Goal: Information Seeking & Learning: Learn about a topic

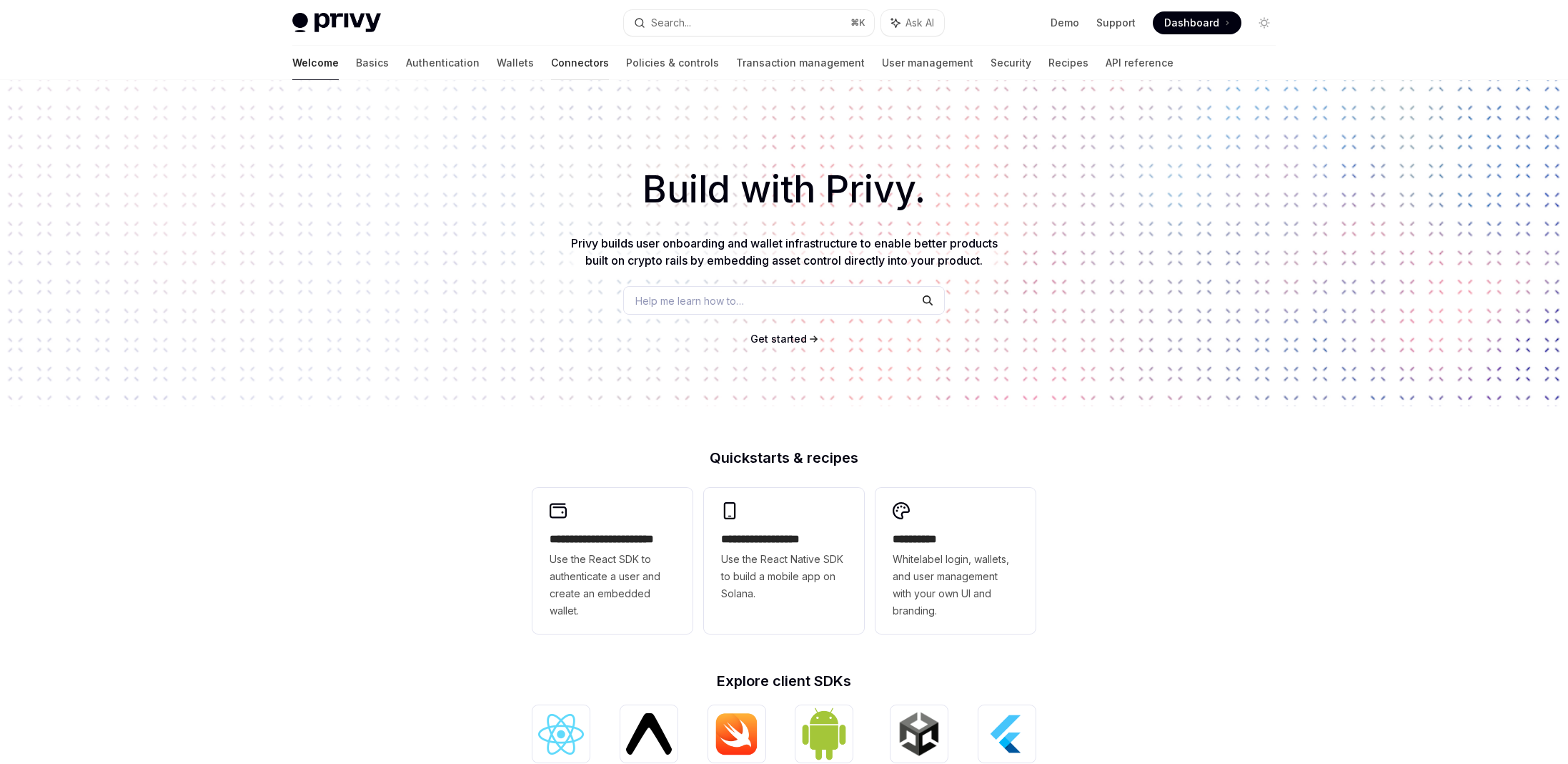
click at [551, 66] on link "Connectors" at bounding box center [580, 63] width 58 height 34
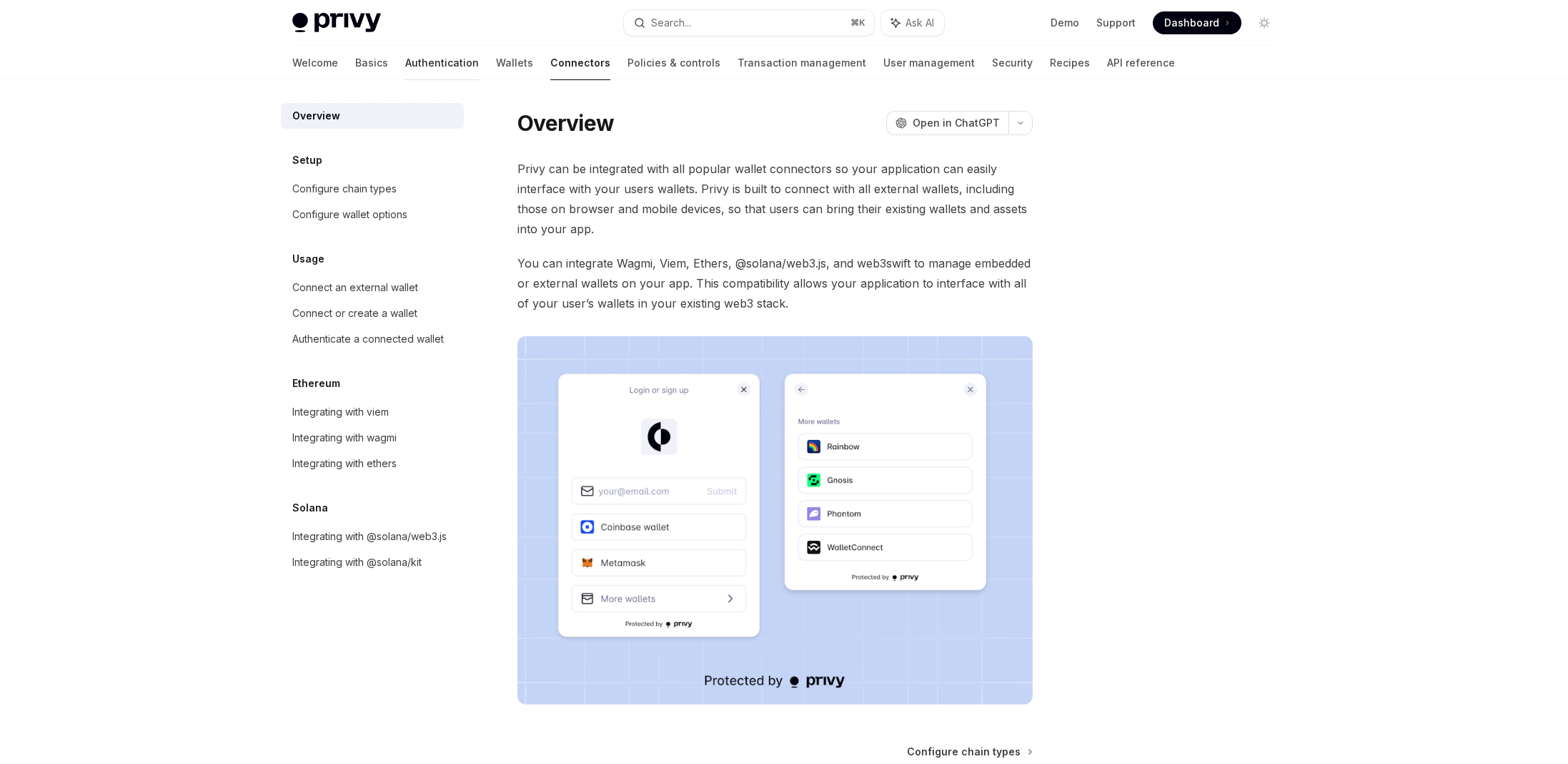
click at [405, 69] on link "Authentication" at bounding box center [442, 63] width 74 height 34
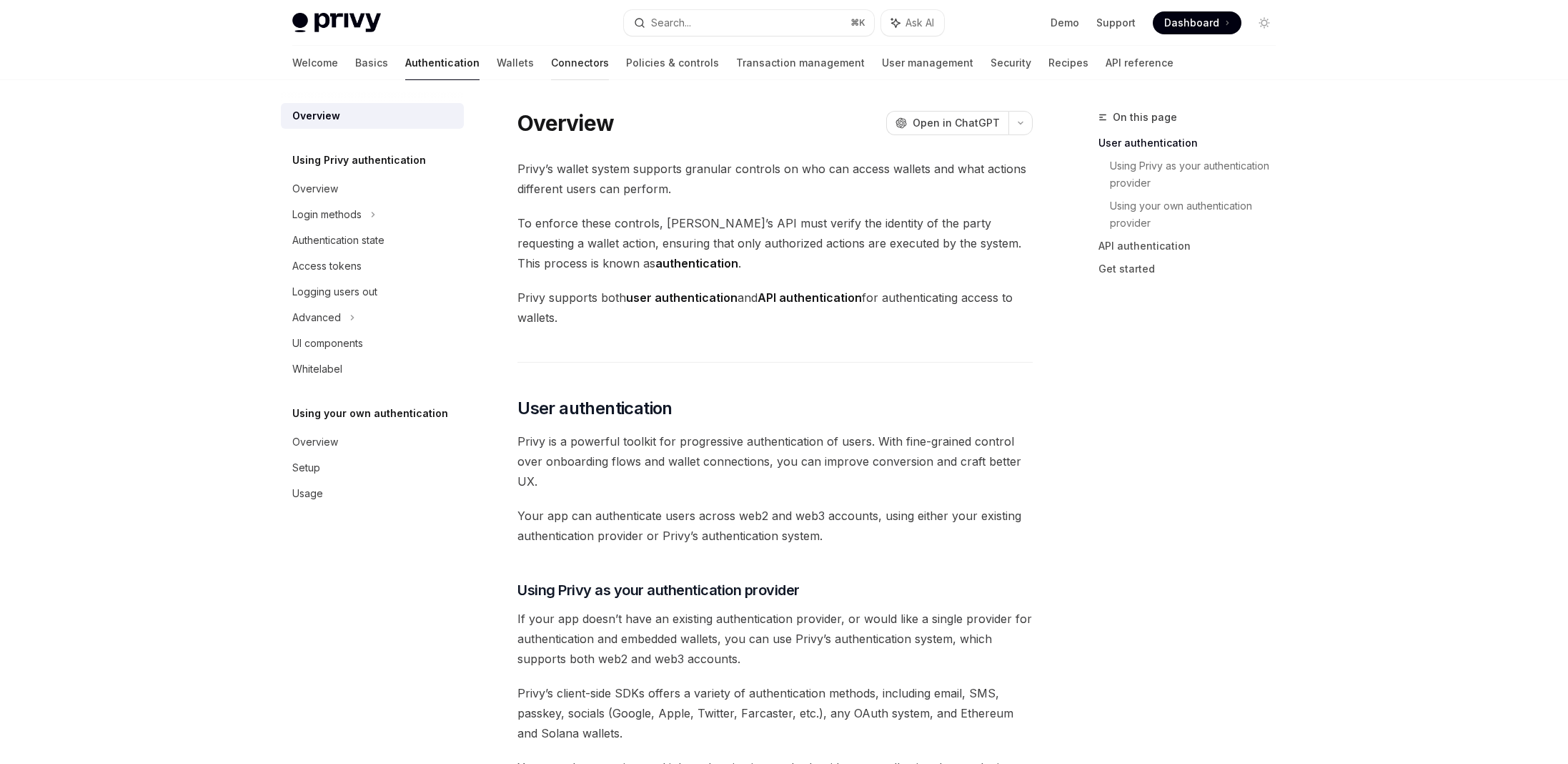
click at [551, 65] on link "Connectors" at bounding box center [580, 63] width 58 height 34
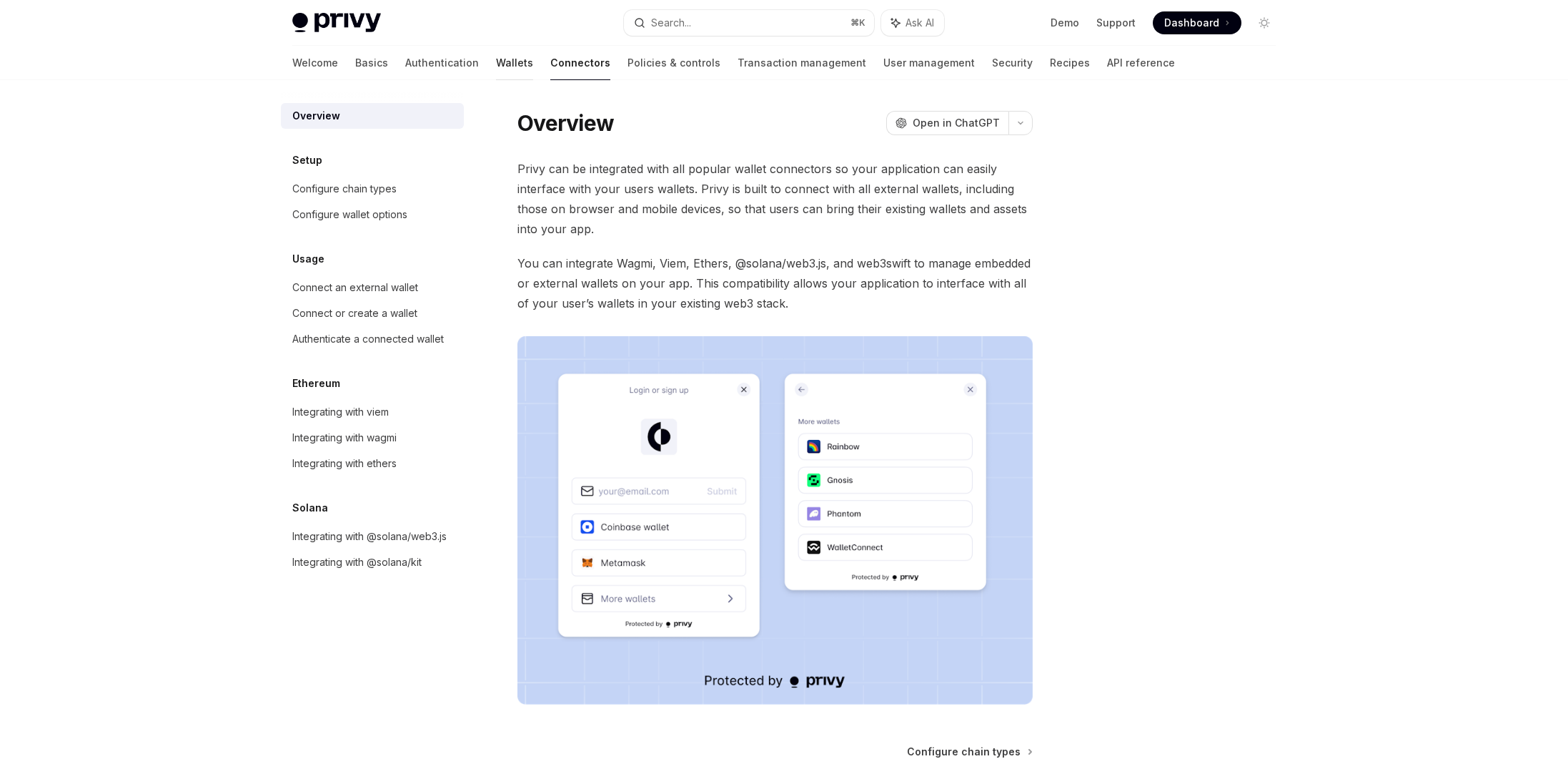
click at [496, 65] on link "Wallets" at bounding box center [515, 63] width 37 height 34
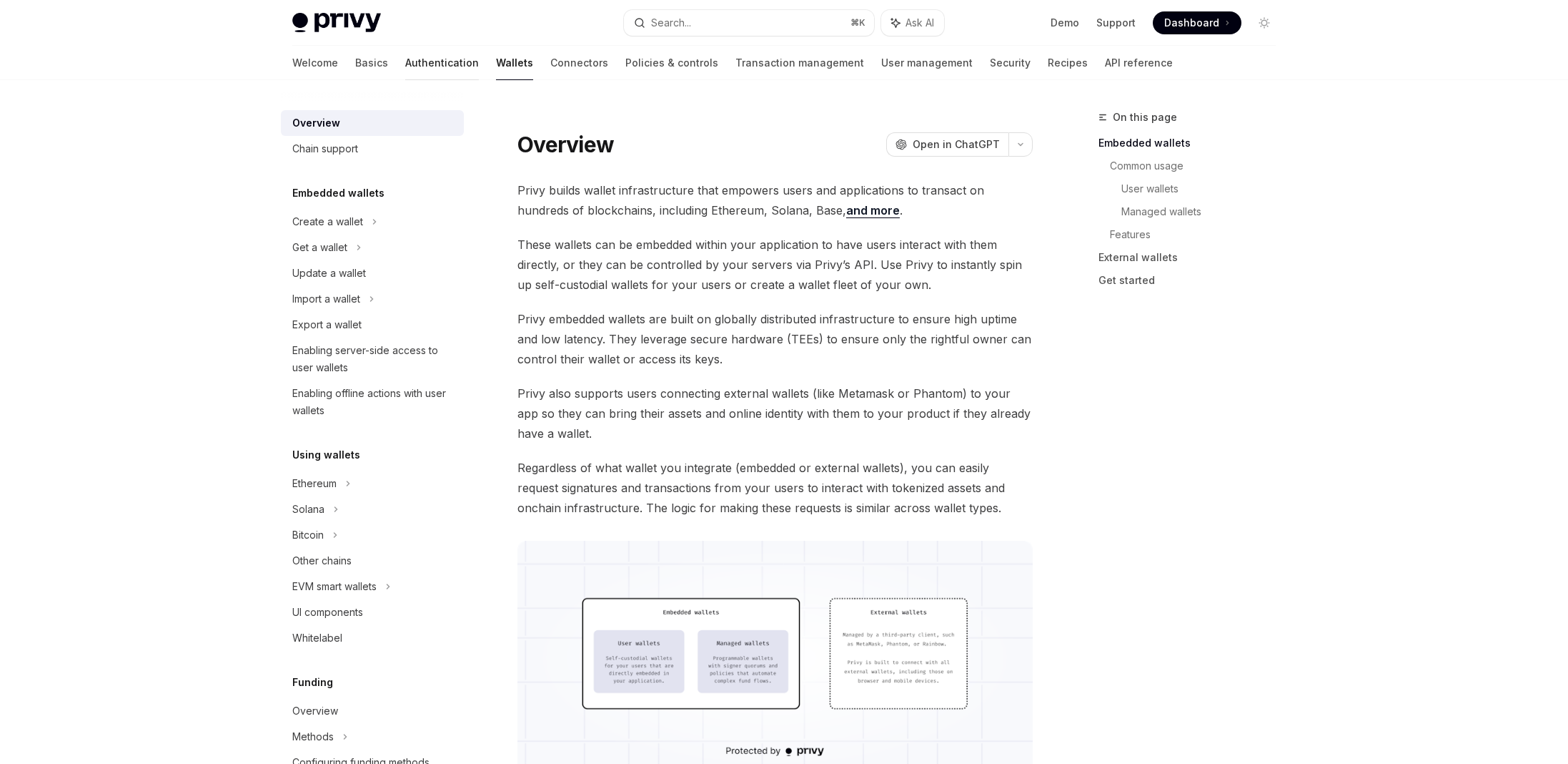
click at [405, 57] on link "Authentication" at bounding box center [442, 63] width 74 height 34
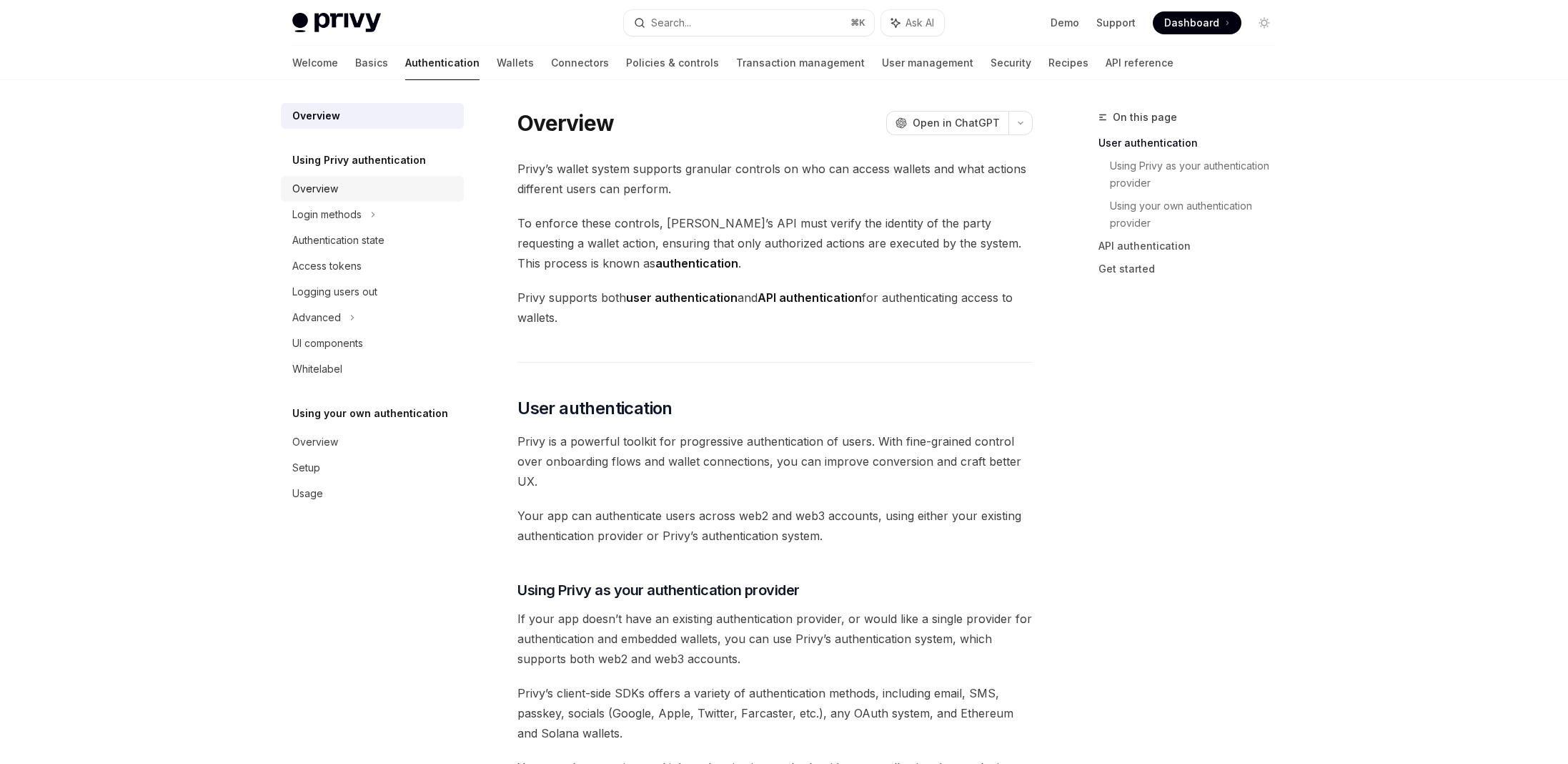
click at [328, 186] on div "Overview" at bounding box center [314, 189] width 45 height 17
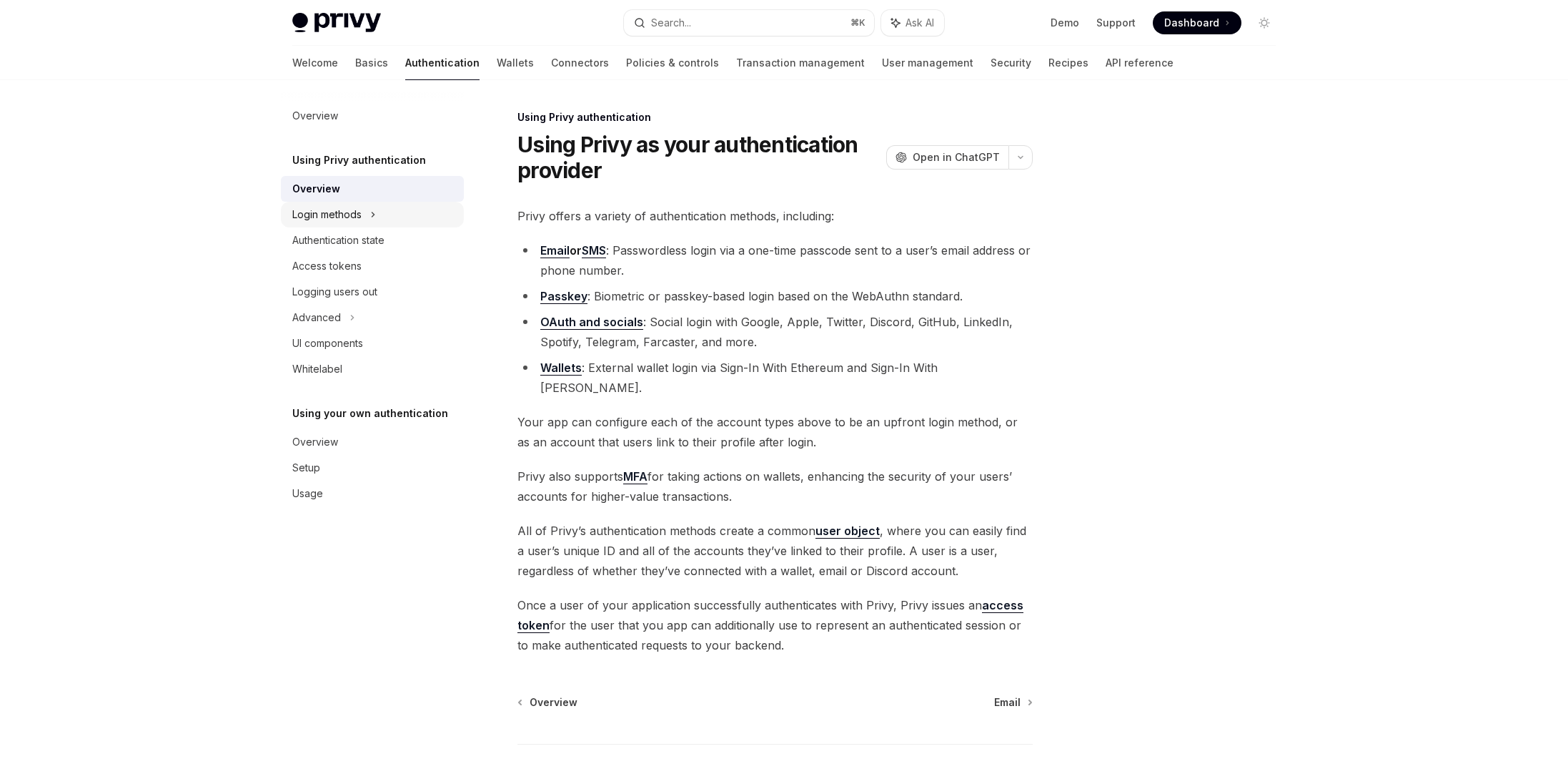
click at [314, 212] on div "Login methods" at bounding box center [326, 214] width 69 height 17
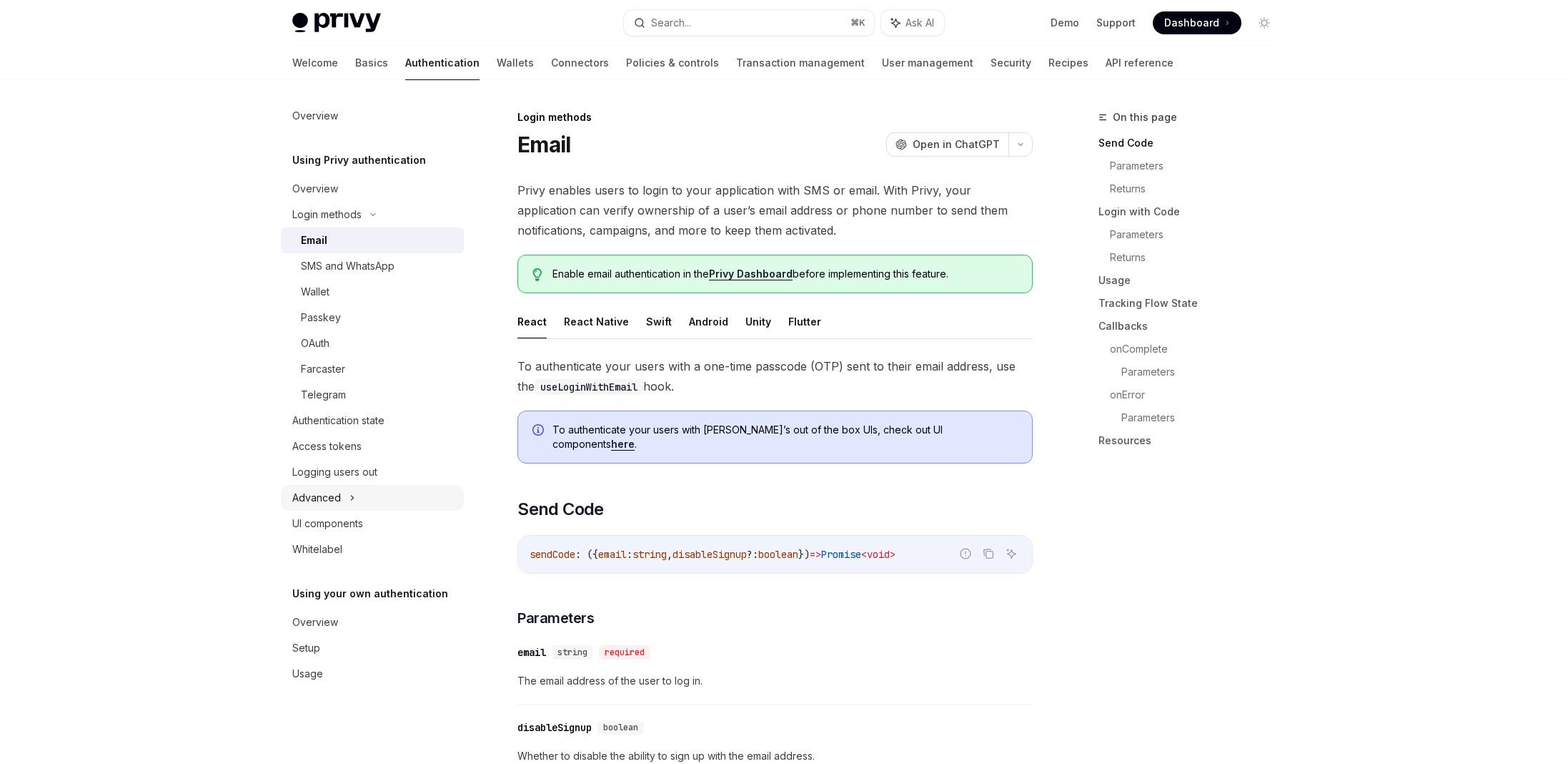
click at [350, 495] on icon at bounding box center [352, 497] width 6 height 17
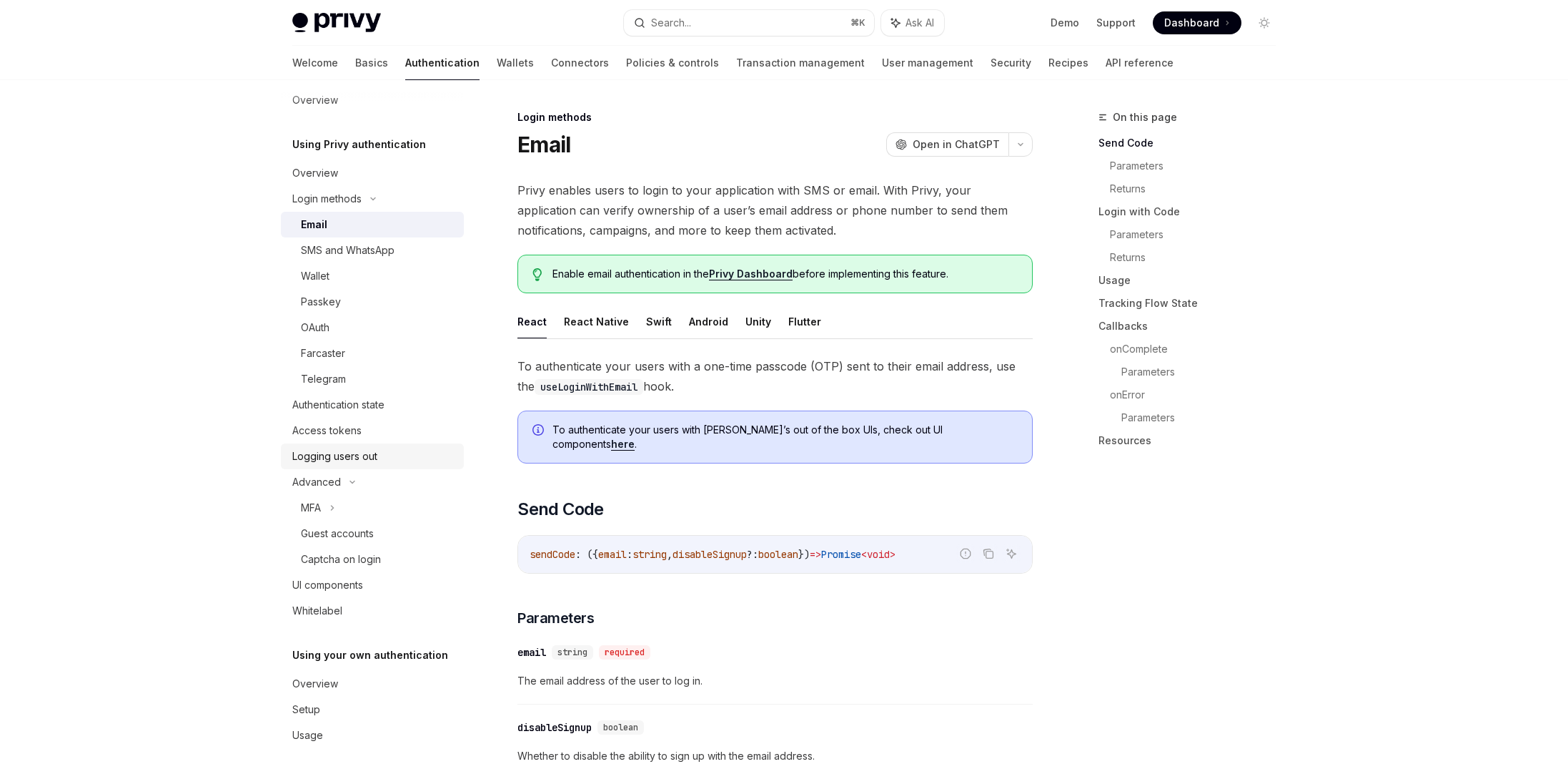
scroll to position [20, 0]
click at [366, 453] on div "Logging users out" at bounding box center [334, 452] width 85 height 17
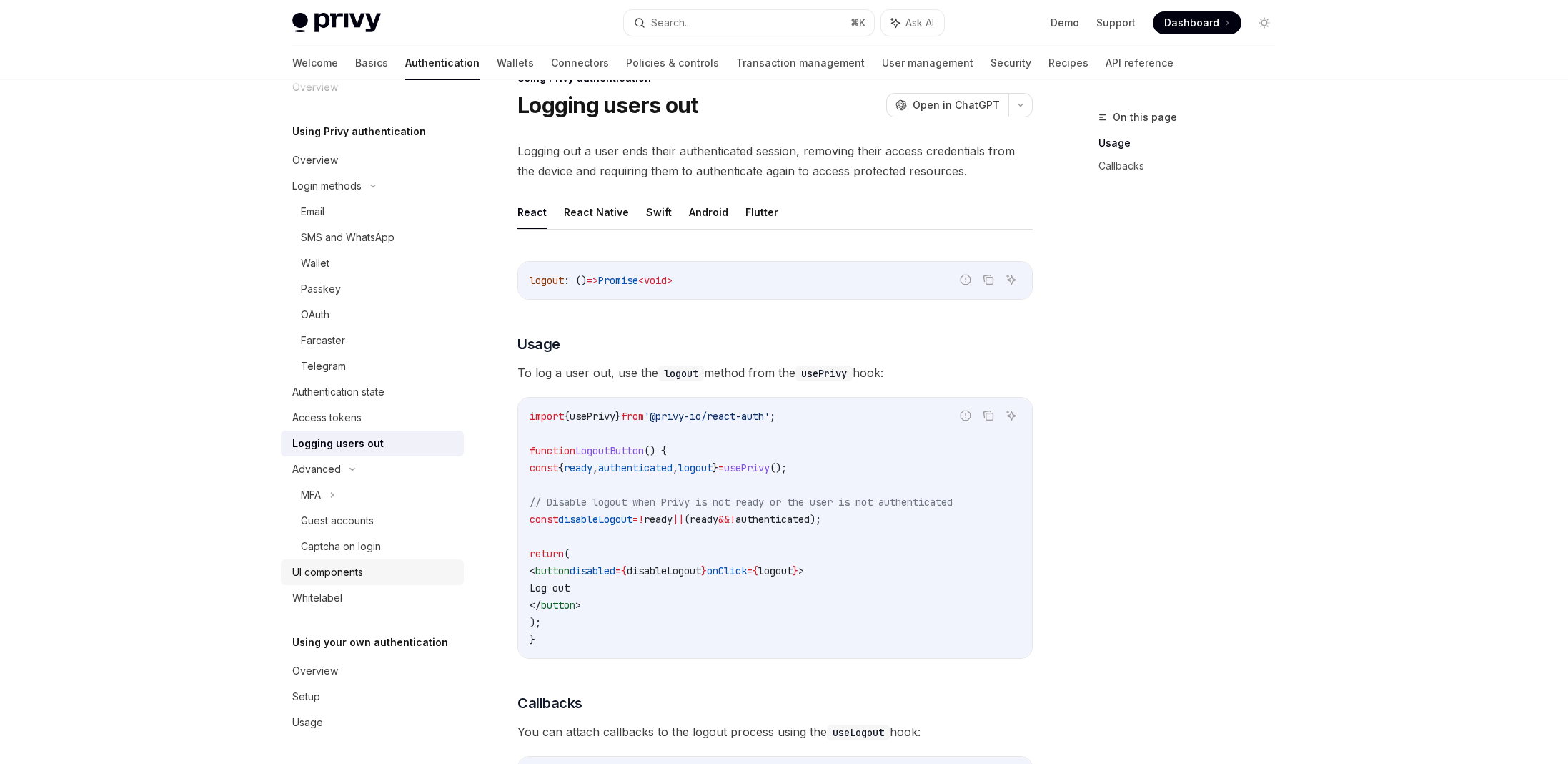
scroll to position [129, 0]
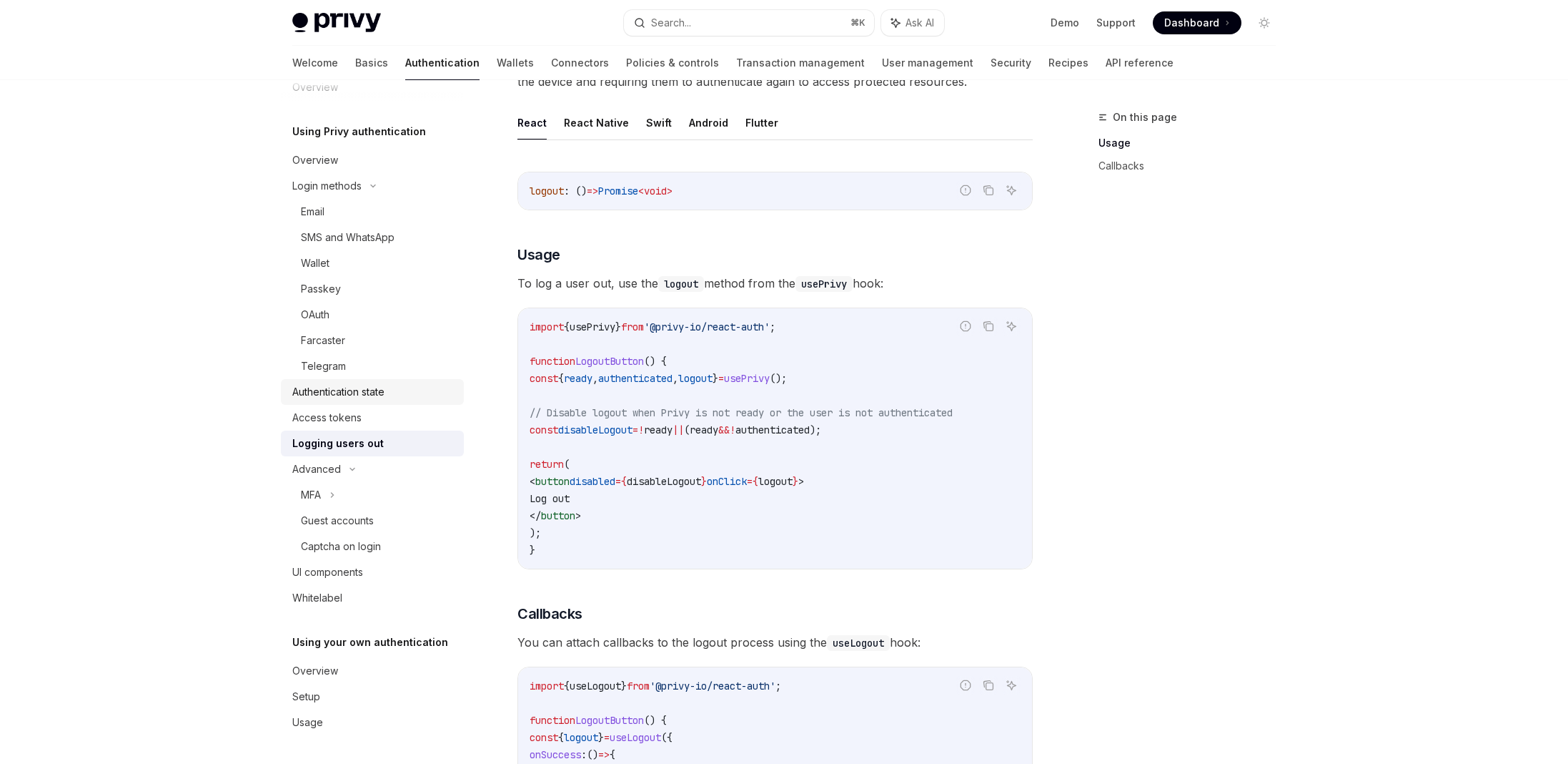
click at [349, 394] on div "Authentication state" at bounding box center [338, 391] width 92 height 17
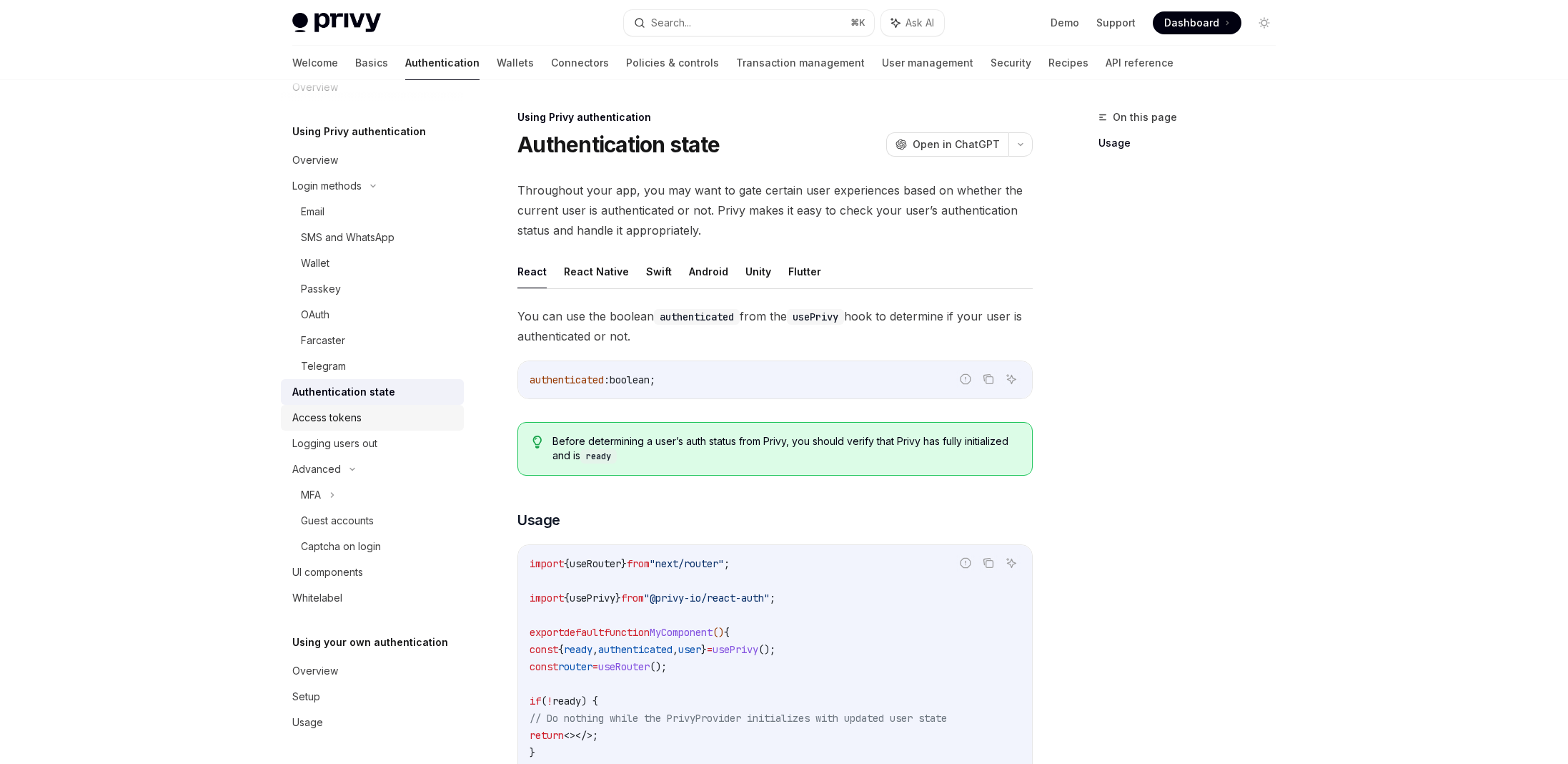
click at [339, 419] on div "Access tokens" at bounding box center [326, 417] width 69 height 17
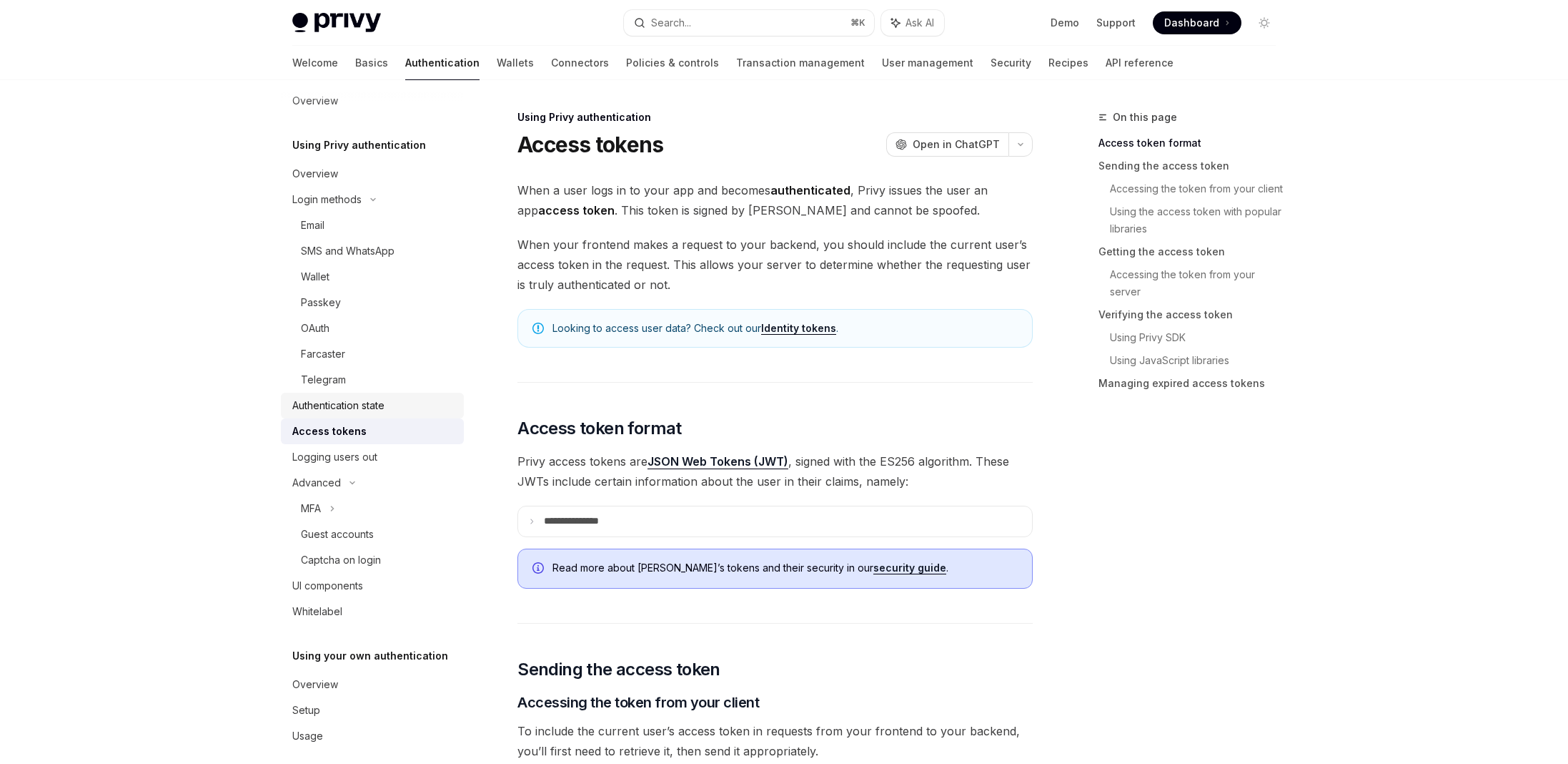
scroll to position [10, 0]
click at [882, 64] on link "User management" at bounding box center [927, 63] width 92 height 34
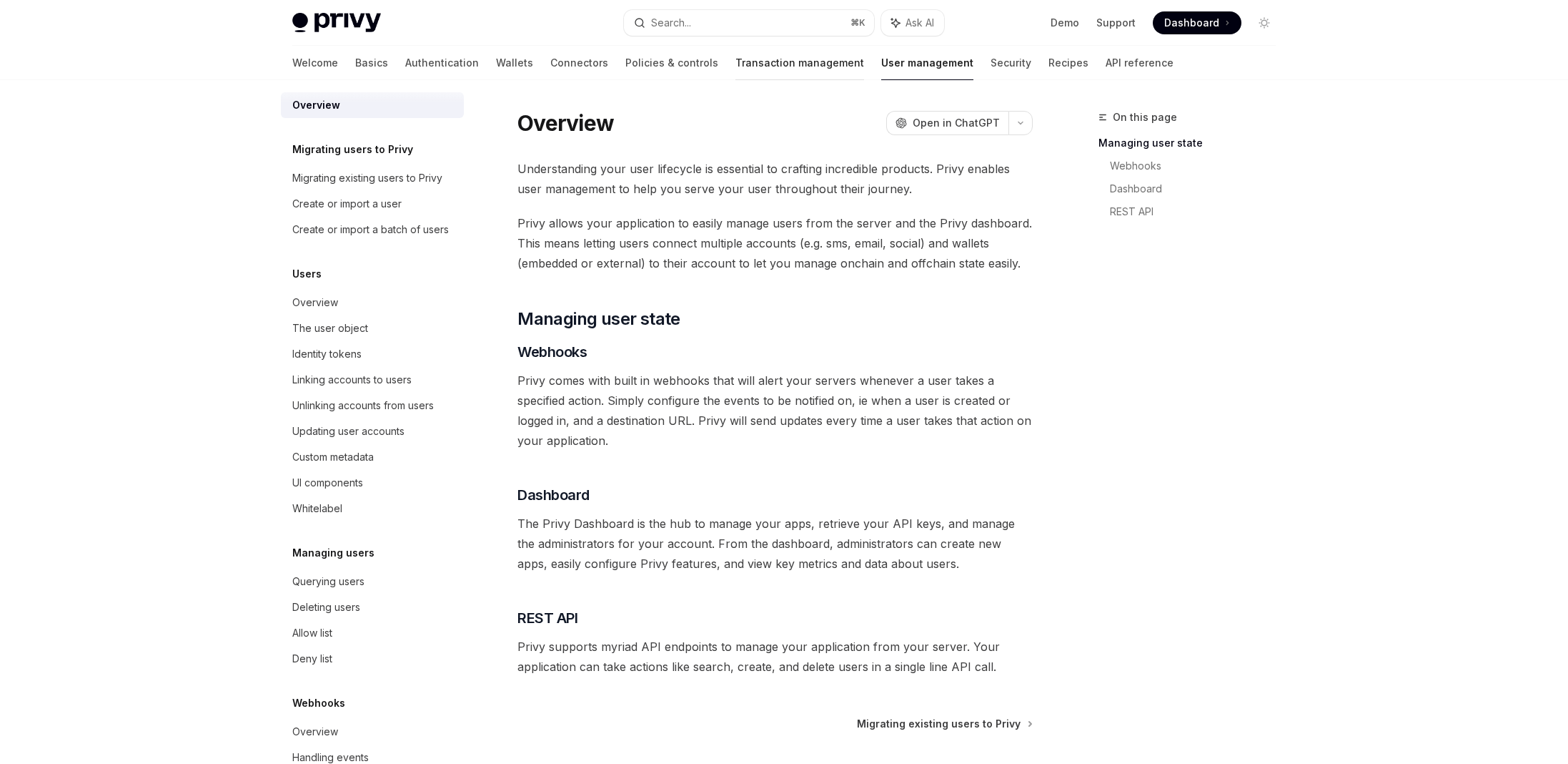
click at [769, 62] on link "Transaction management" at bounding box center [799, 63] width 129 height 34
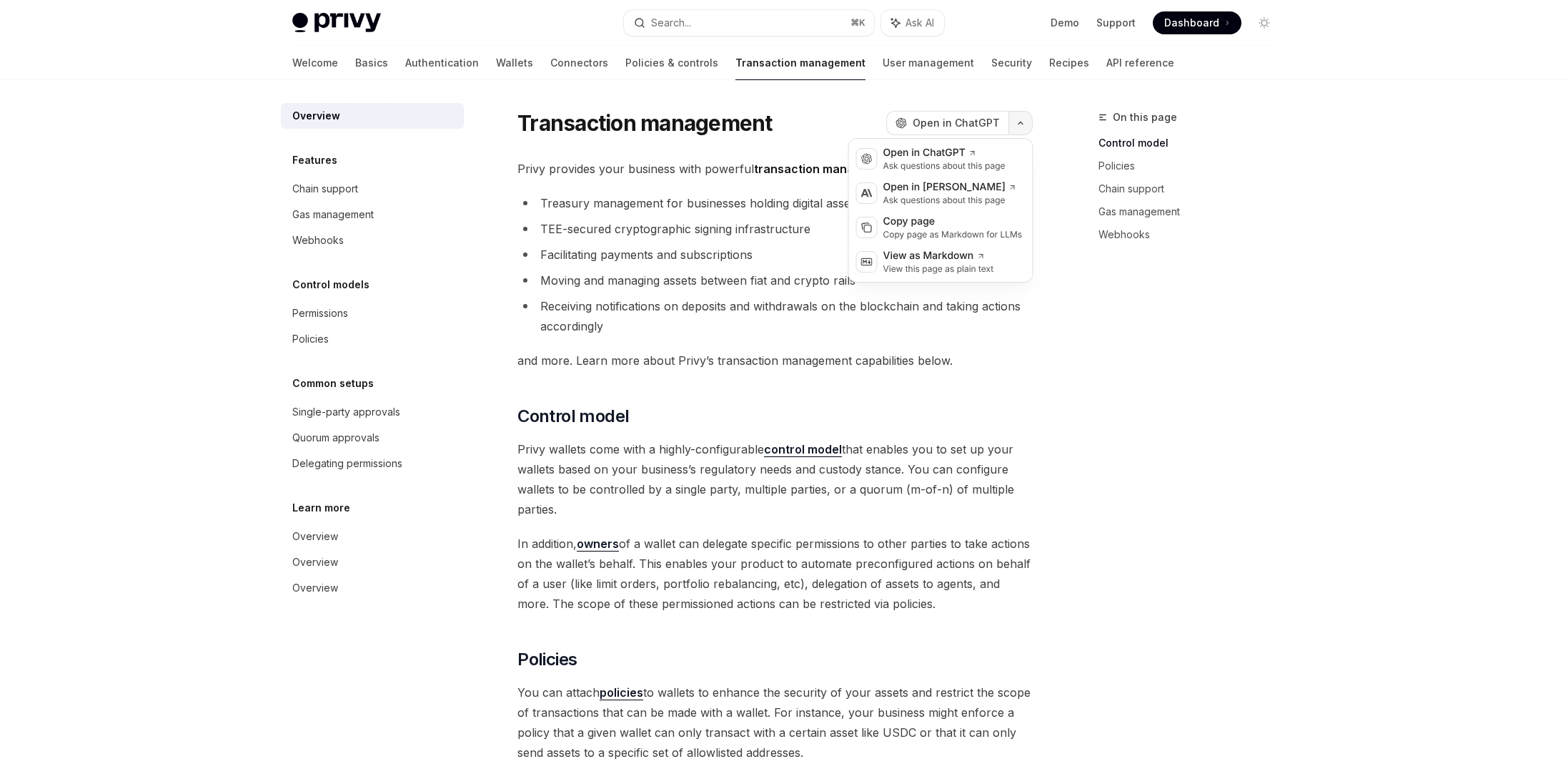
click at [1031, 127] on button "button" at bounding box center [1021, 123] width 25 height 25
click at [1021, 125] on icon "button" at bounding box center [1021, 123] width 17 height 6
click at [626, 51] on link "Policies & controls" at bounding box center [672, 63] width 93 height 34
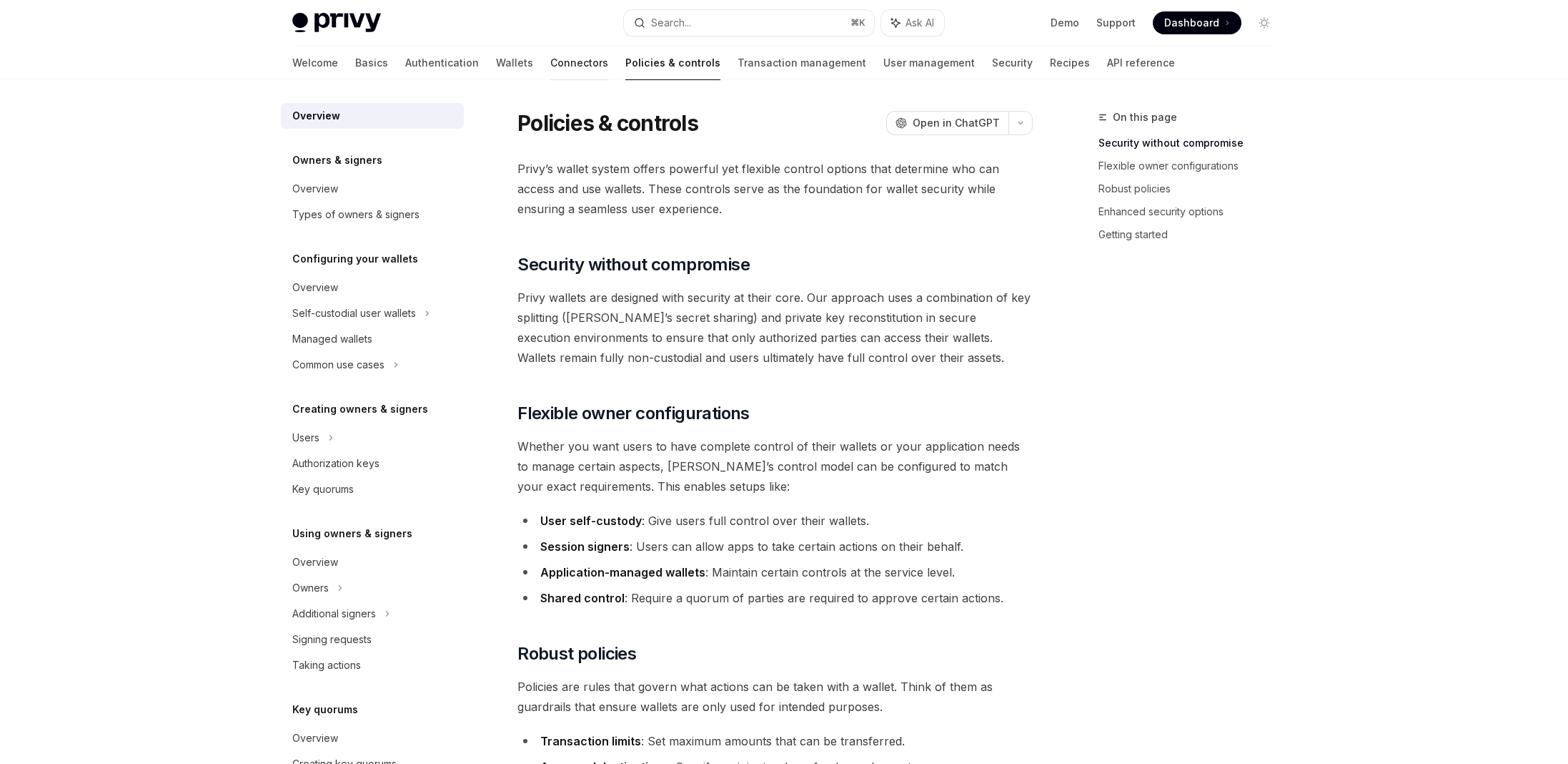
click at [550, 71] on link "Connectors" at bounding box center [580, 63] width 58 height 34
type textarea "*"
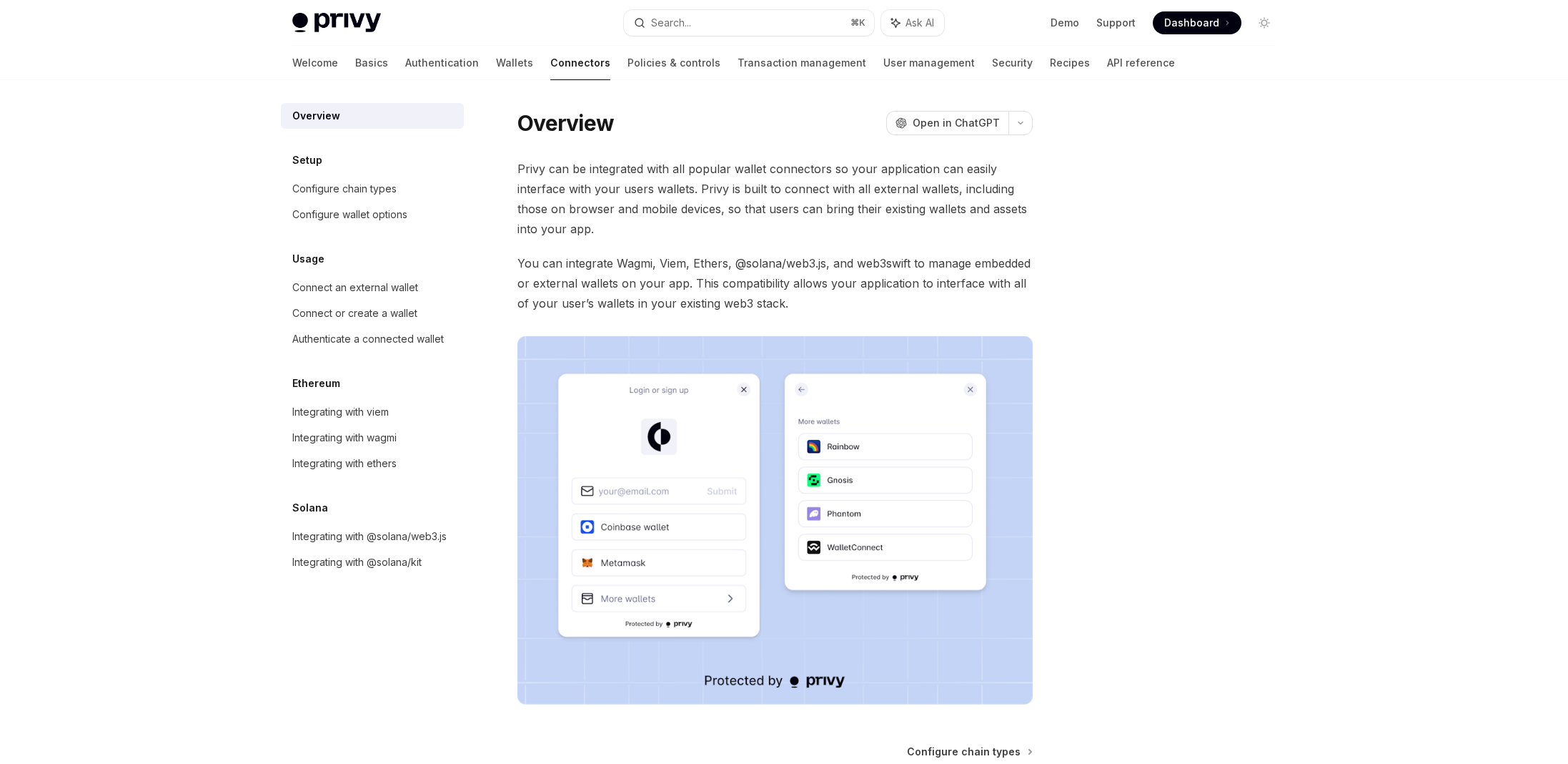
click at [787, 35] on div "Privy Docs home page Search... ⌘ K Ask AI Demo Support Dashboard Dashboard Sear…" at bounding box center [784, 22] width 983 height 45
click at [736, 22] on button "Search... ⌘ K" at bounding box center [749, 22] width 250 height 26
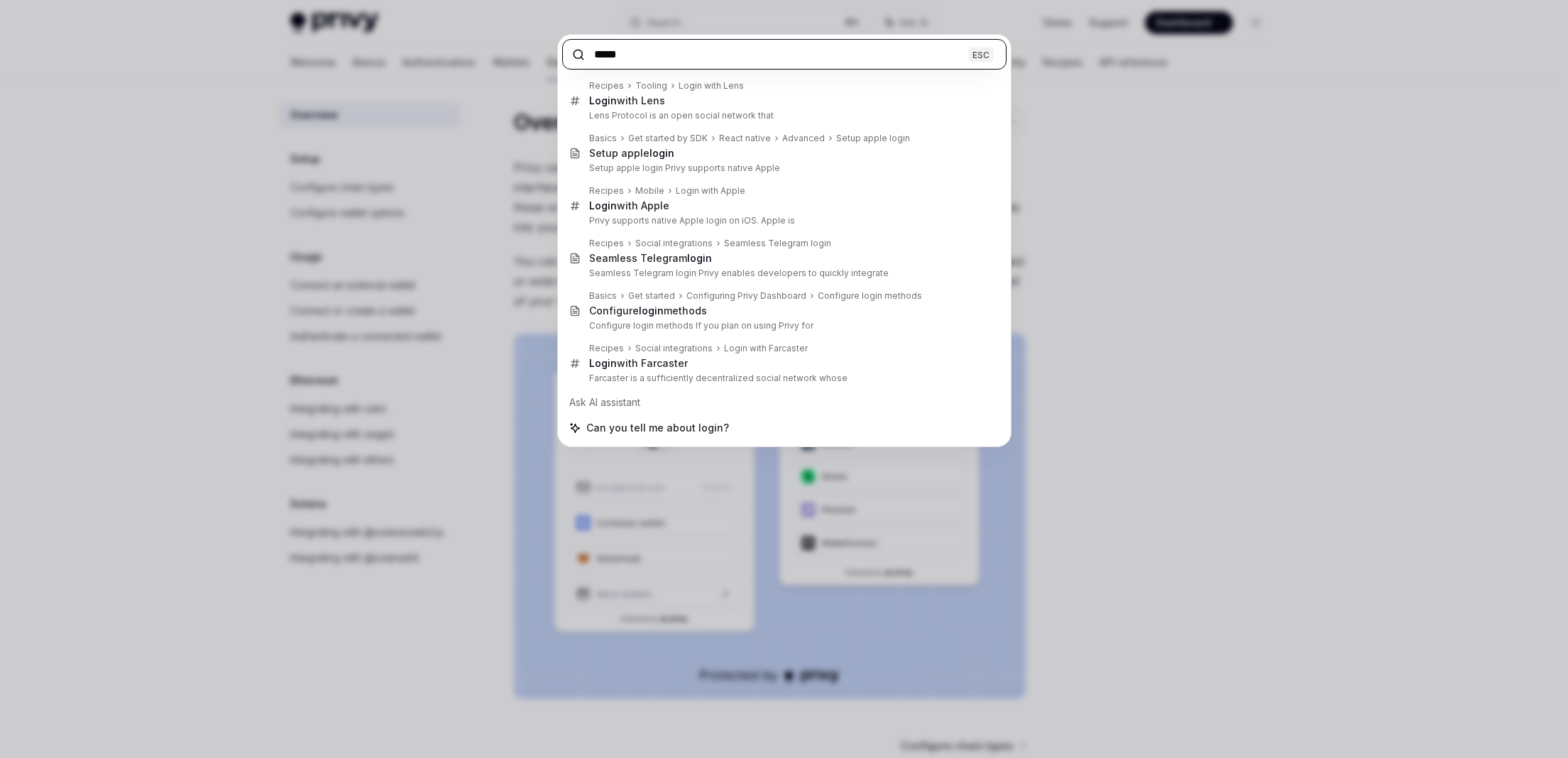
paste input "***"
type input "********"
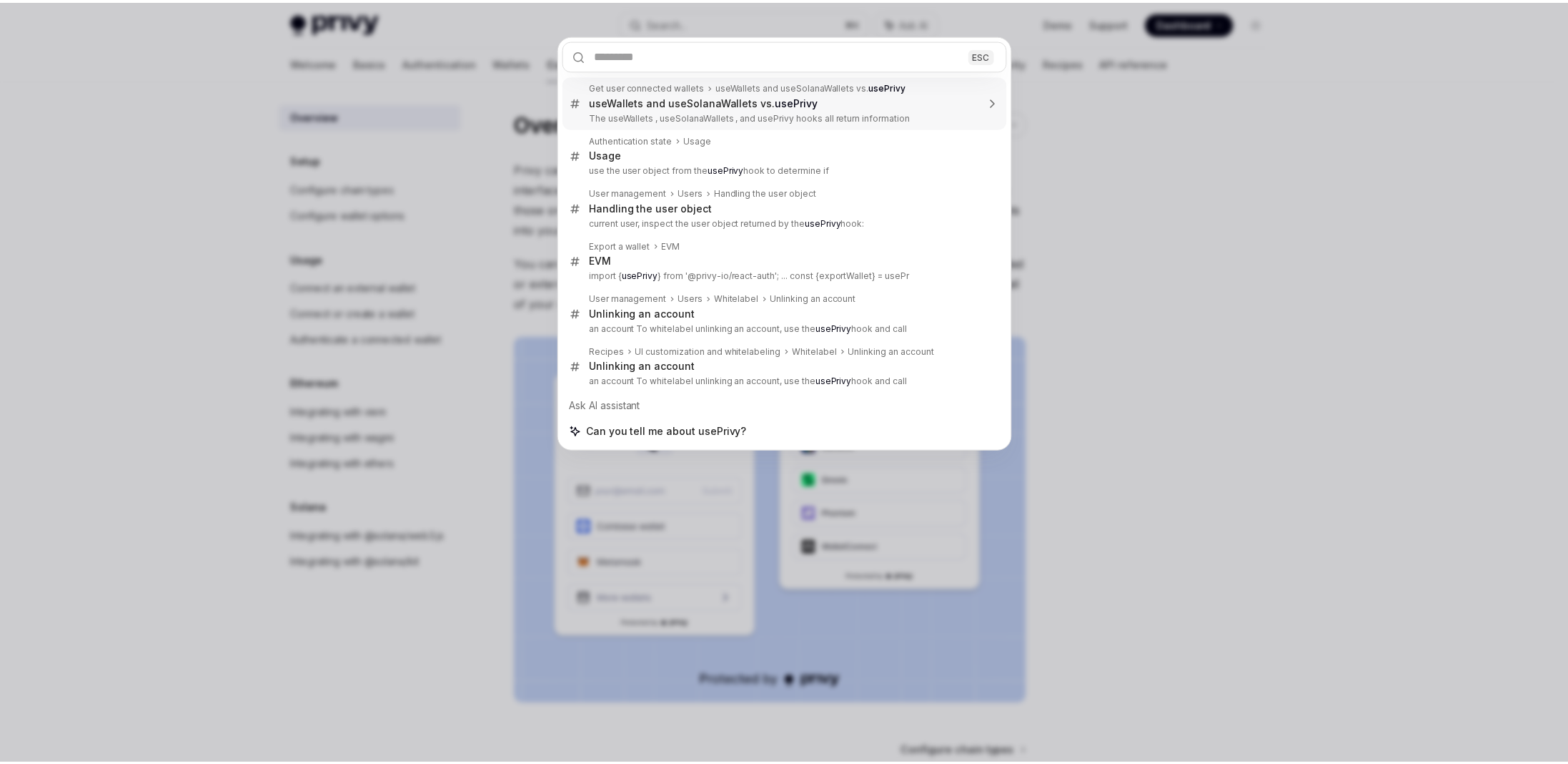
scroll to position [1170, 0]
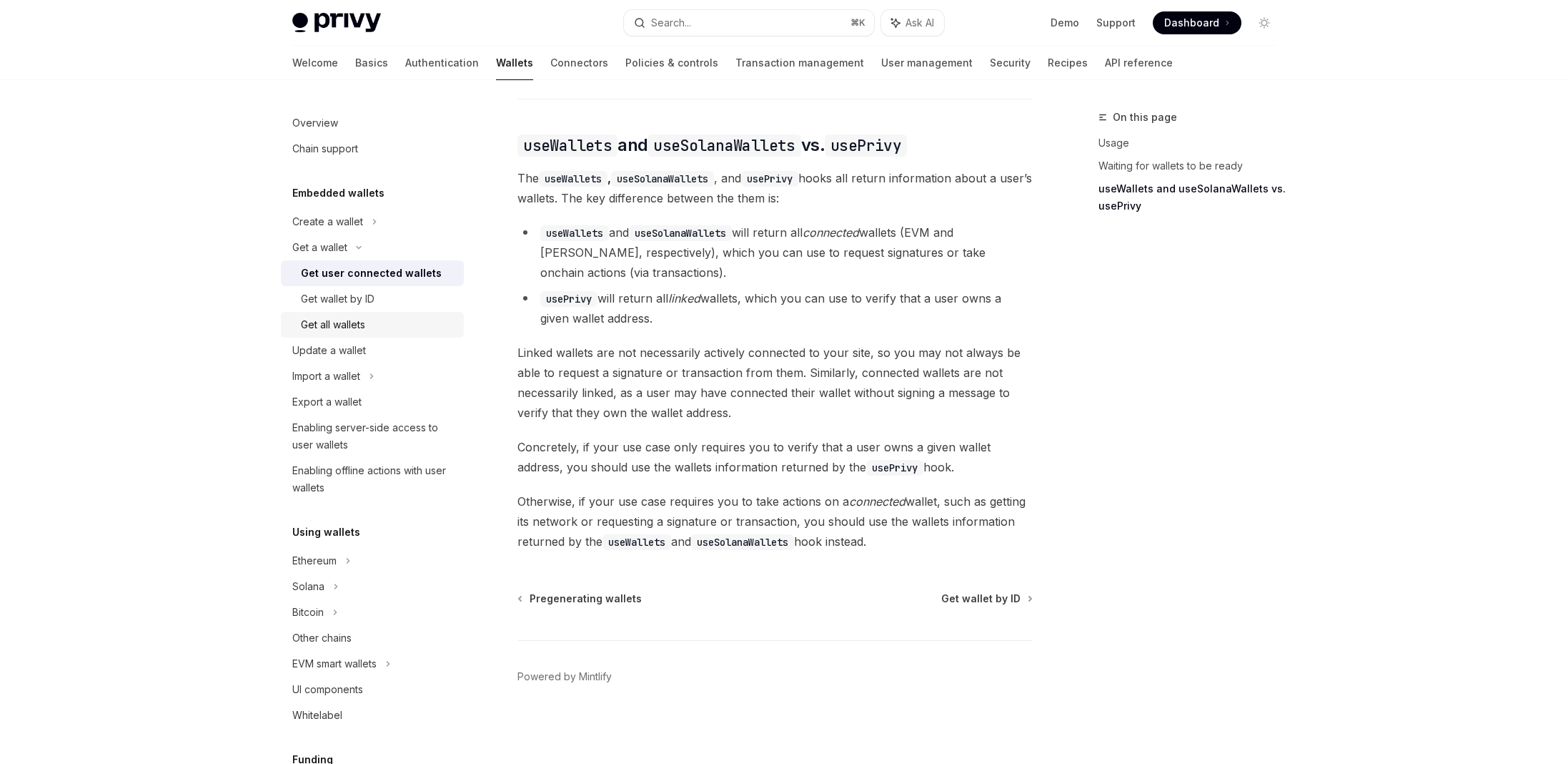
click at [361, 325] on div "Get all wallets" at bounding box center [333, 324] width 64 height 17
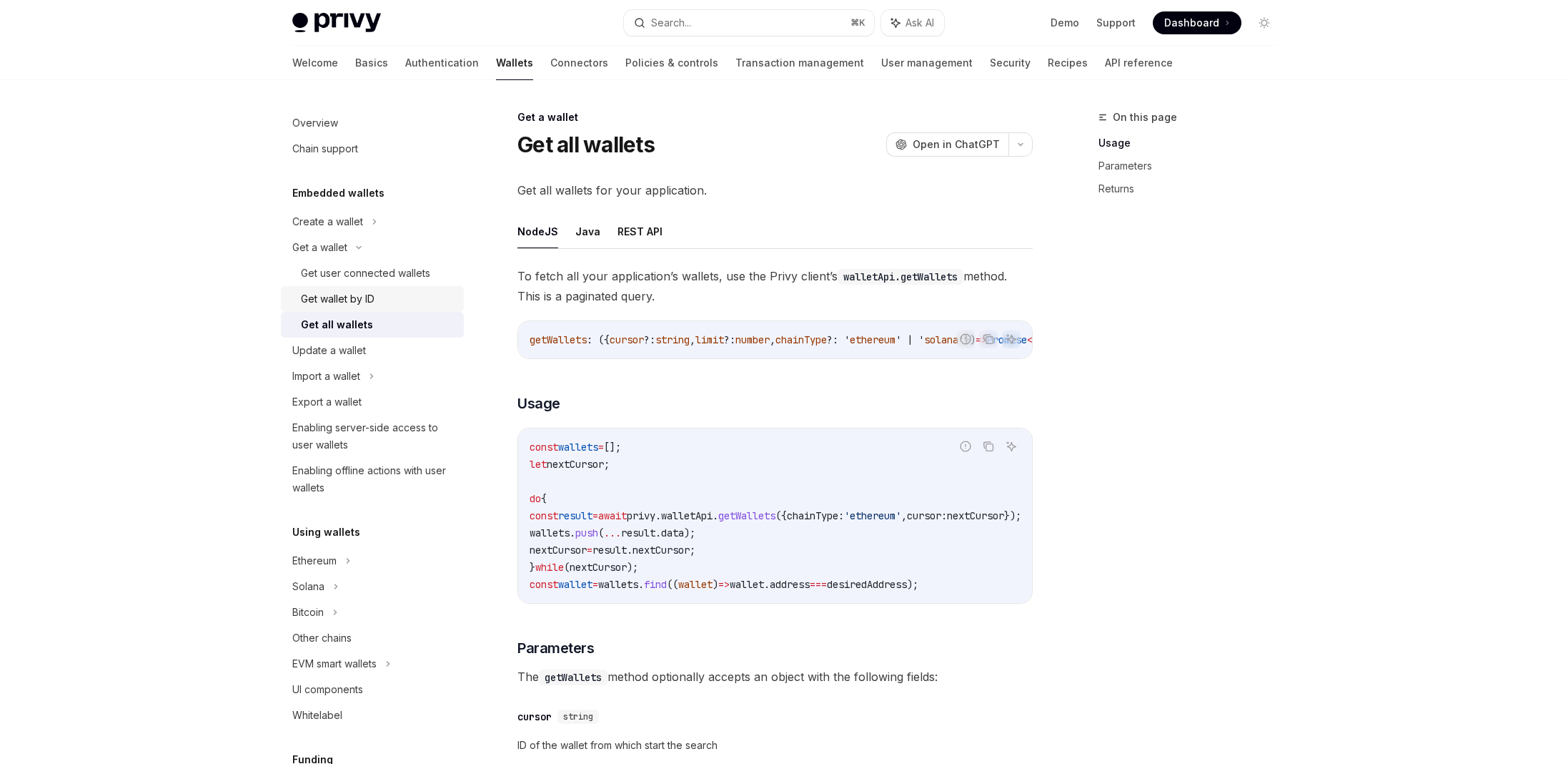
click at [375, 299] on div "Get wallet by ID" at bounding box center [337, 299] width 74 height 17
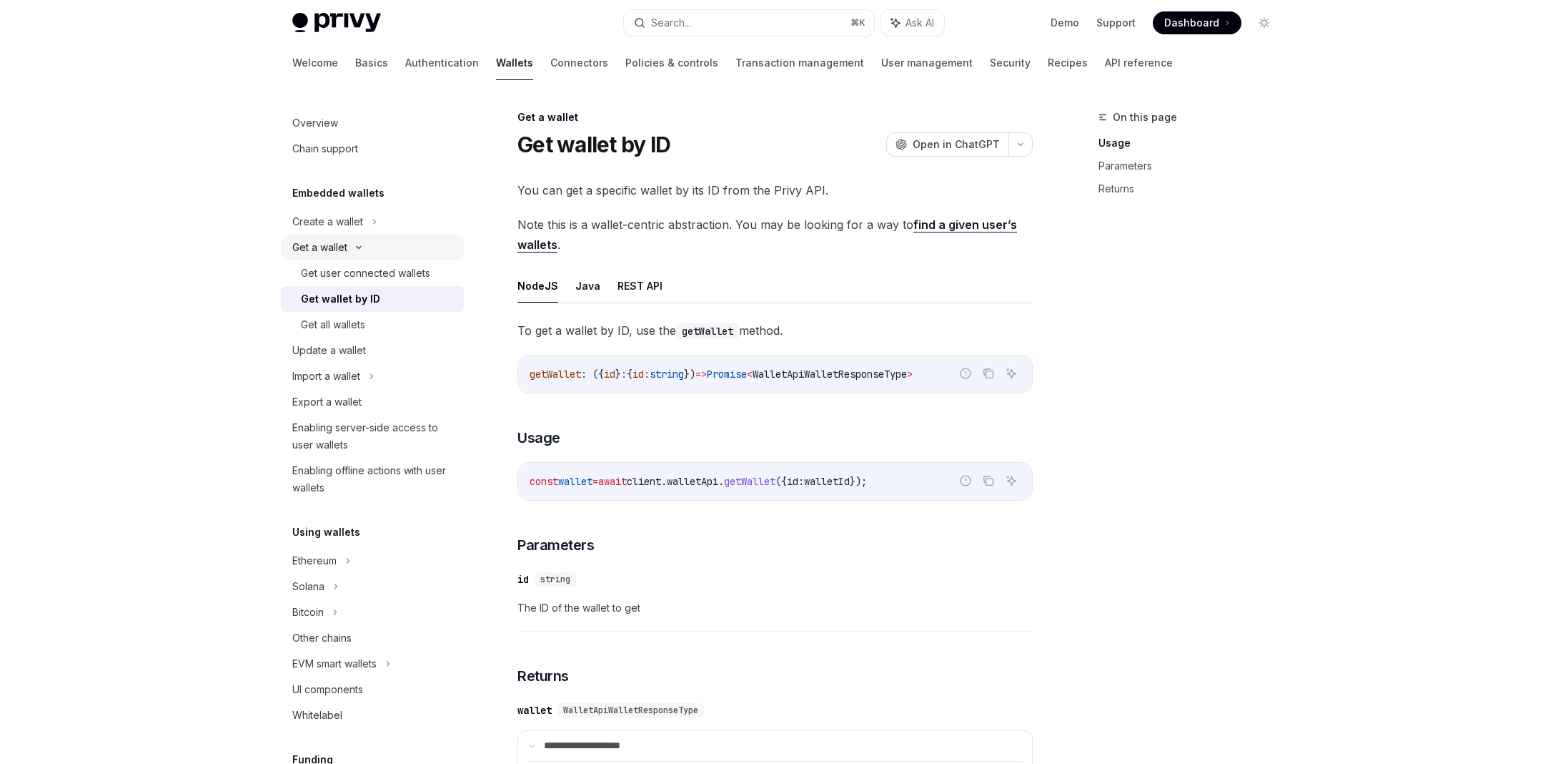
click at [357, 243] on div "Get a wallet" at bounding box center [372, 247] width 183 height 26
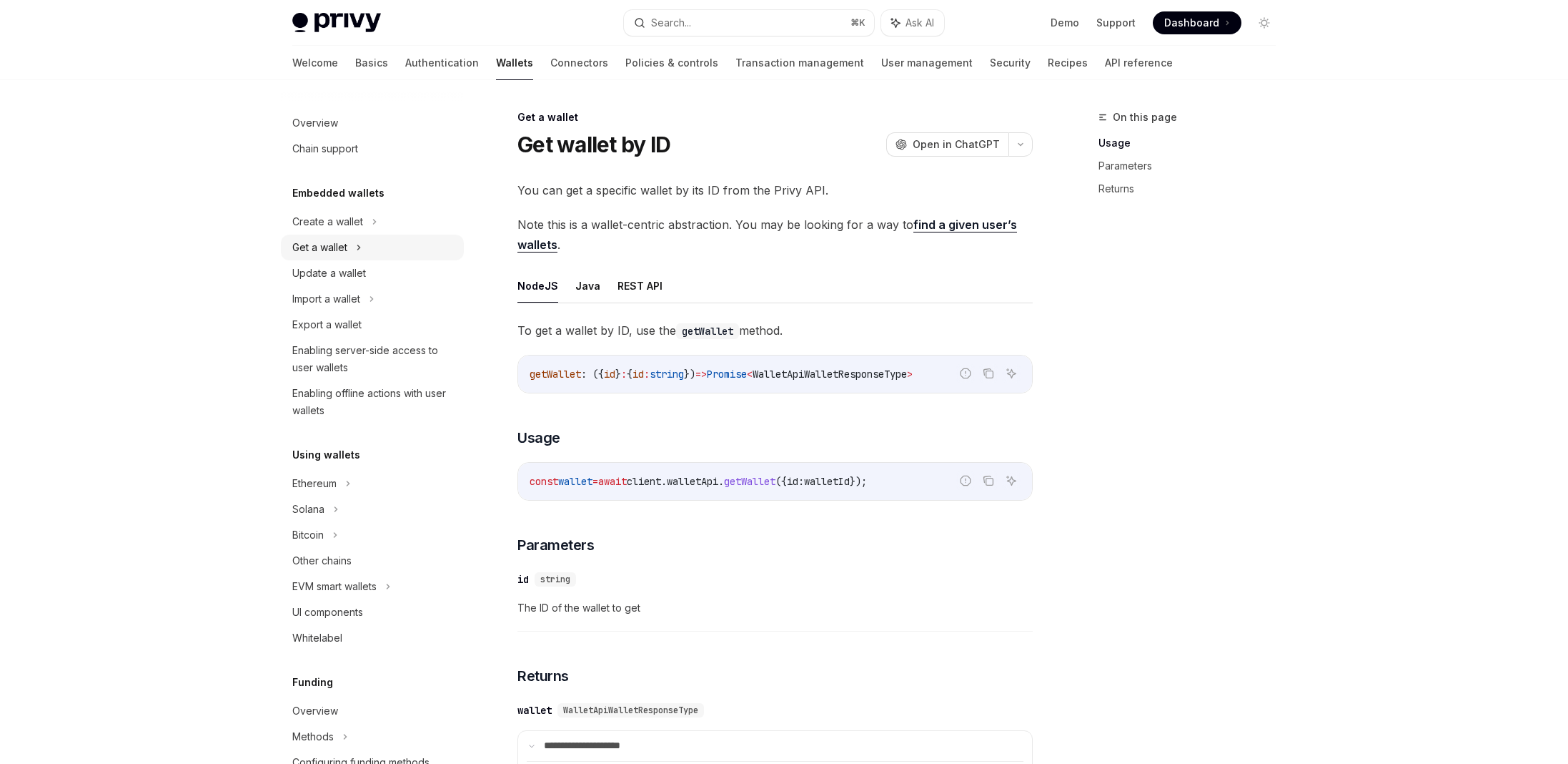
click at [353, 248] on div "Get a wallet" at bounding box center [372, 247] width 183 height 26
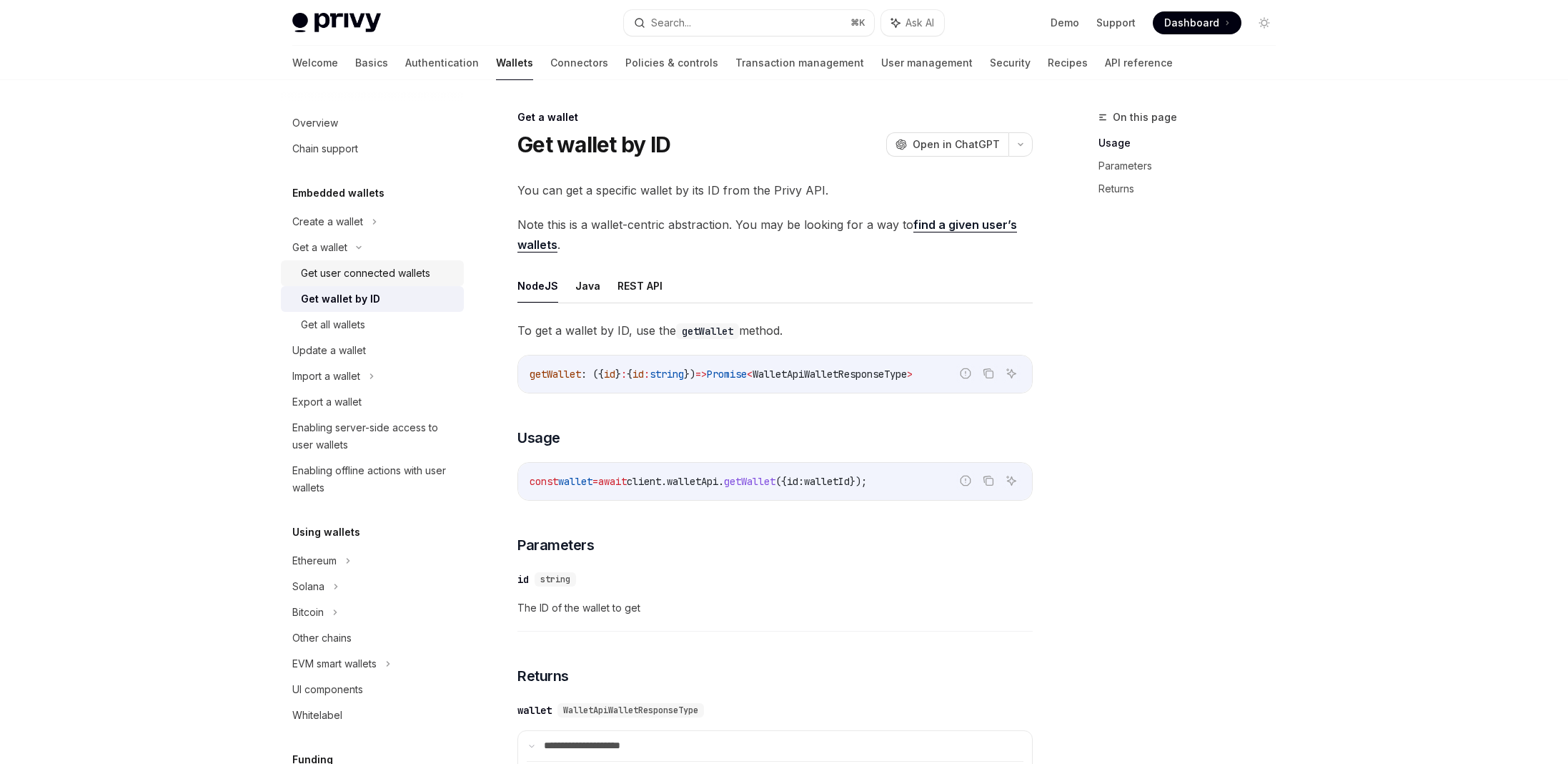
click at [343, 272] on div "Get user connected wallets" at bounding box center [366, 273] width 130 height 17
type textarea "*"
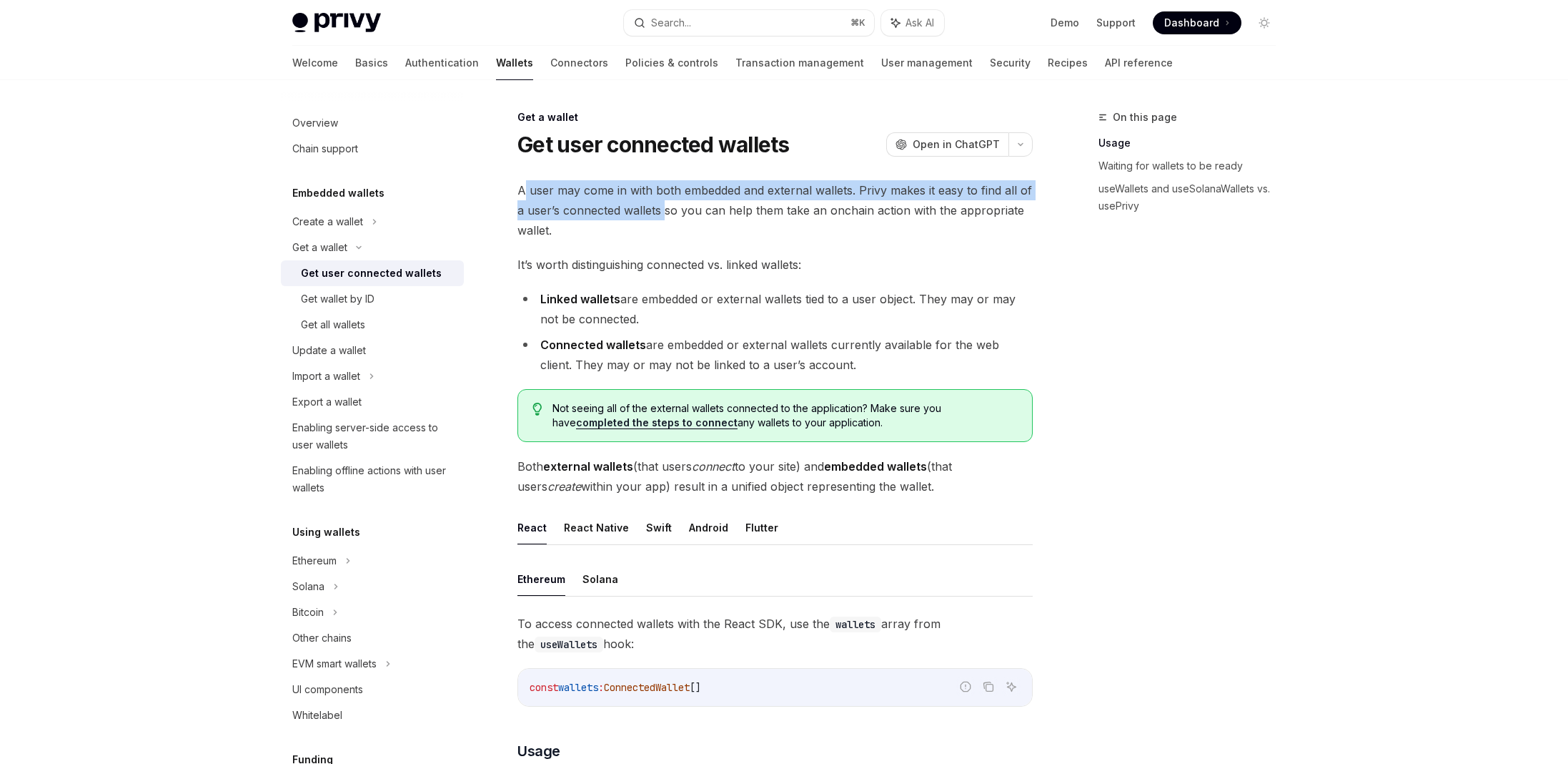
drag, startPoint x: 524, startPoint y: 191, endPoint x: 664, endPoint y: 220, distance: 143.0
click at [664, 220] on span "A user may come in with both embedded and external wallets. Privy makes it easy…" at bounding box center [775, 210] width 515 height 60
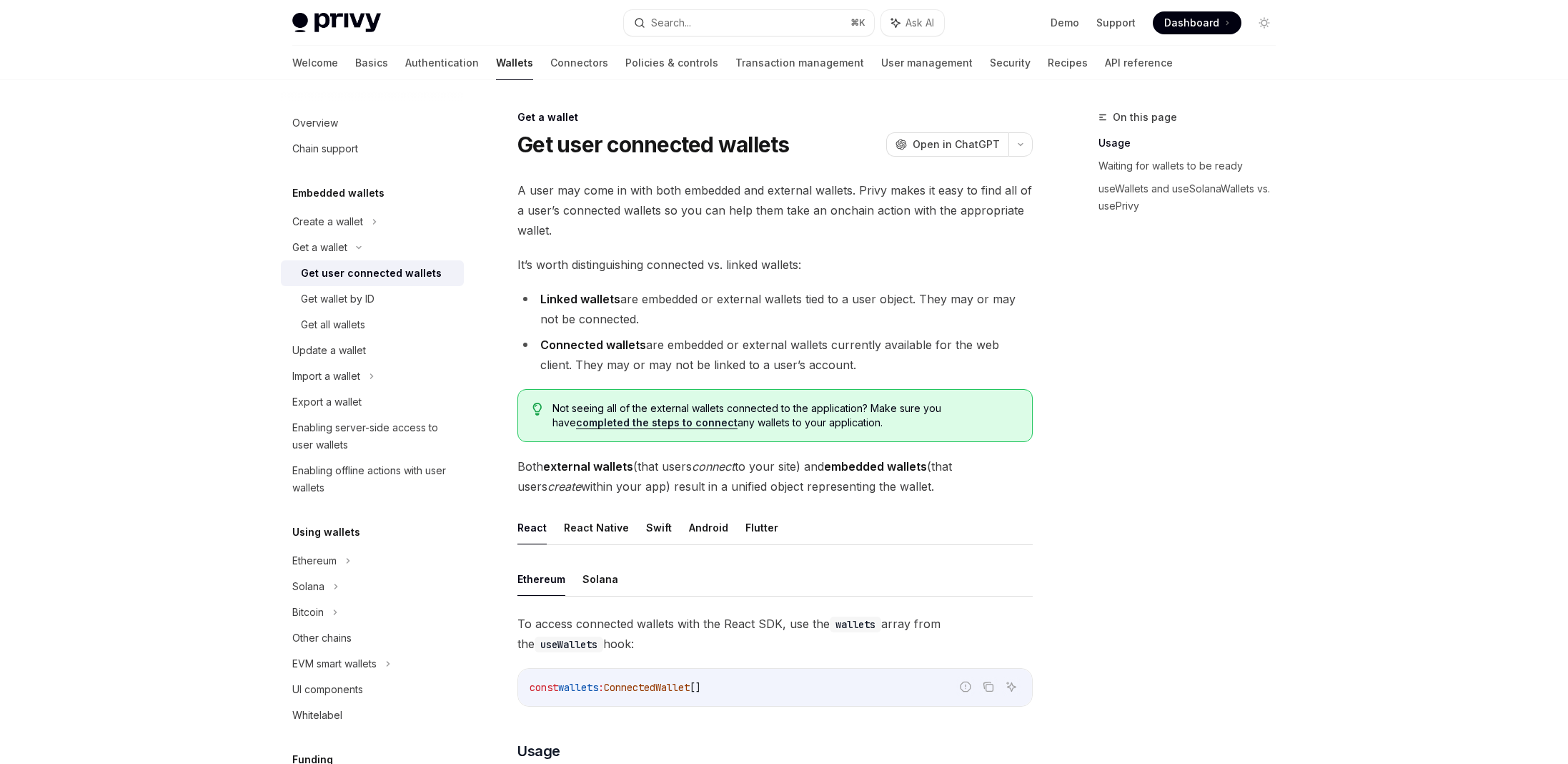
click at [564, 259] on span "It’s worth distinguishing connected vs. linked wallets:" at bounding box center [775, 265] width 515 height 20
click at [565, 259] on span "It’s worth distinguishing connected vs. linked wallets:" at bounding box center [775, 265] width 515 height 20
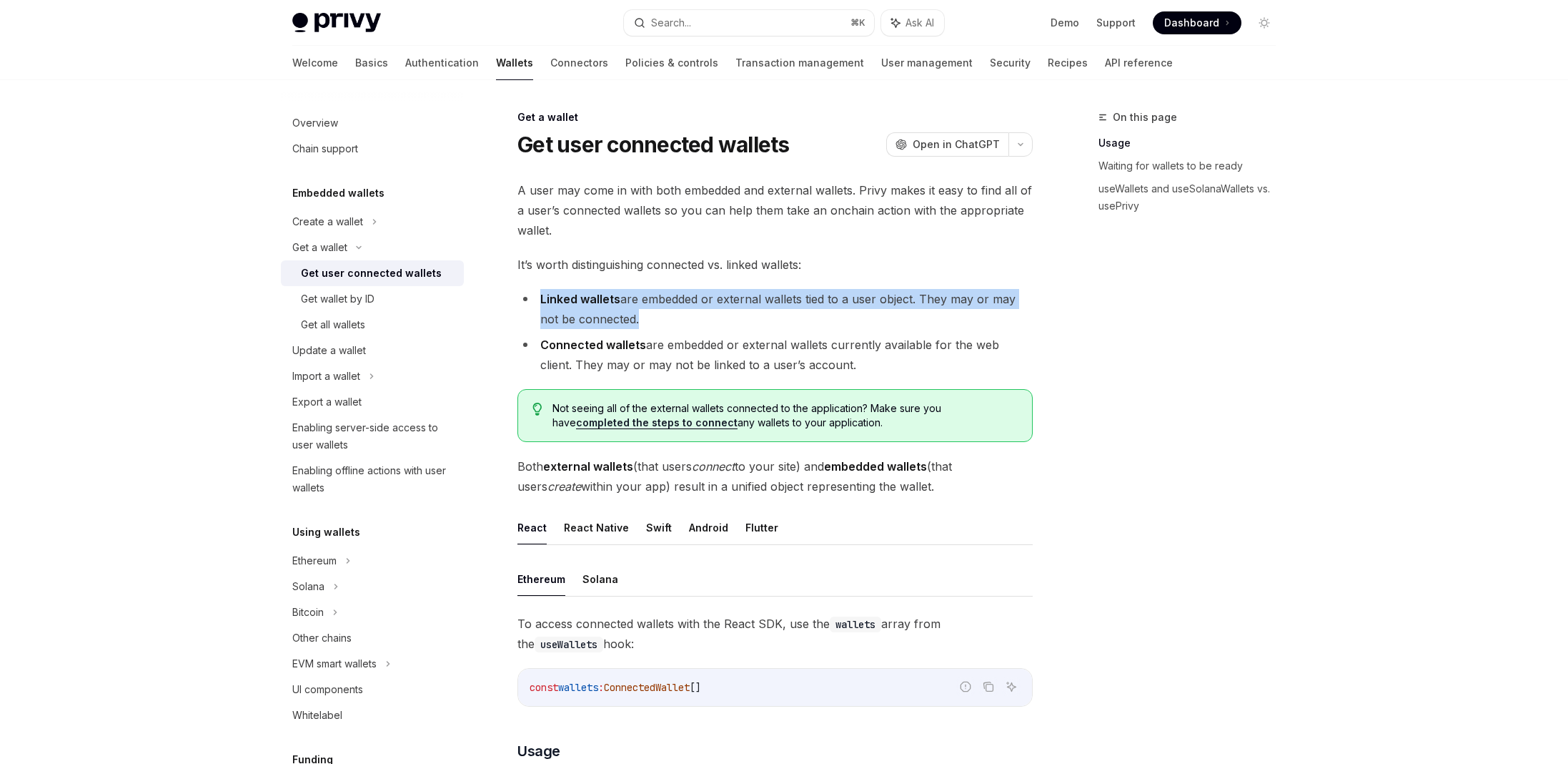
drag, startPoint x: 640, startPoint y: 276, endPoint x: 649, endPoint y: 273, distance: 9.5
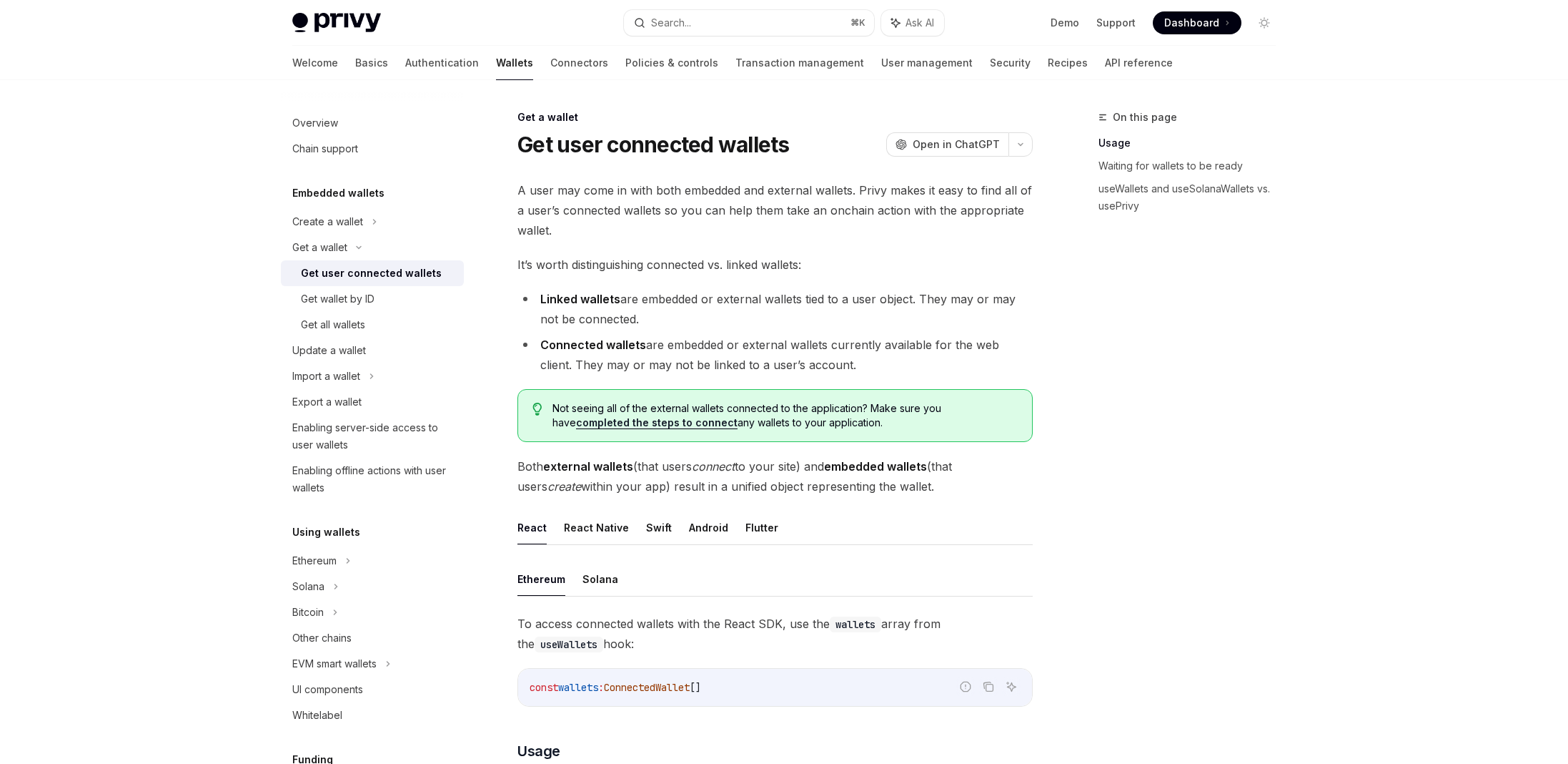
click at [666, 294] on li "Linked wallets are embedded or external wallets tied to a user object. They may…" at bounding box center [775, 309] width 515 height 40
drag, startPoint x: 649, startPoint y: 321, endPoint x: 510, endPoint y: 298, distance: 140.9
click at [533, 300] on li "Linked wallets are embedded or external wallets tied to a user object. They may…" at bounding box center [775, 309] width 515 height 40
drag, startPoint x: 816, startPoint y: 365, endPoint x: 539, endPoint y: 300, distance: 284.5
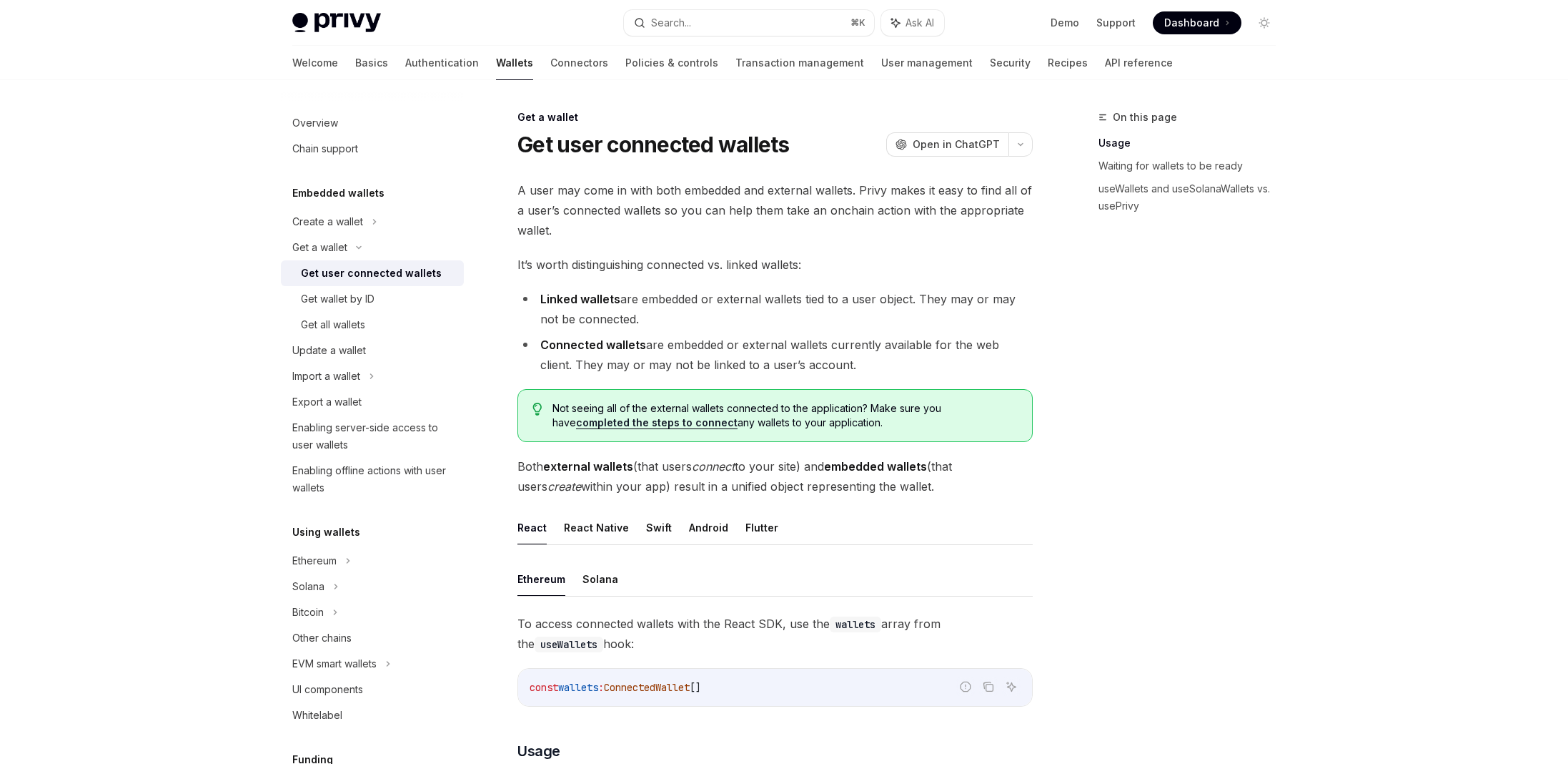
click at [539, 300] on ul "Linked wallets are embedded or external wallets tied to a user object. They may…" at bounding box center [775, 332] width 515 height 86
click at [877, 353] on li "Connected wallets are embedded or external wallets currently available for the …" at bounding box center [775, 355] width 515 height 40
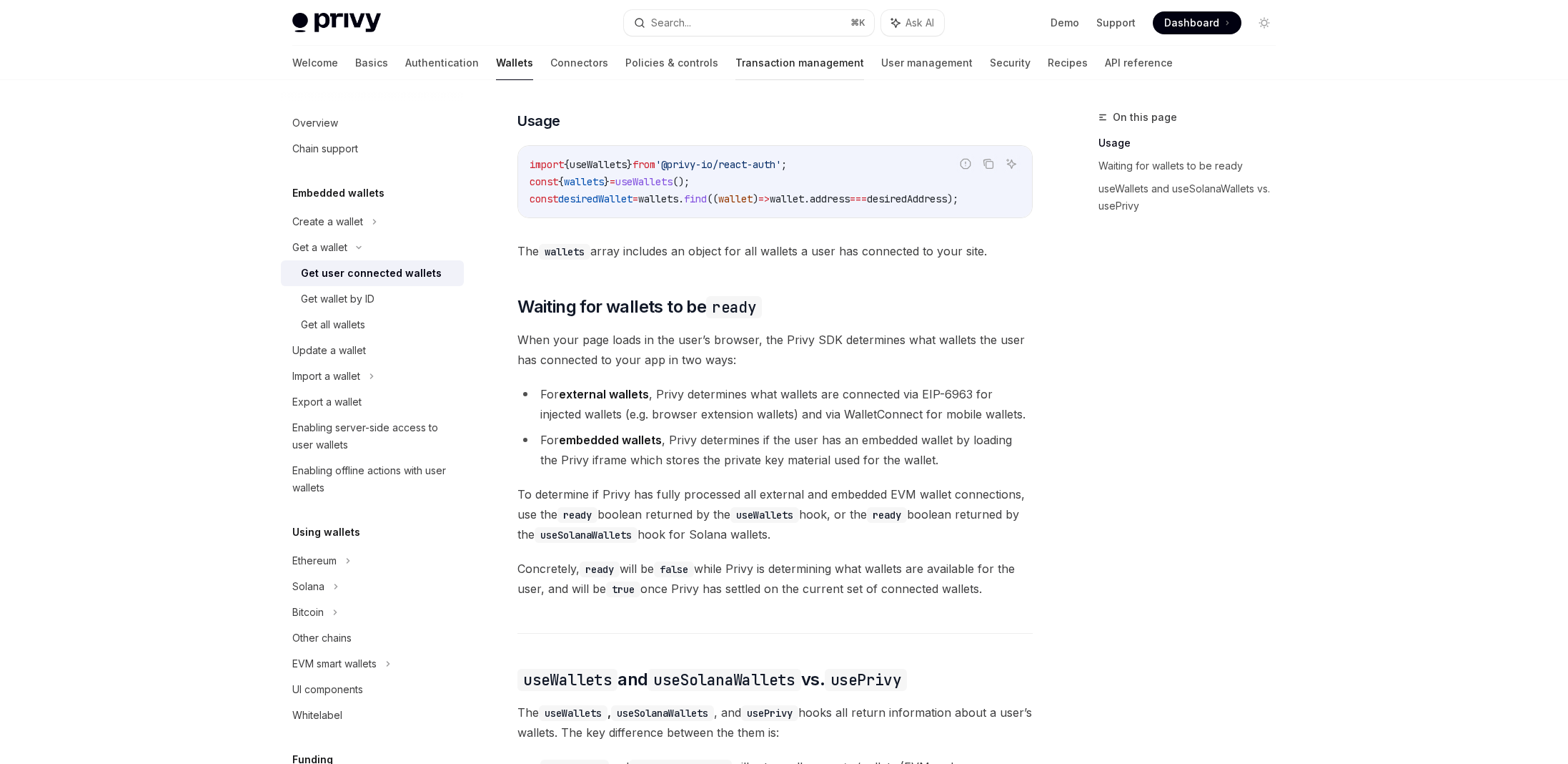
scroll to position [292, 0]
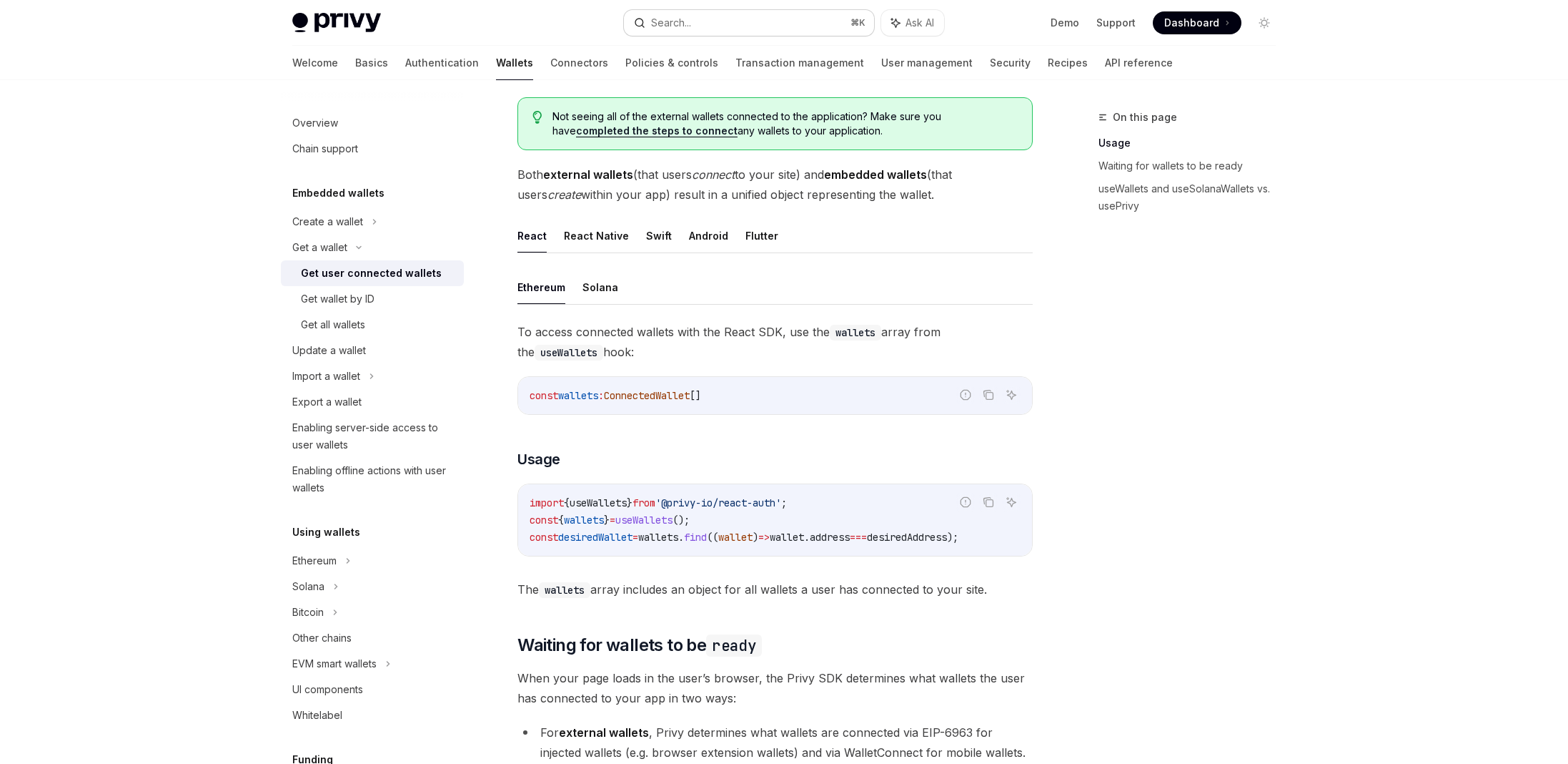
click at [636, 17] on icon "button" at bounding box center [639, 22] width 11 height 11
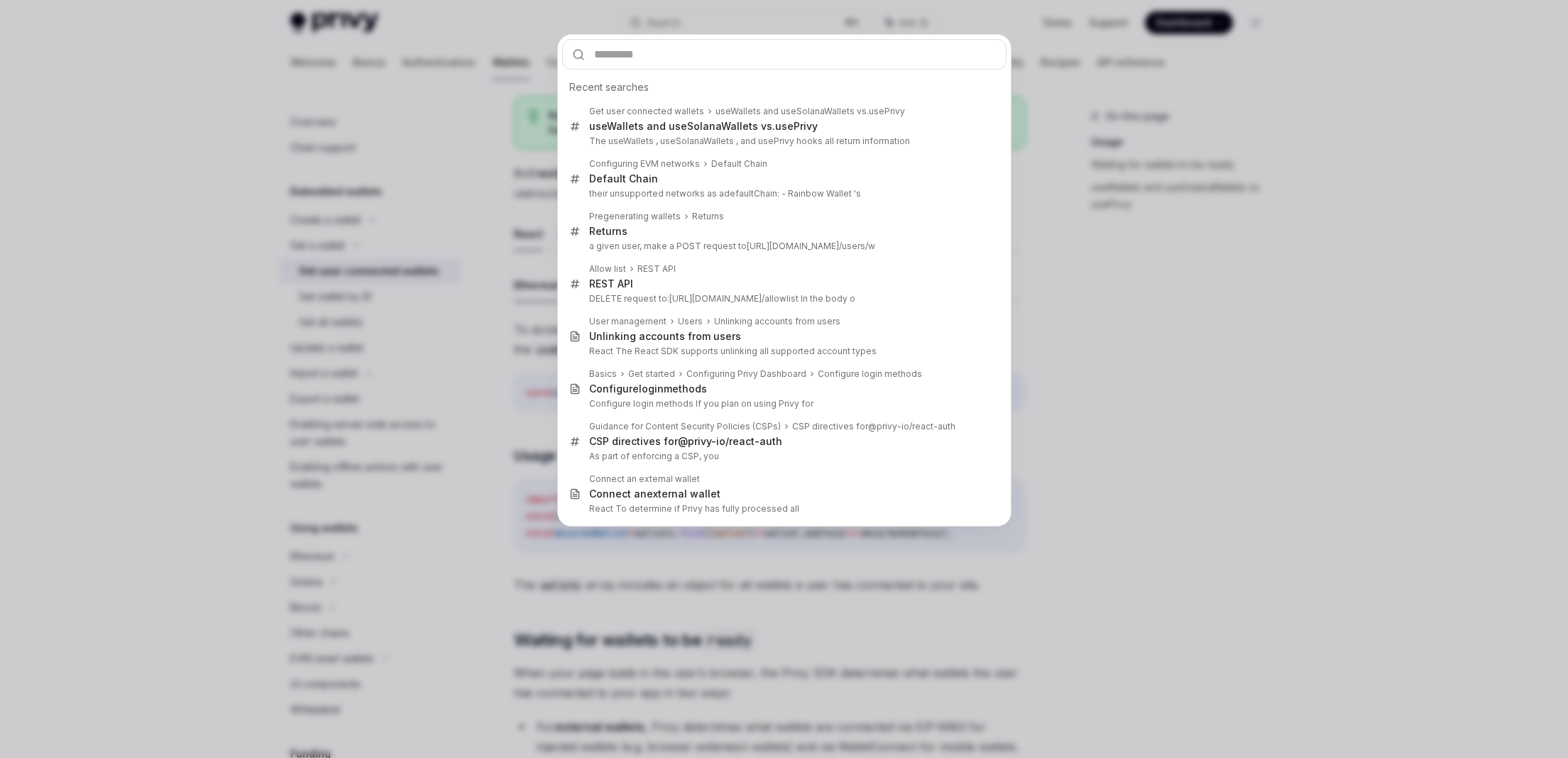
type input "********"
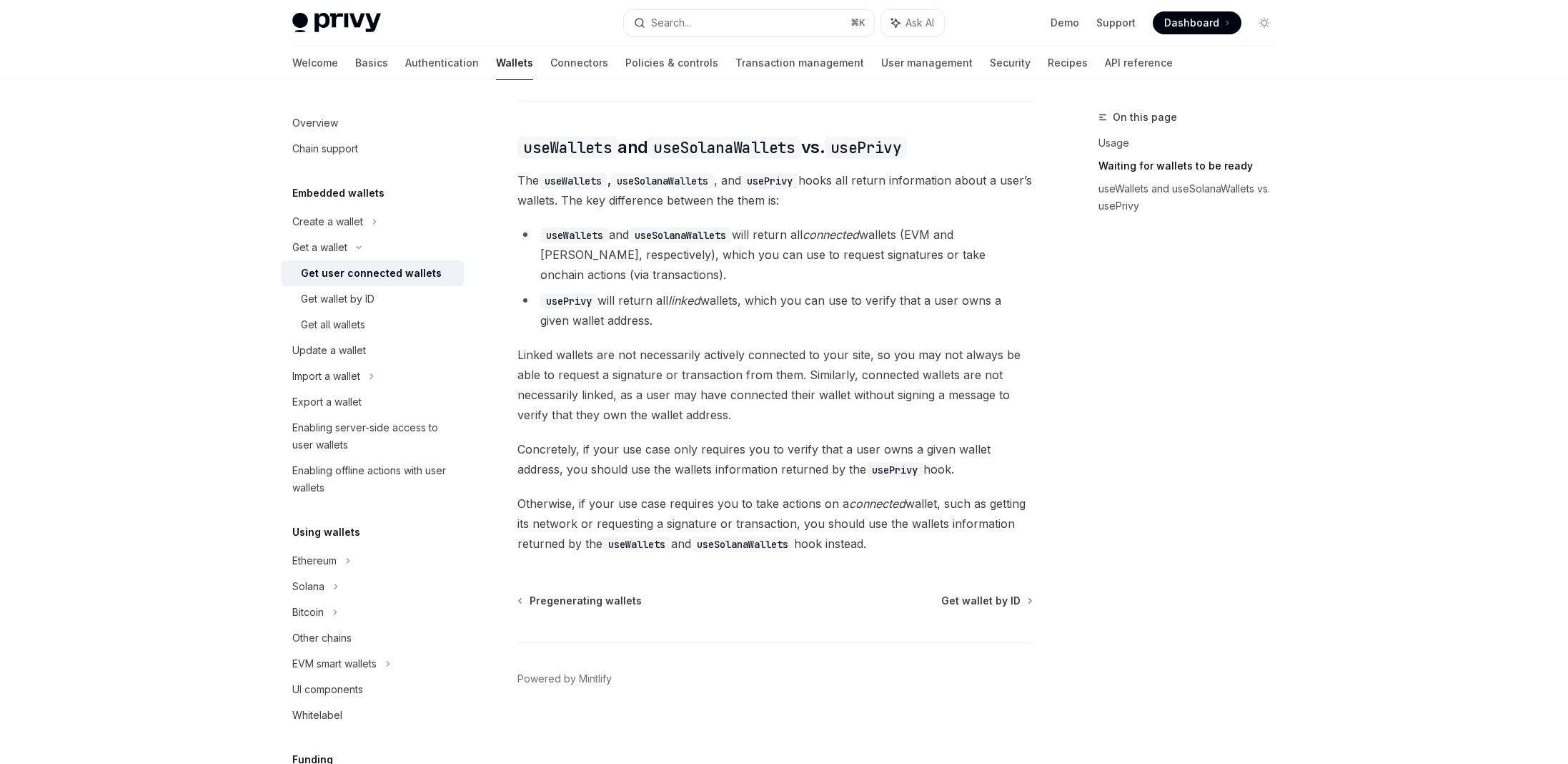
scroll to position [1170, 0]
click at [368, 345] on div "Update a wallet" at bounding box center [373, 350] width 163 height 17
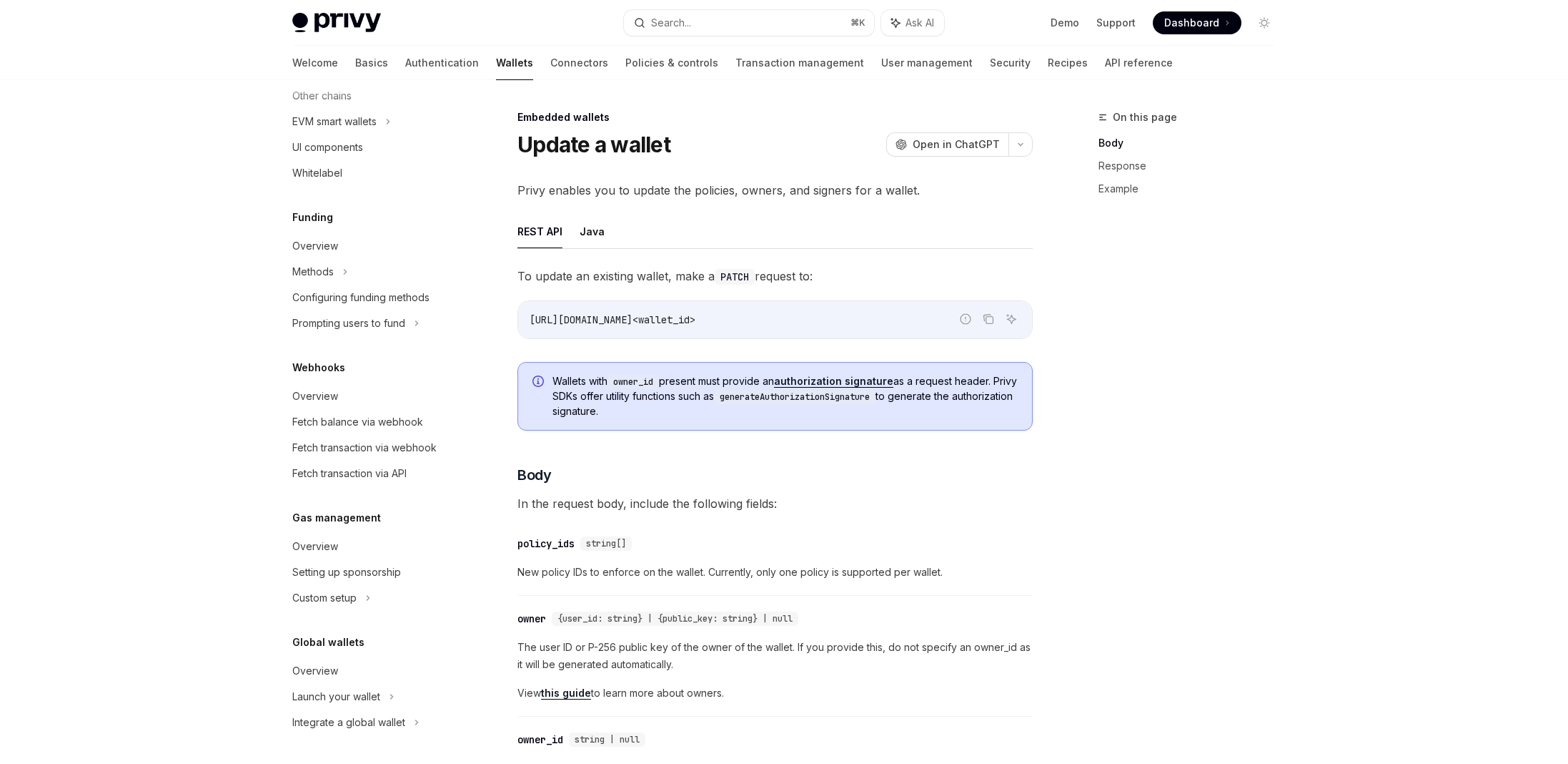
click at [1140, 627] on div "On this page Body Response Example" at bounding box center [1178, 436] width 218 height 655
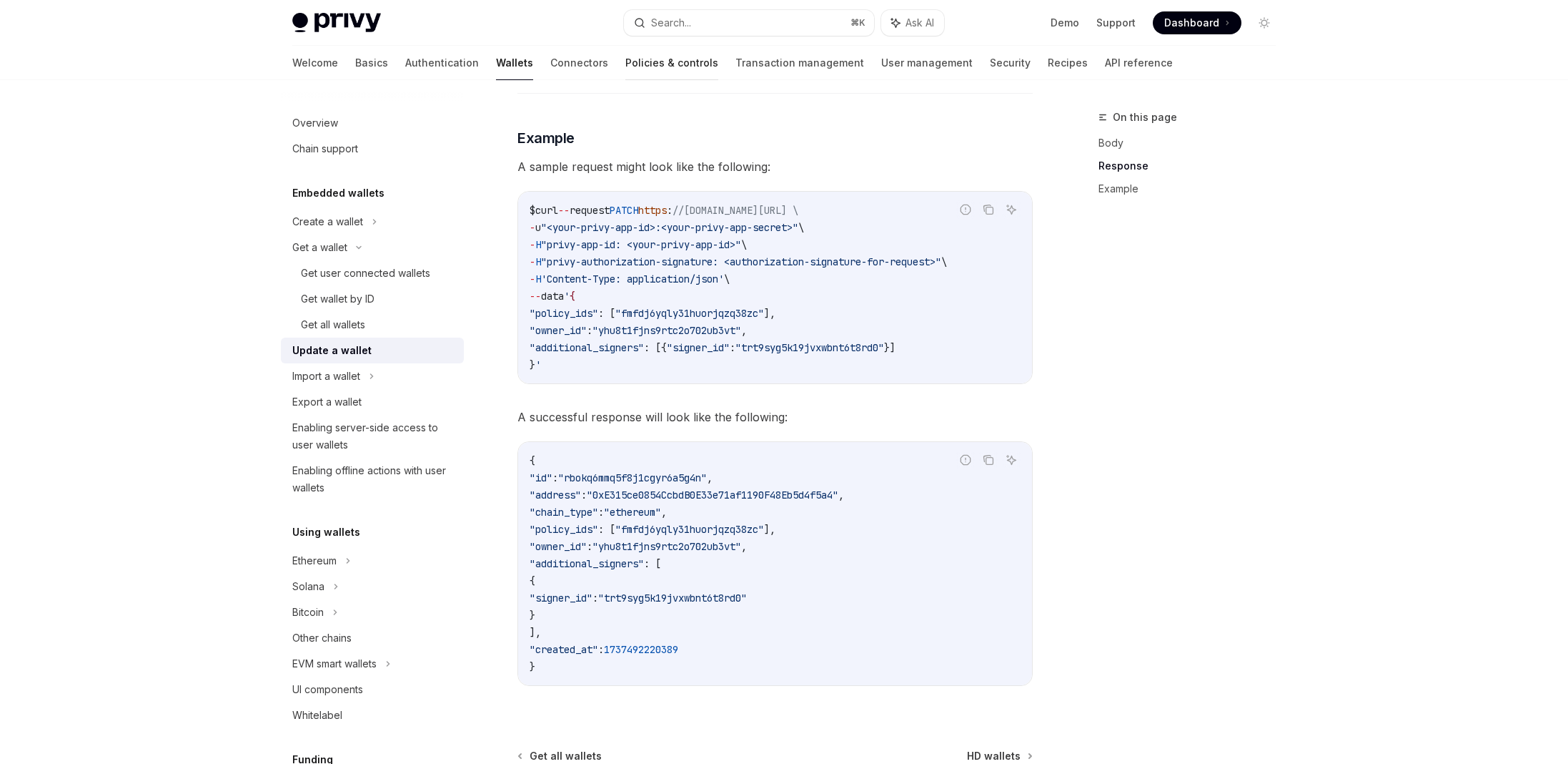
scroll to position [1104, 0]
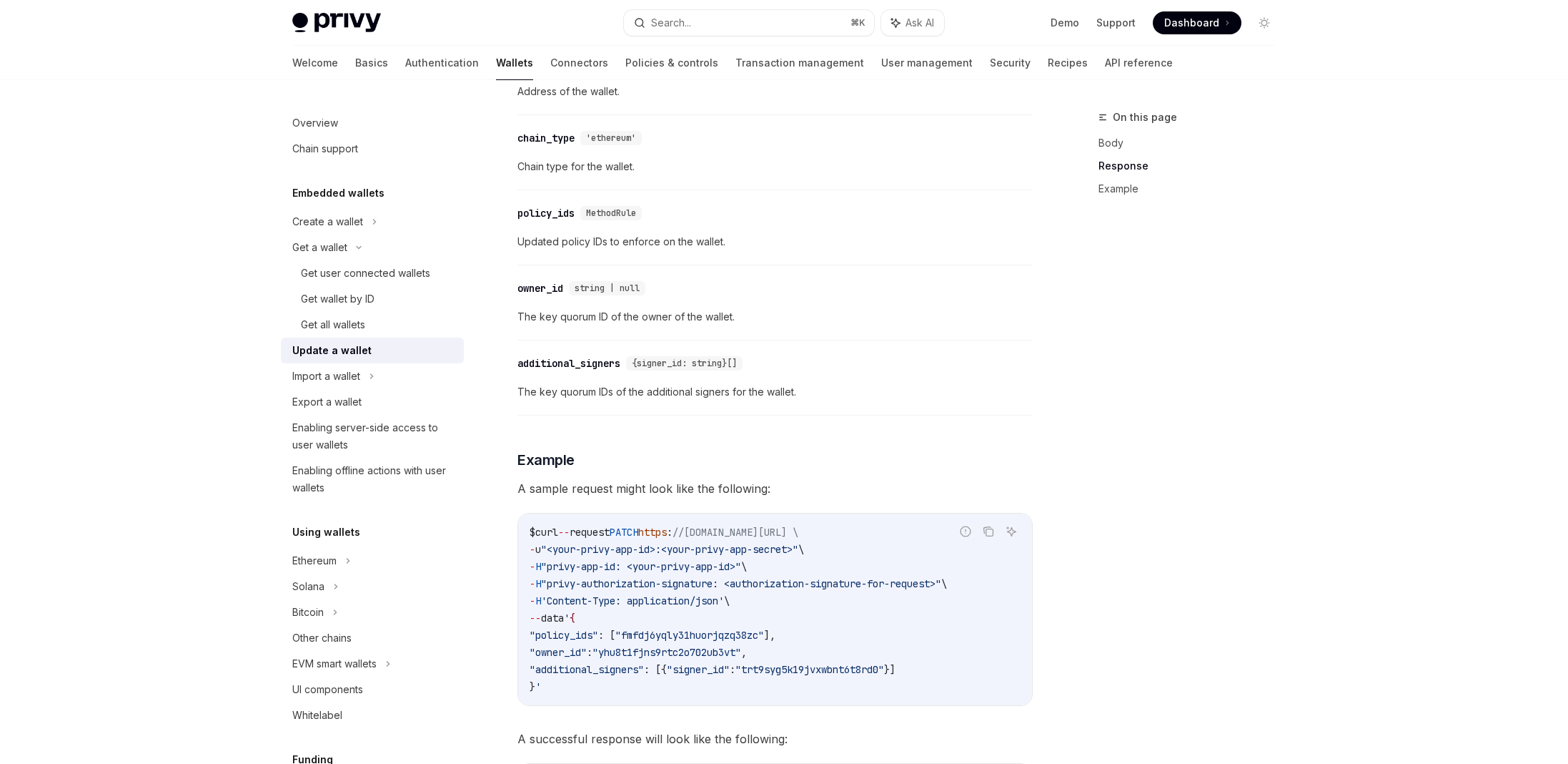
click at [685, 37] on div "Privy Docs home page Search... ⌘ K Ask AI Demo Support Dashboard Dashboard Sear…" at bounding box center [784, 22] width 983 height 45
click at [696, 26] on button "Search... ⌘ K" at bounding box center [749, 22] width 250 height 26
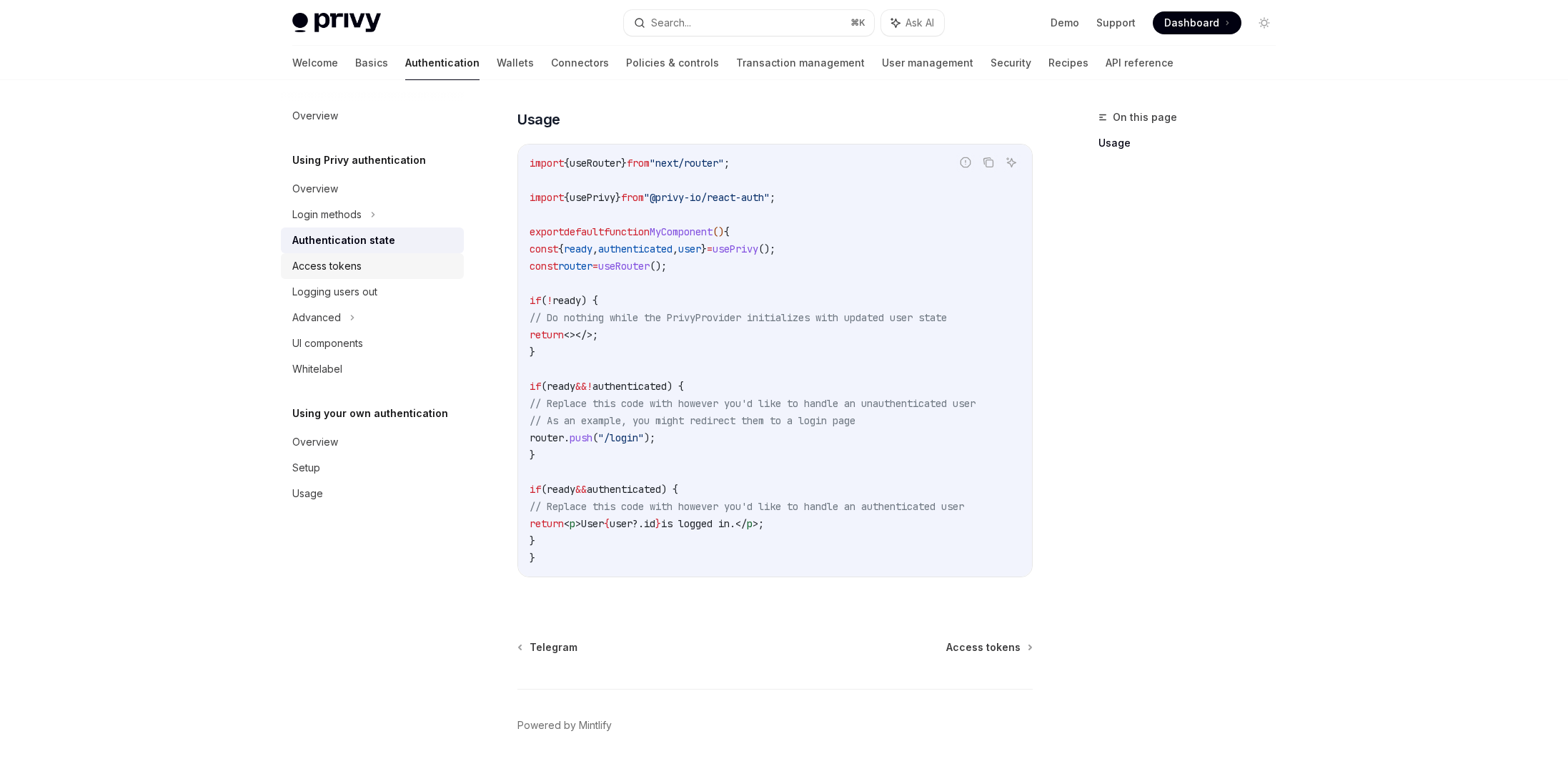
click at [358, 264] on div "Access tokens" at bounding box center [326, 265] width 69 height 17
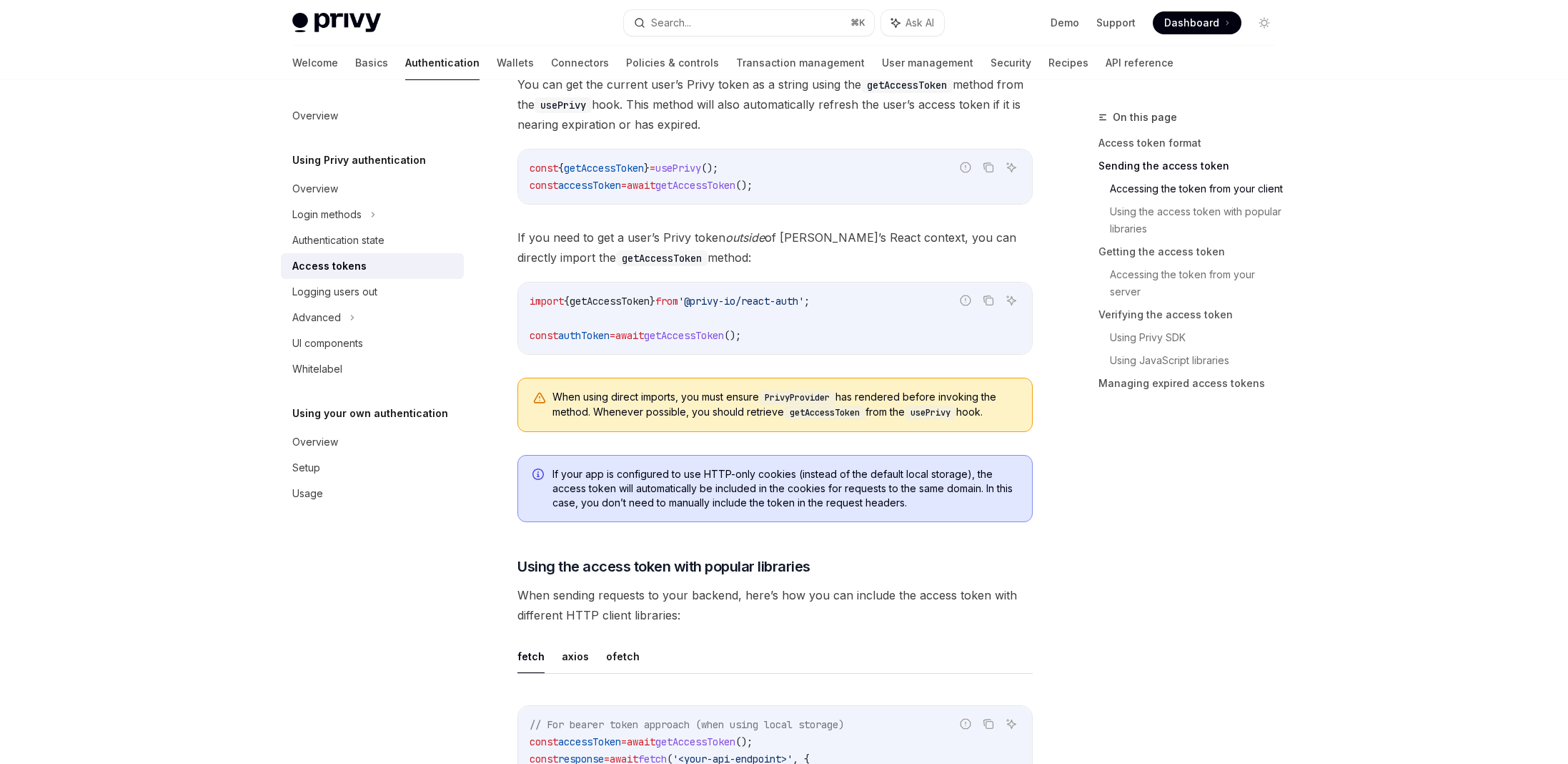
scroll to position [1106, 0]
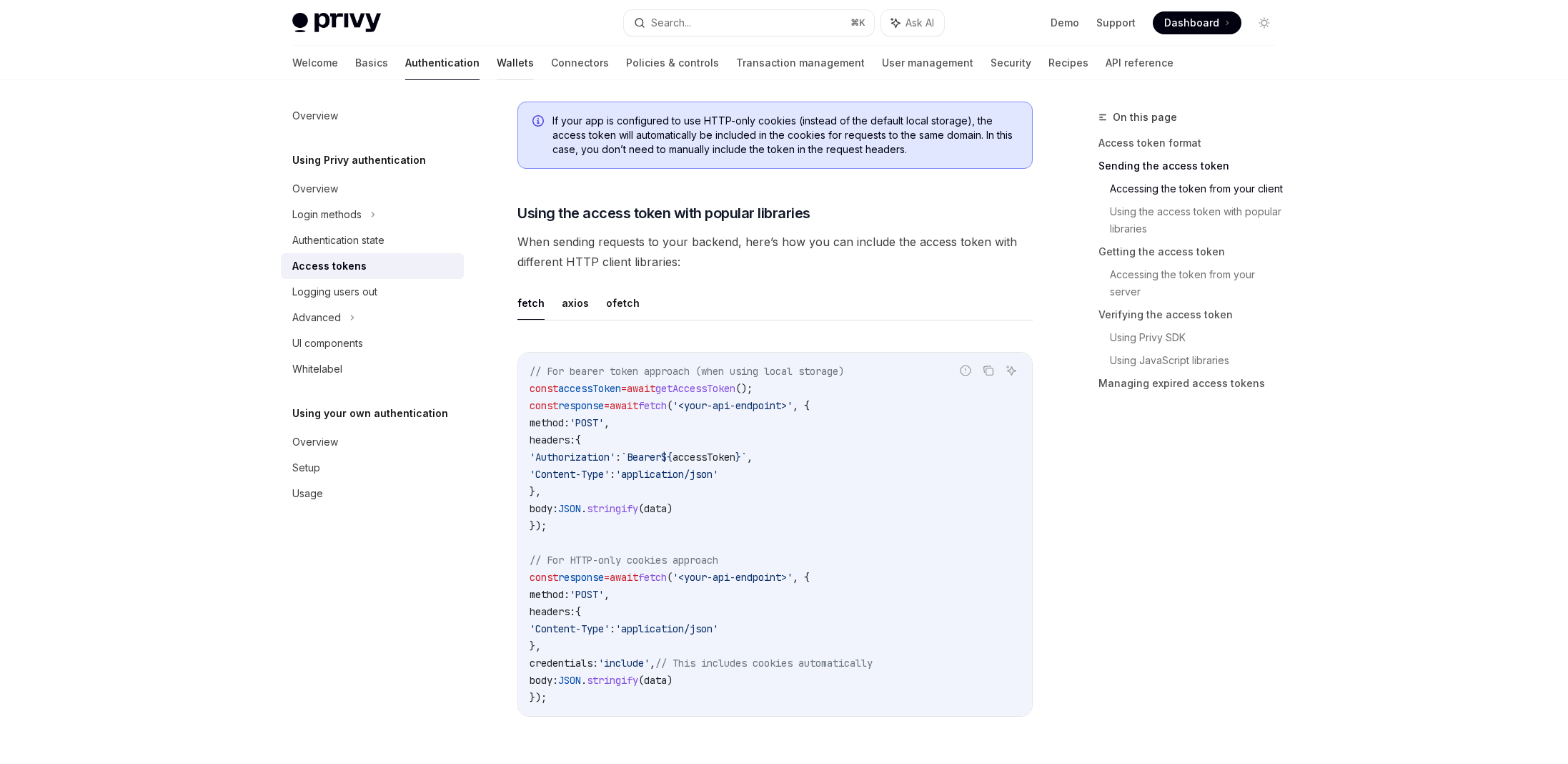
click at [497, 48] on link "Wallets" at bounding box center [515, 63] width 37 height 34
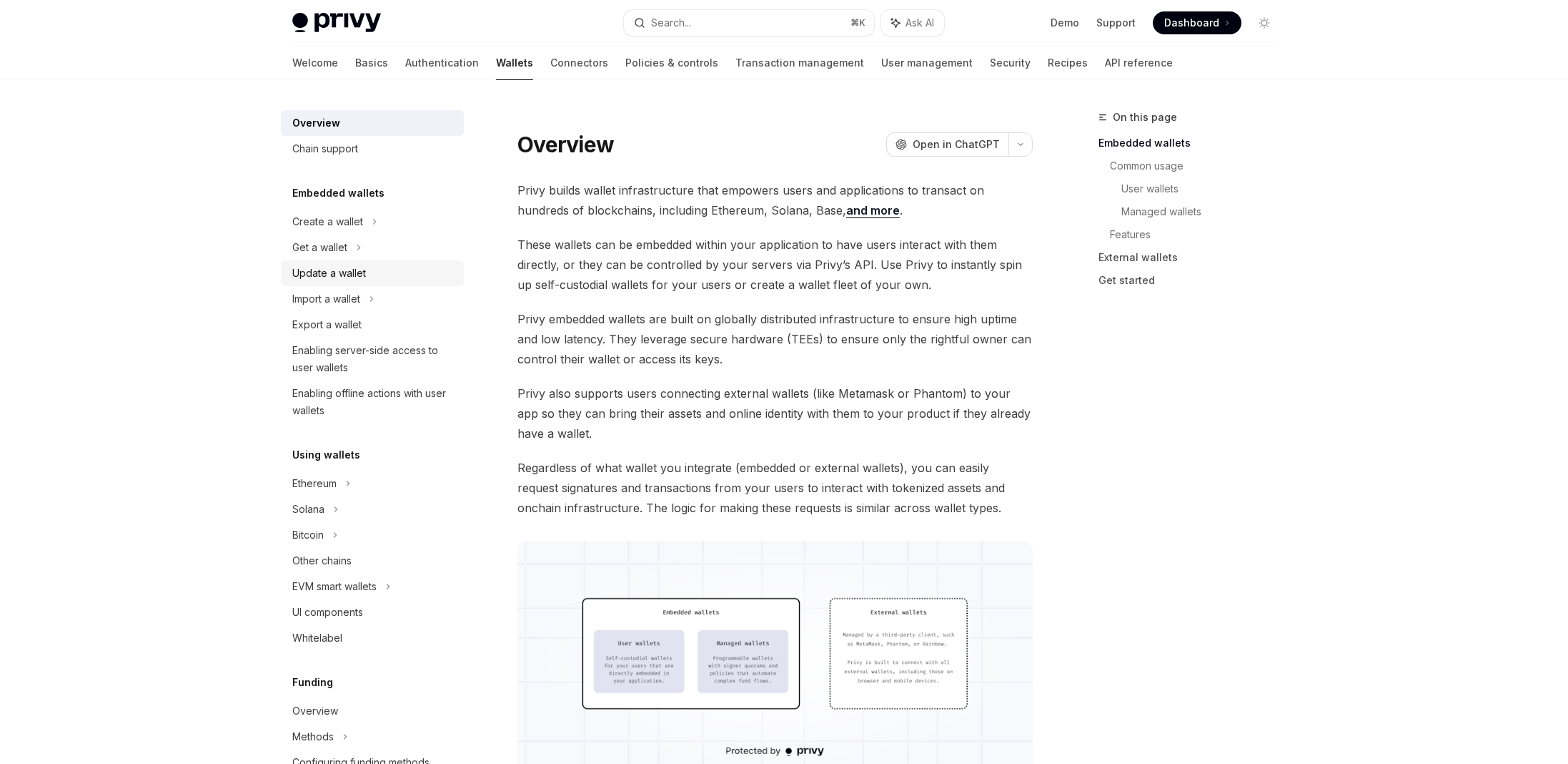
click at [375, 279] on div "Update a wallet" at bounding box center [373, 273] width 163 height 17
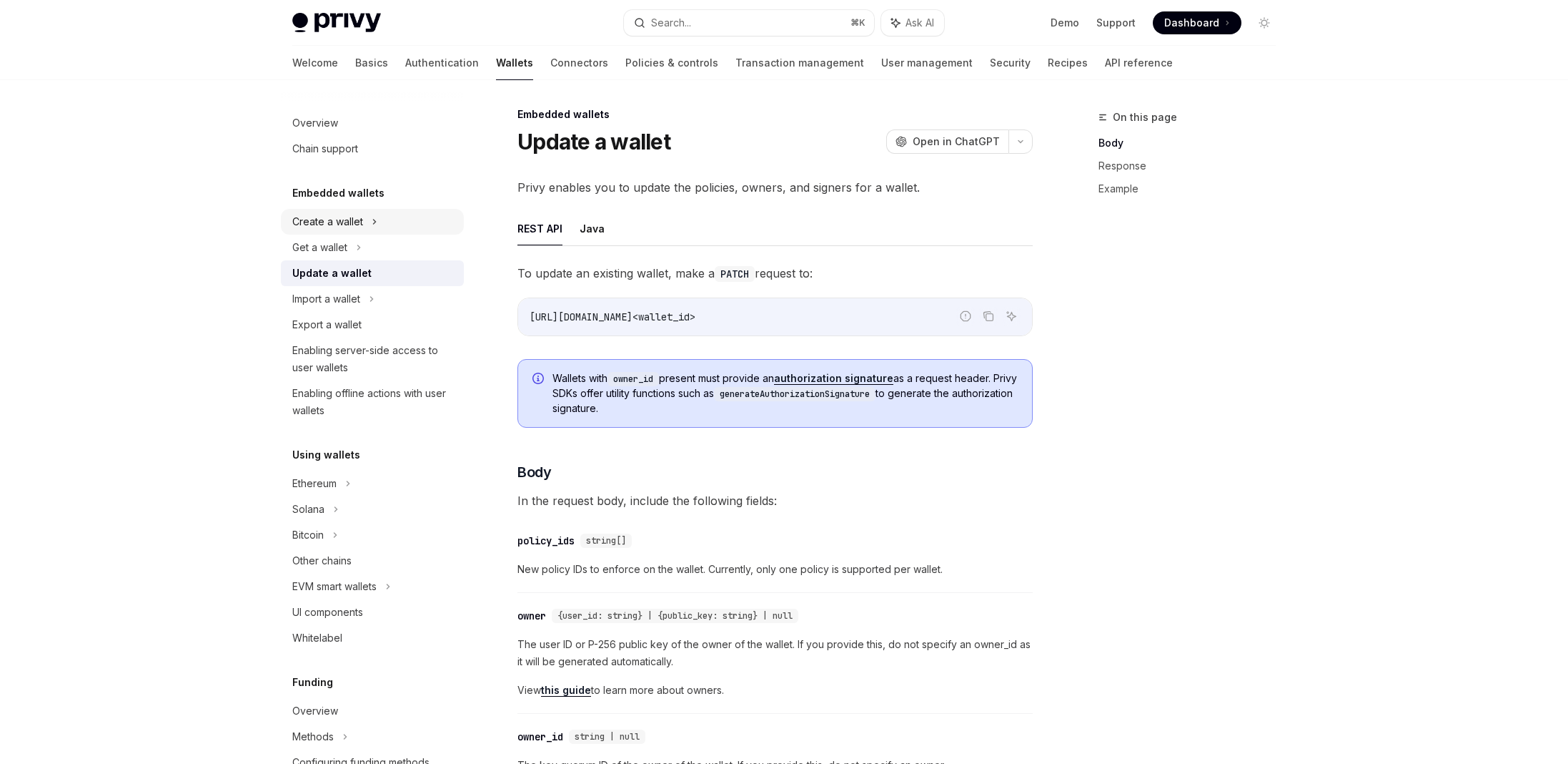
click at [335, 215] on div "Create a wallet" at bounding box center [327, 221] width 71 height 17
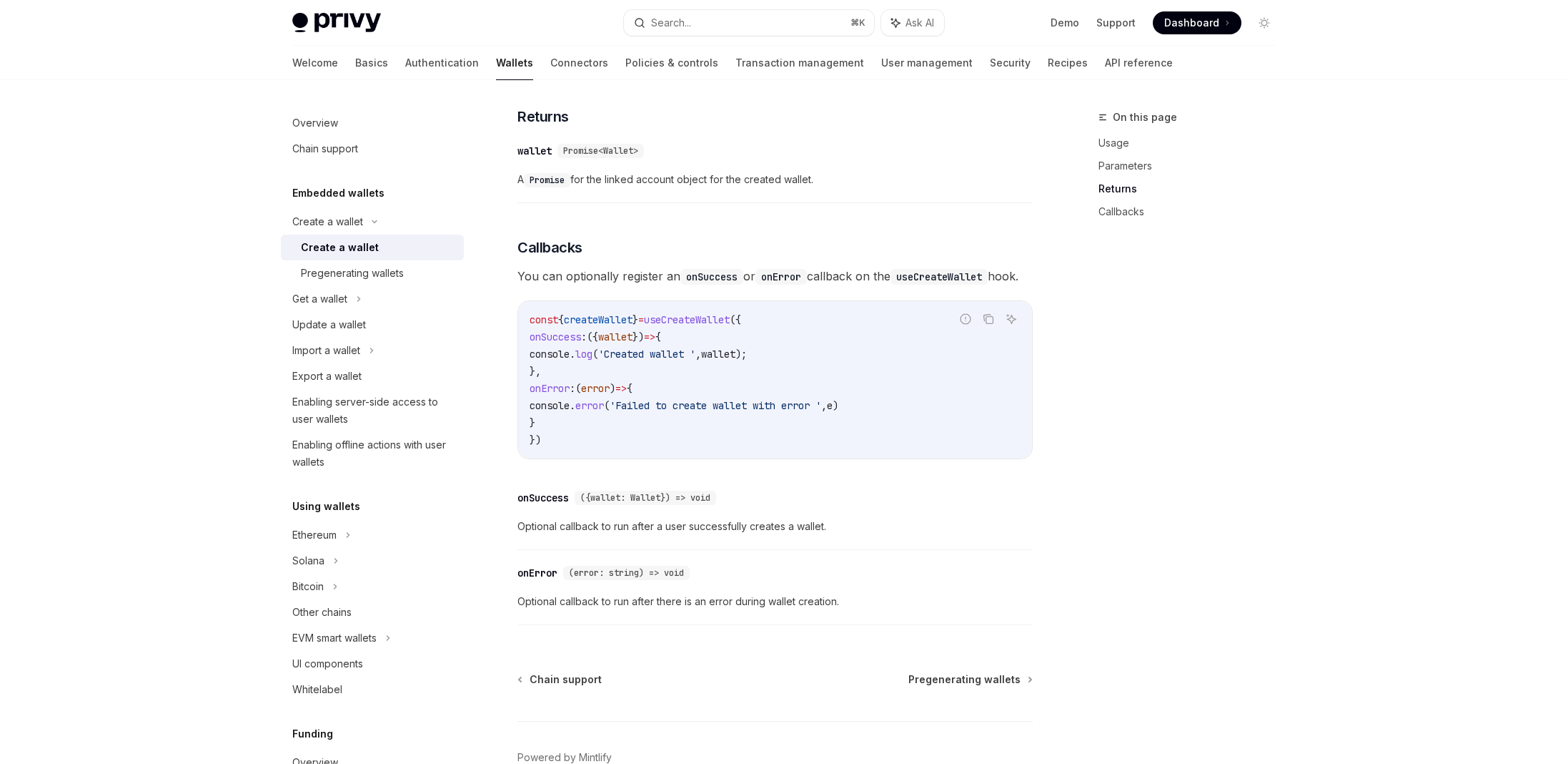
scroll to position [947, 0]
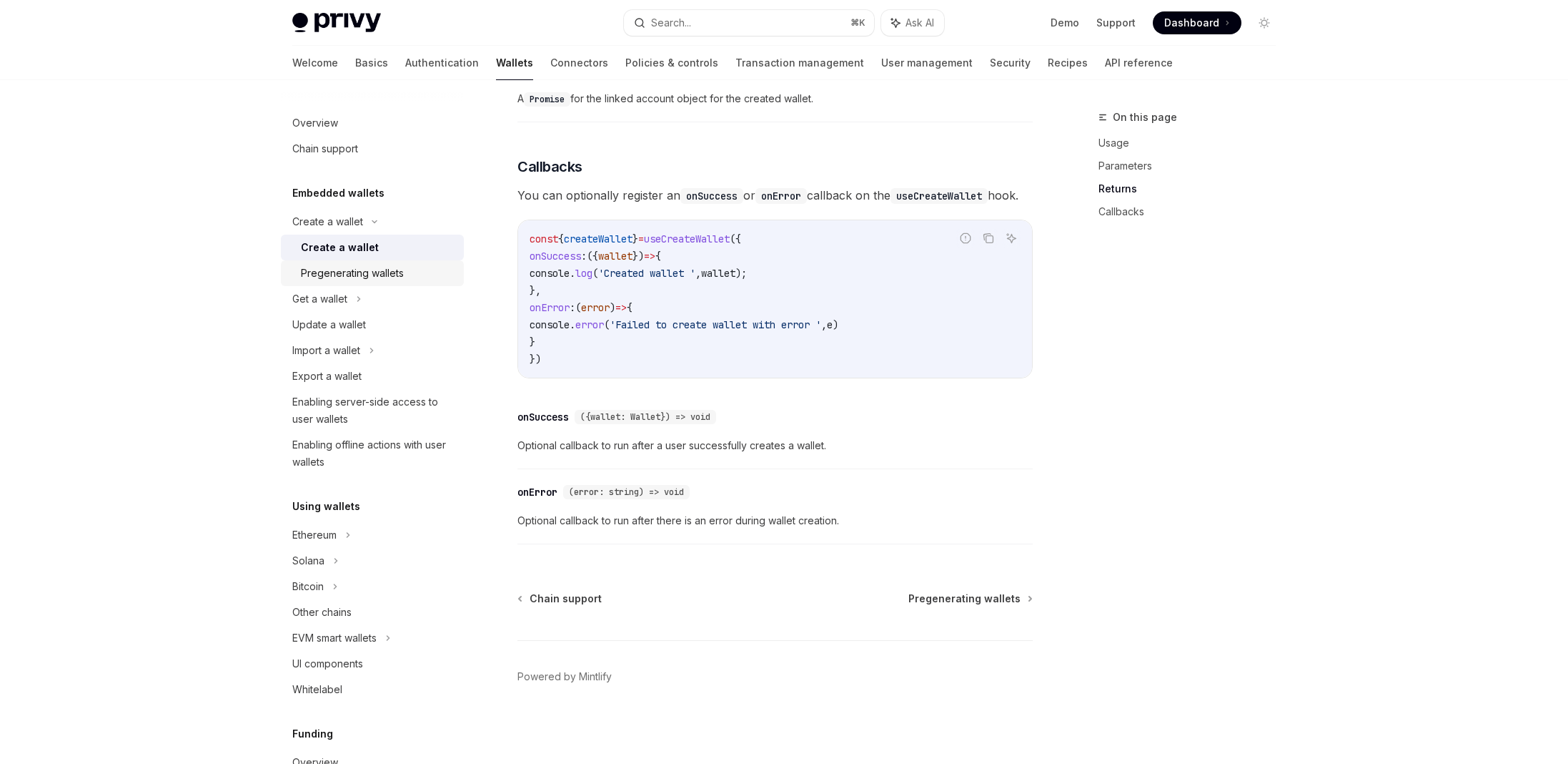
click at [352, 280] on div "Pregenerating wallets" at bounding box center [352, 273] width 103 height 17
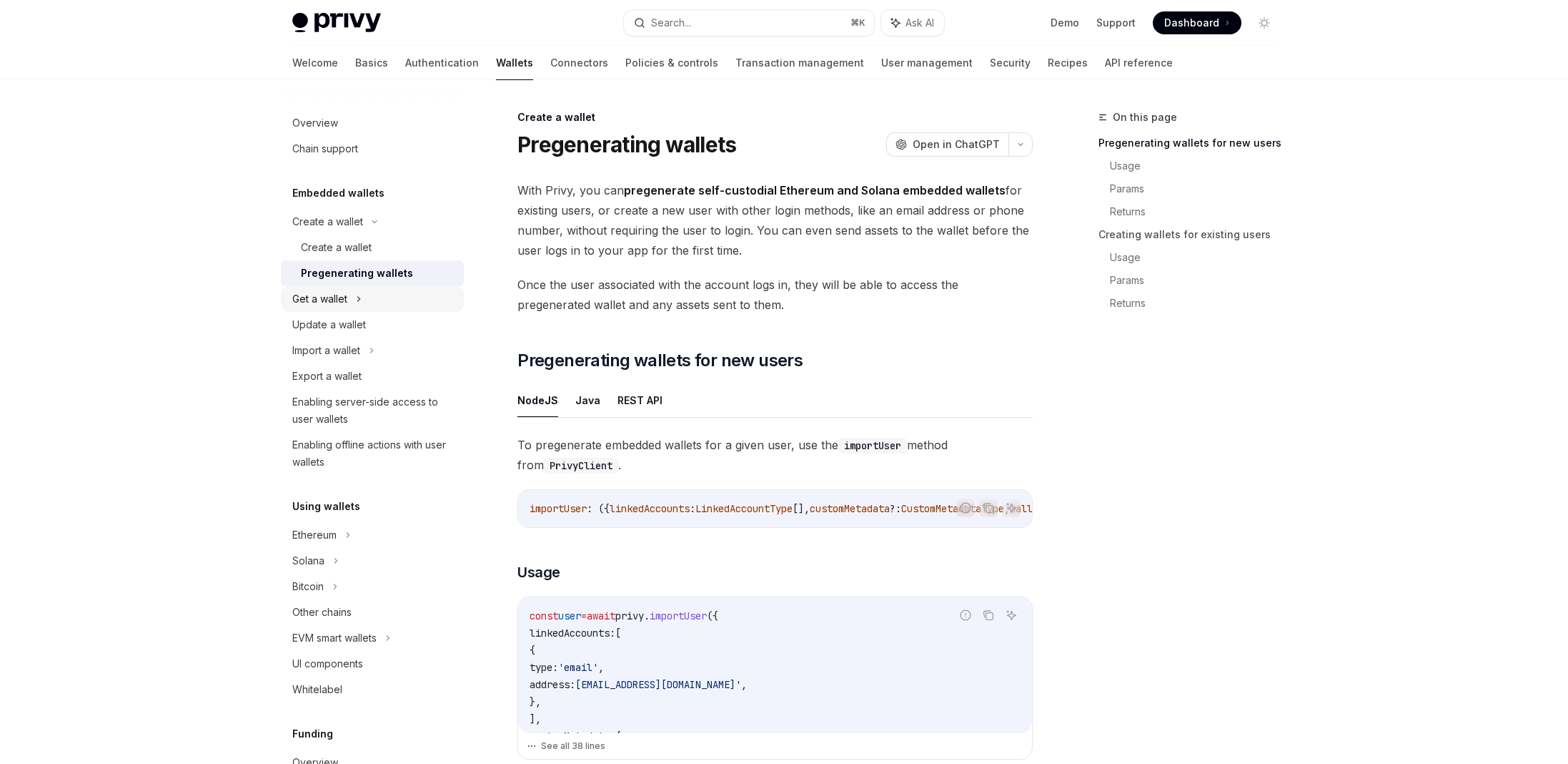
click at [339, 297] on div "Get a wallet" at bounding box center [320, 299] width 55 height 17
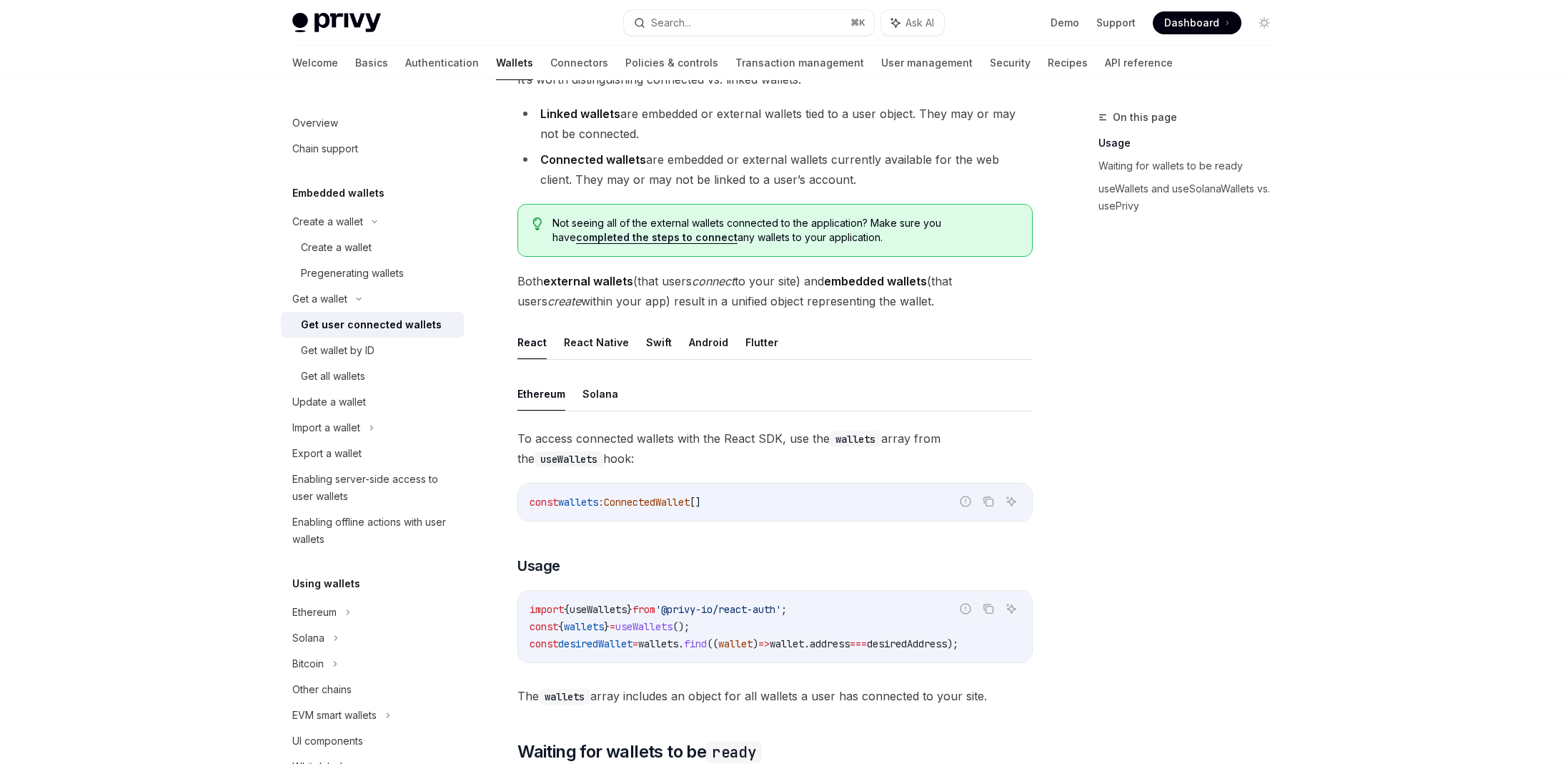
scroll to position [310, 0]
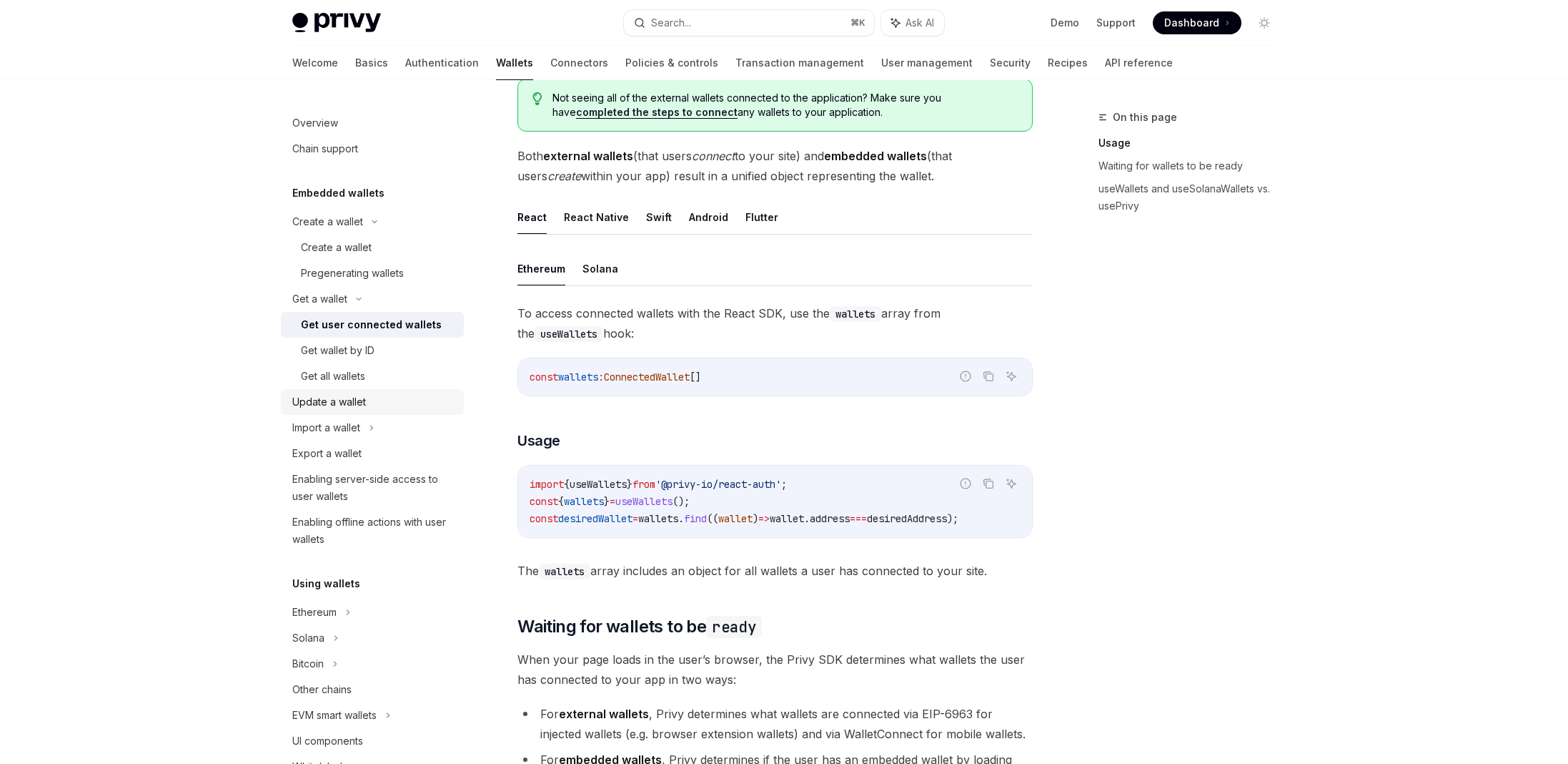
click at [357, 401] on div "Update a wallet" at bounding box center [328, 402] width 74 height 17
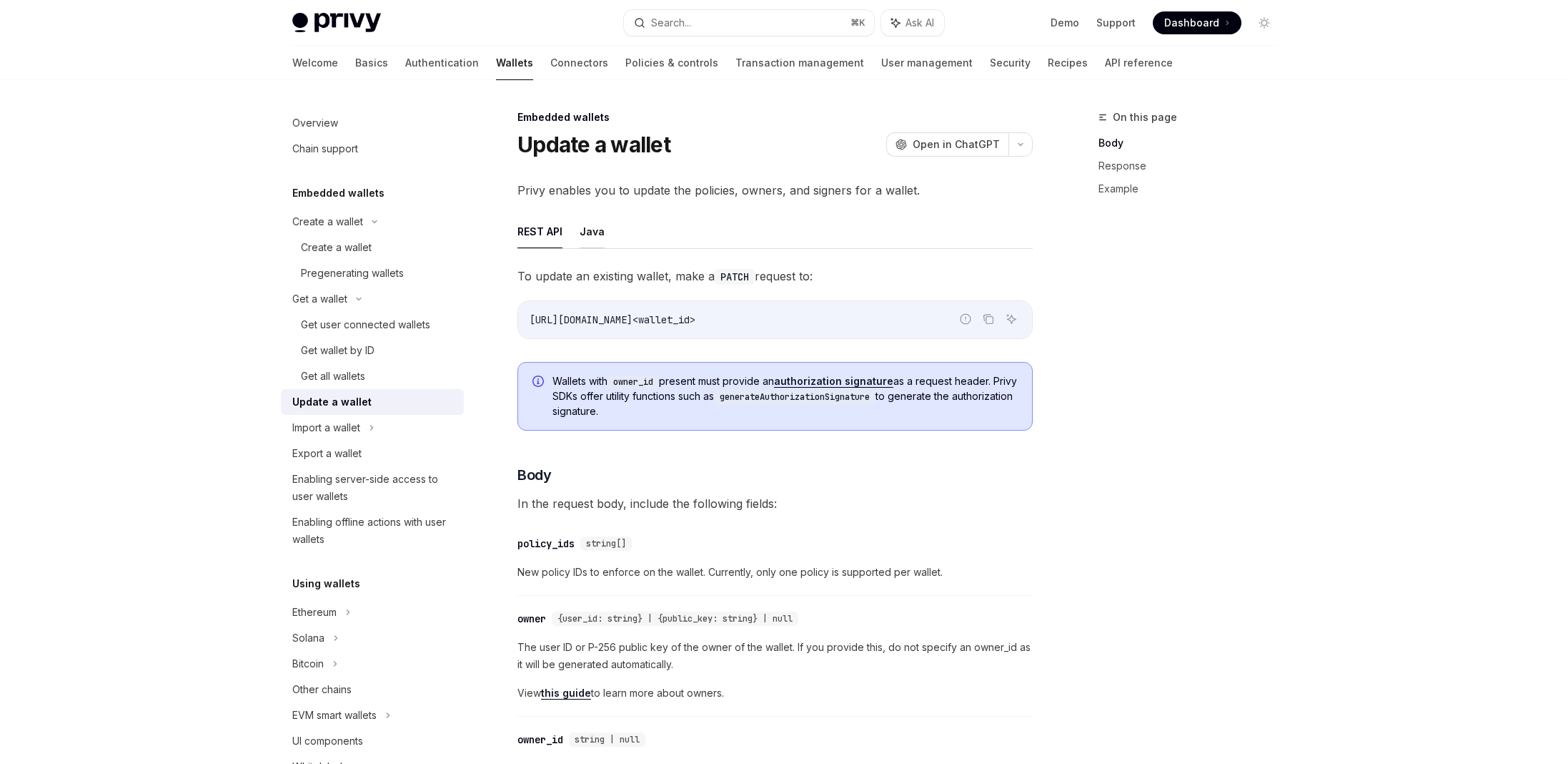
click at [580, 223] on button "Java" at bounding box center [592, 231] width 25 height 34
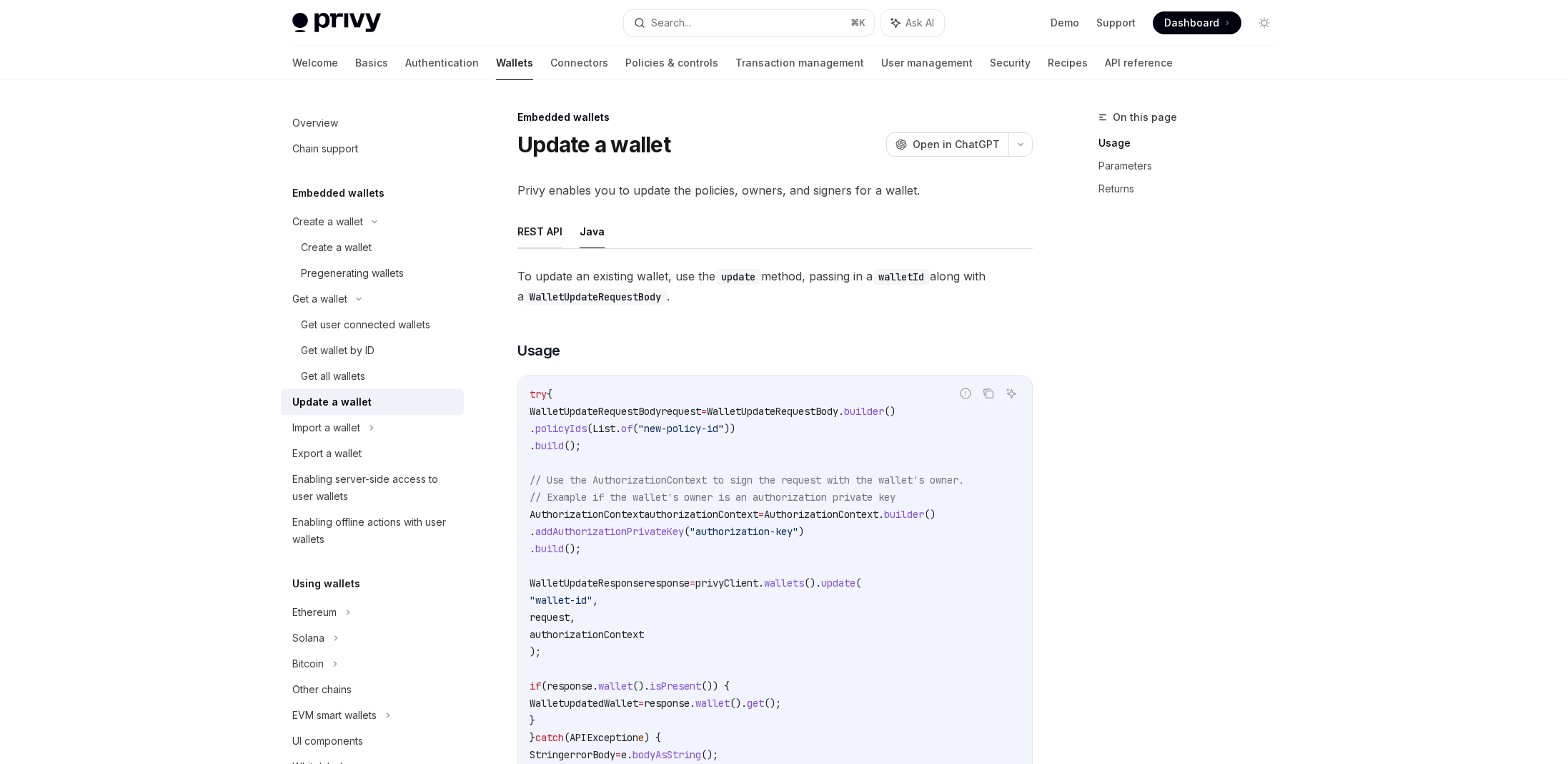
click at [530, 238] on button "REST API" at bounding box center [540, 231] width 45 height 34
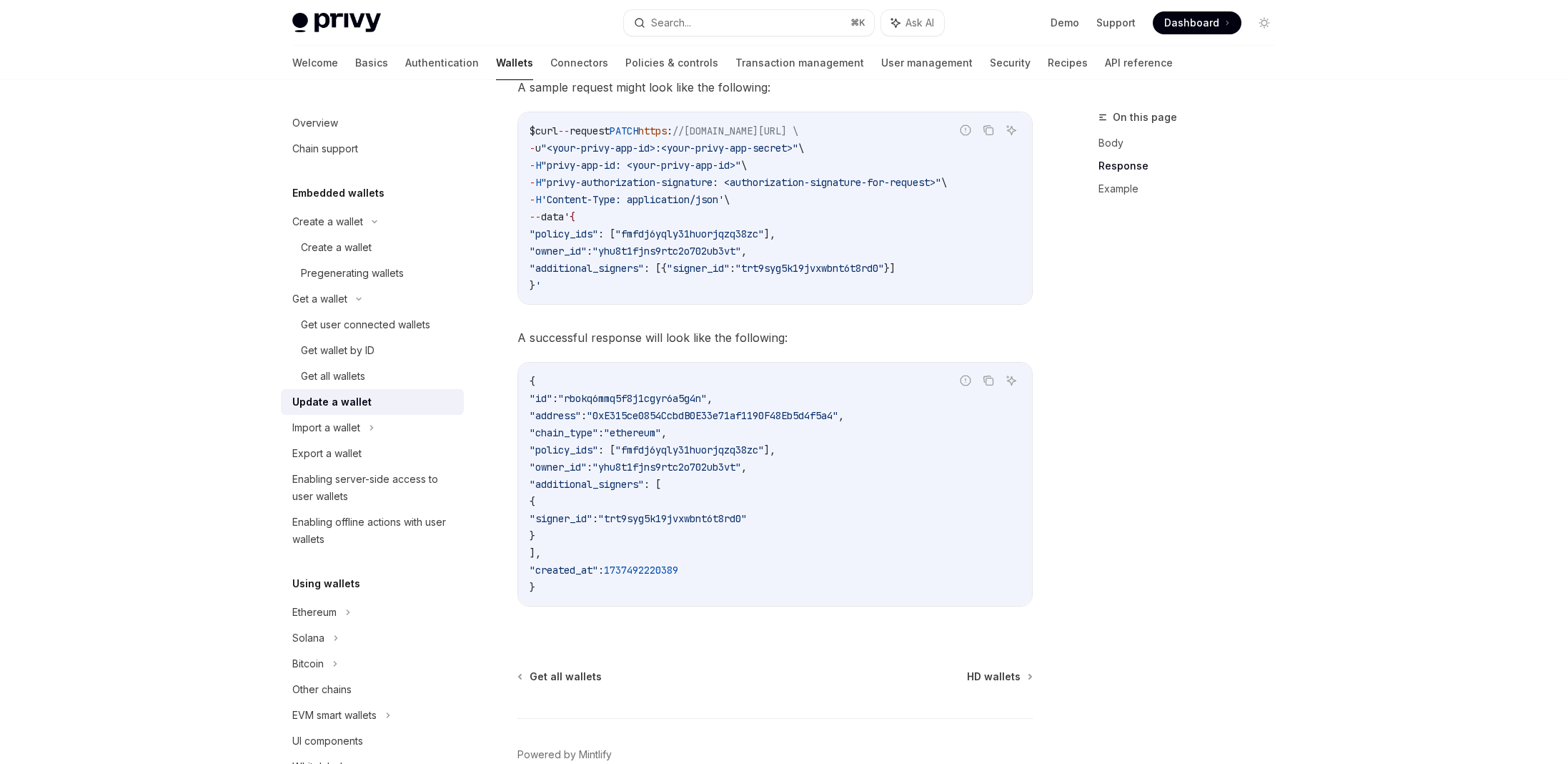
scroll to position [1564, 0]
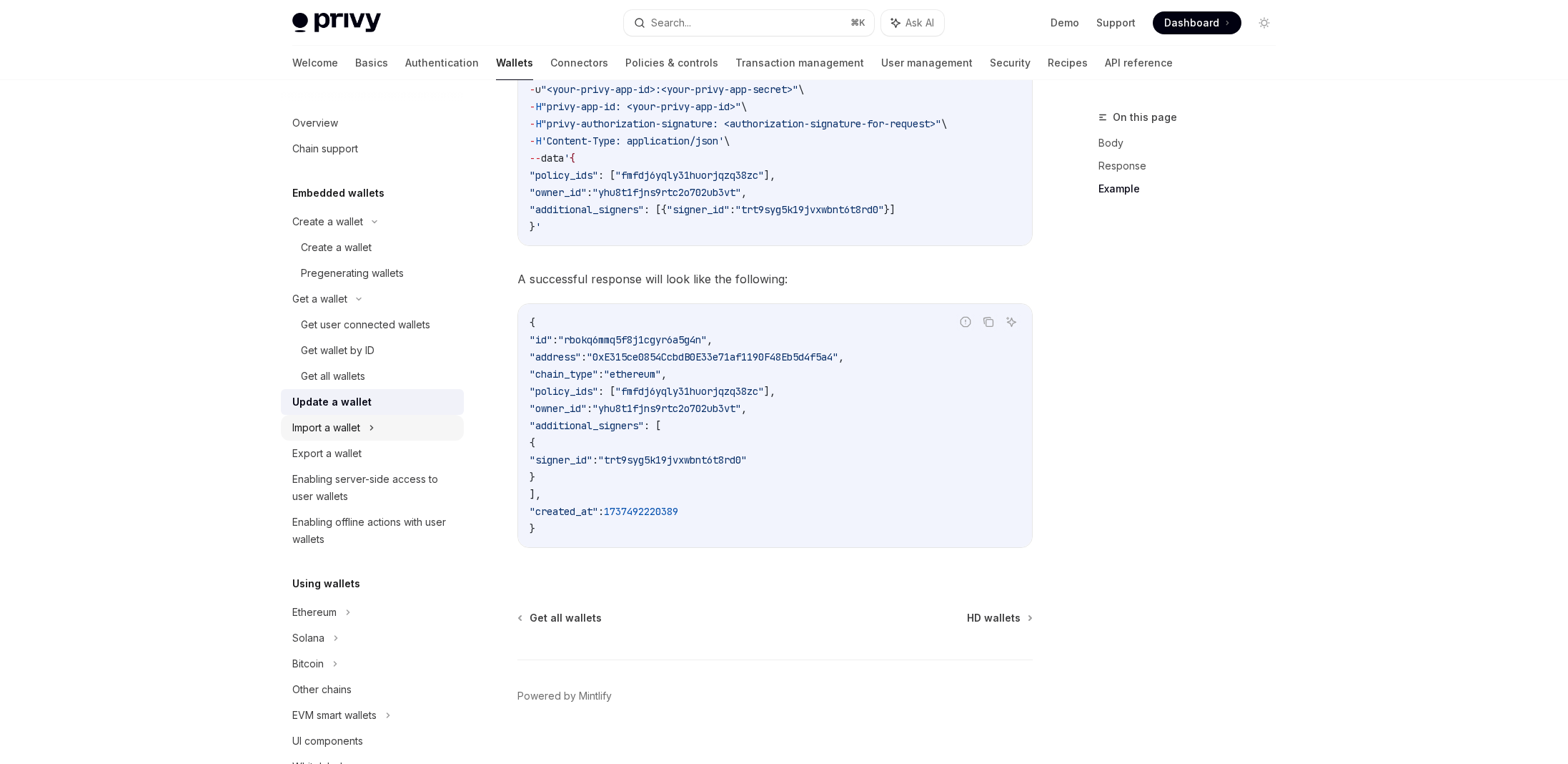
click at [369, 425] on div "Import a wallet" at bounding box center [372, 428] width 183 height 26
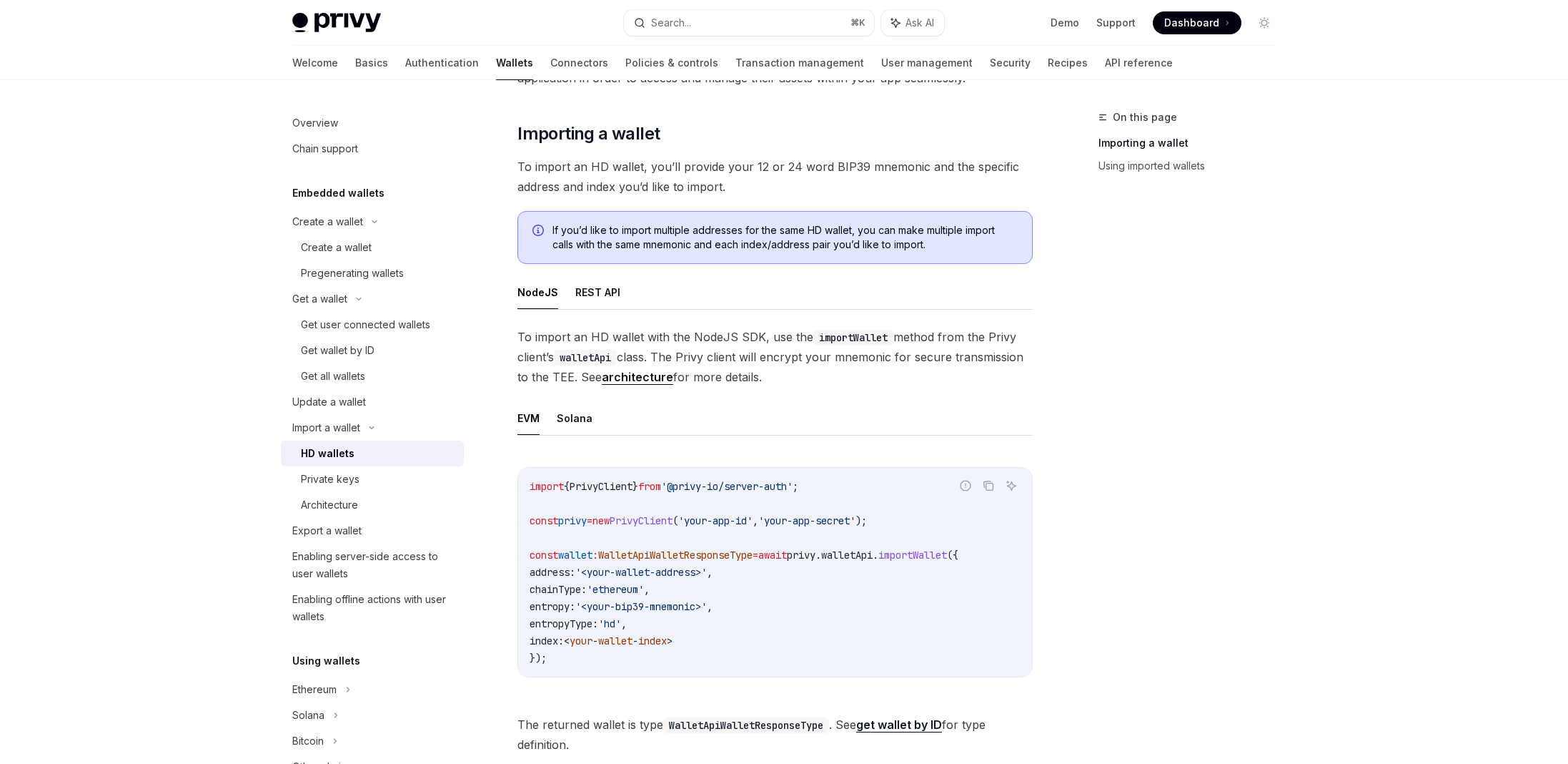
scroll to position [261, 0]
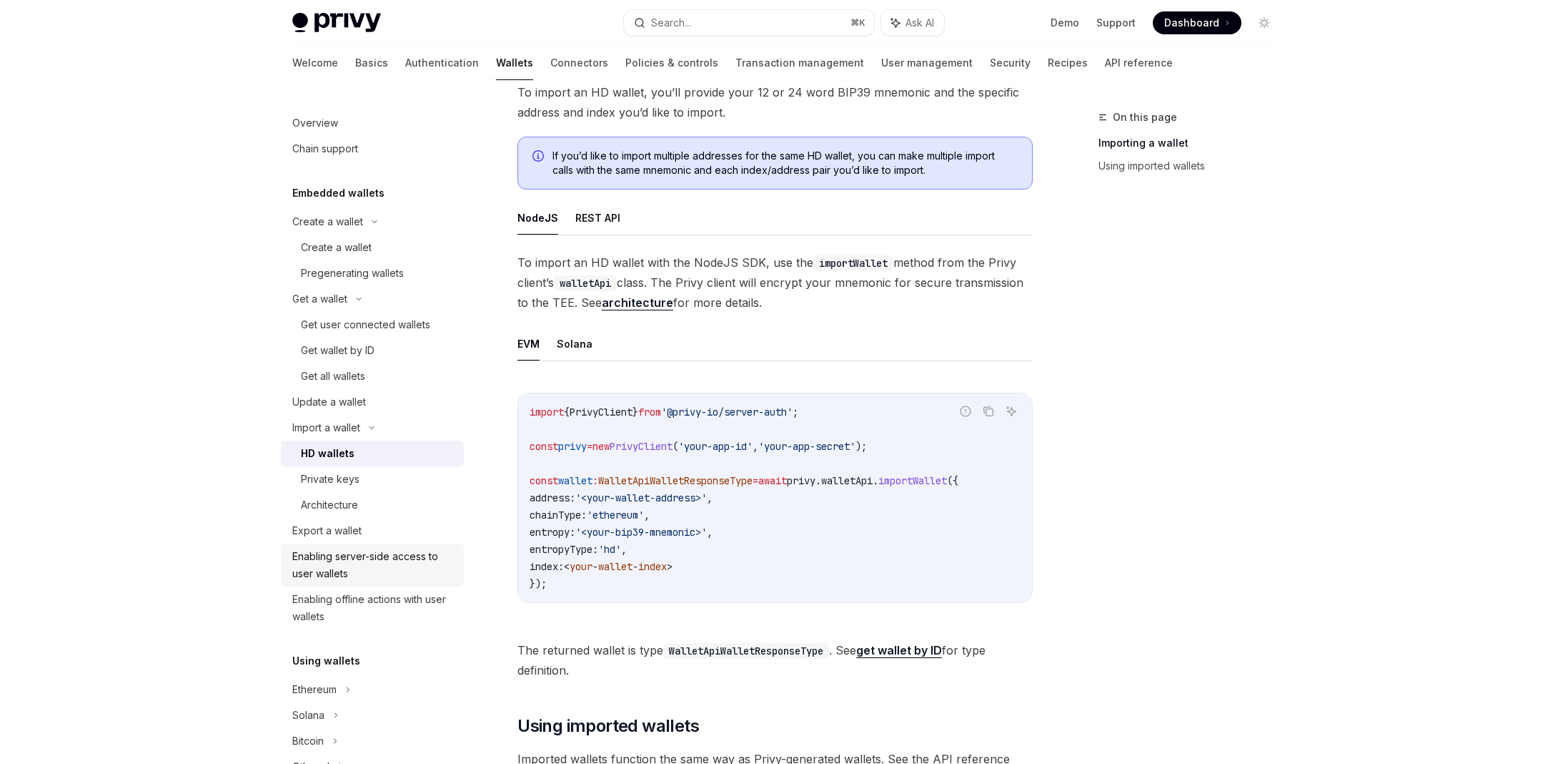
click at [406, 569] on div "Enabling server-side access to user wallets" at bounding box center [373, 565] width 163 height 34
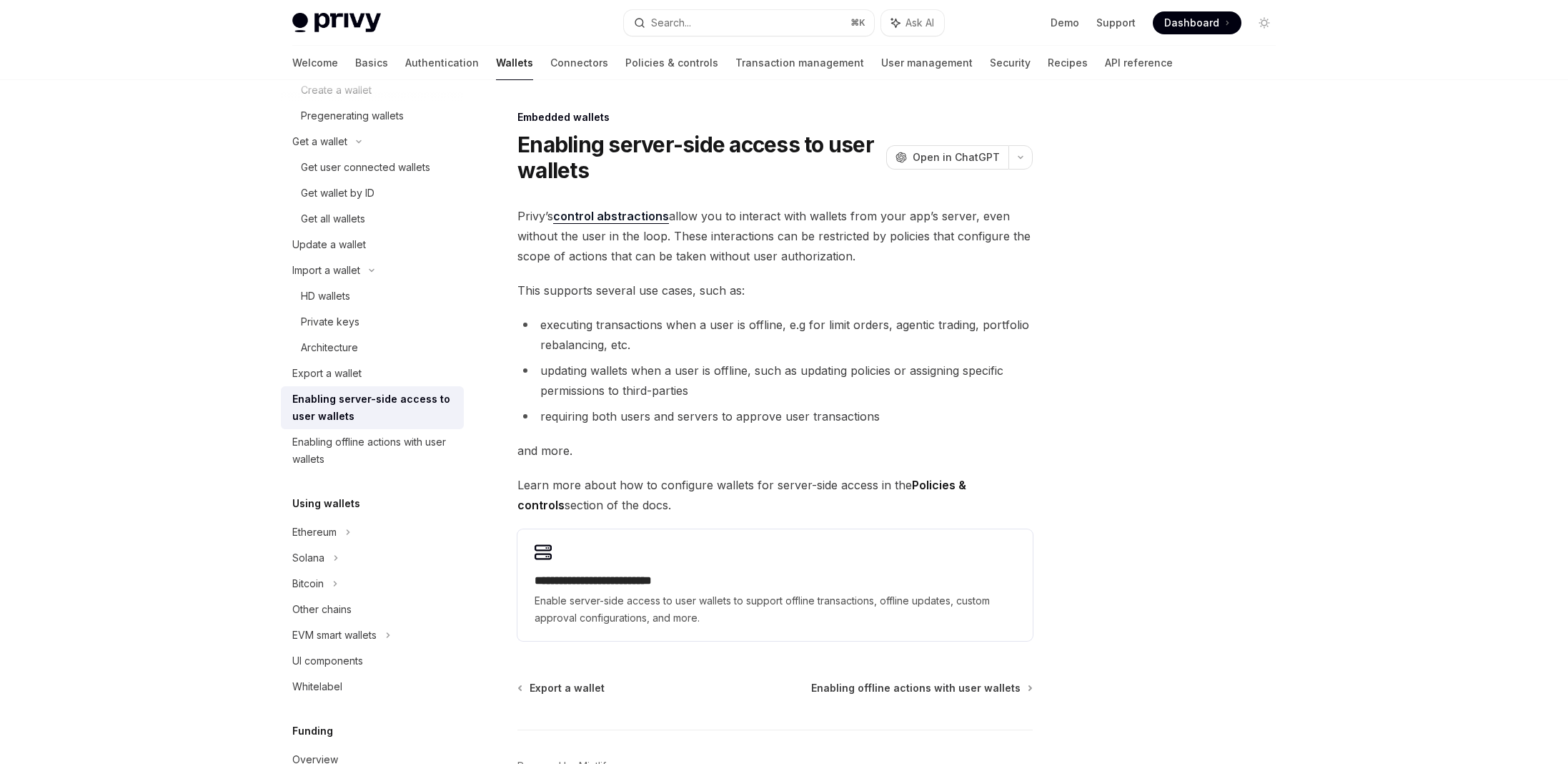
scroll to position [472, 0]
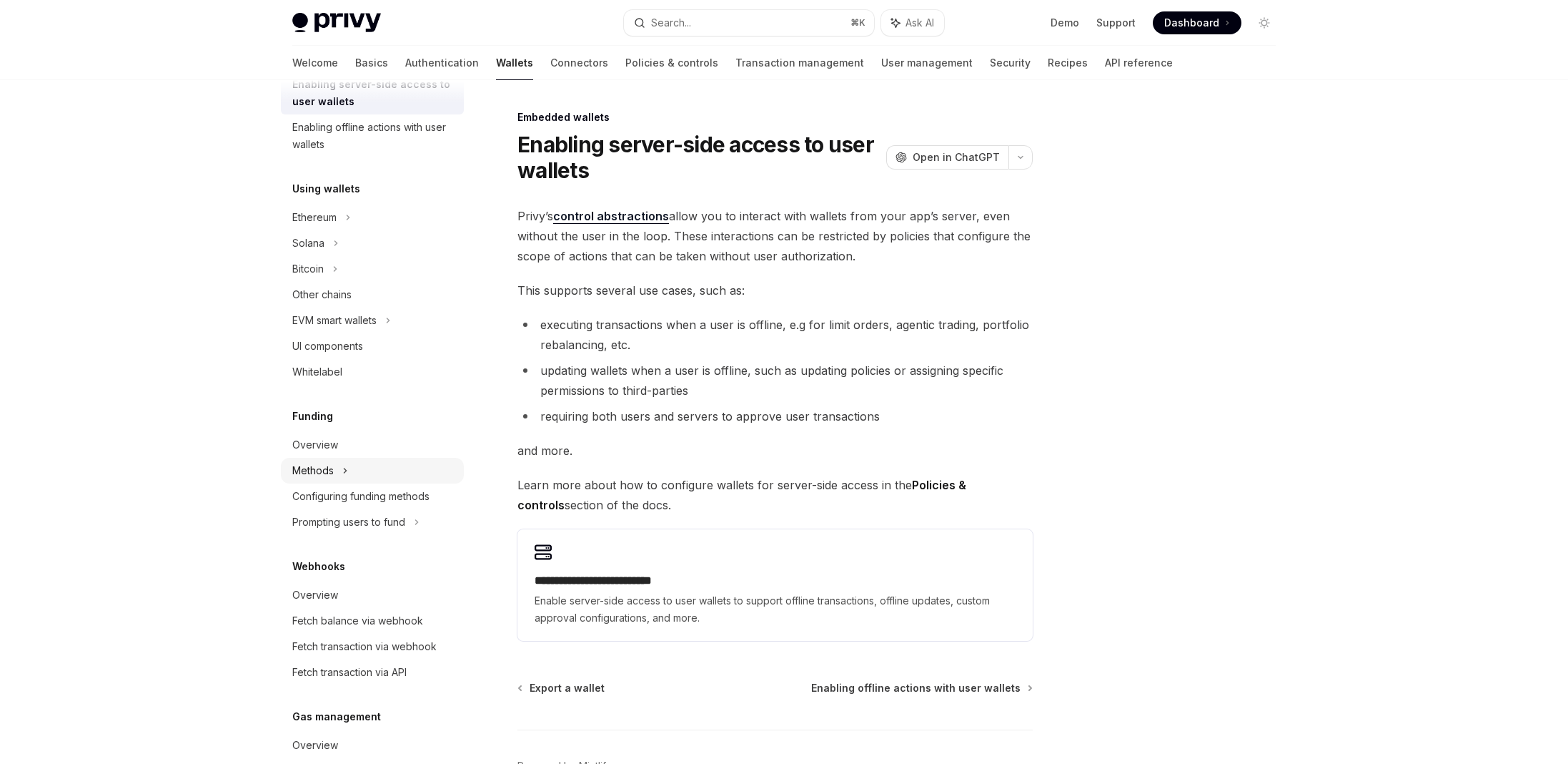
click at [327, 455] on link "Overview" at bounding box center [372, 445] width 183 height 26
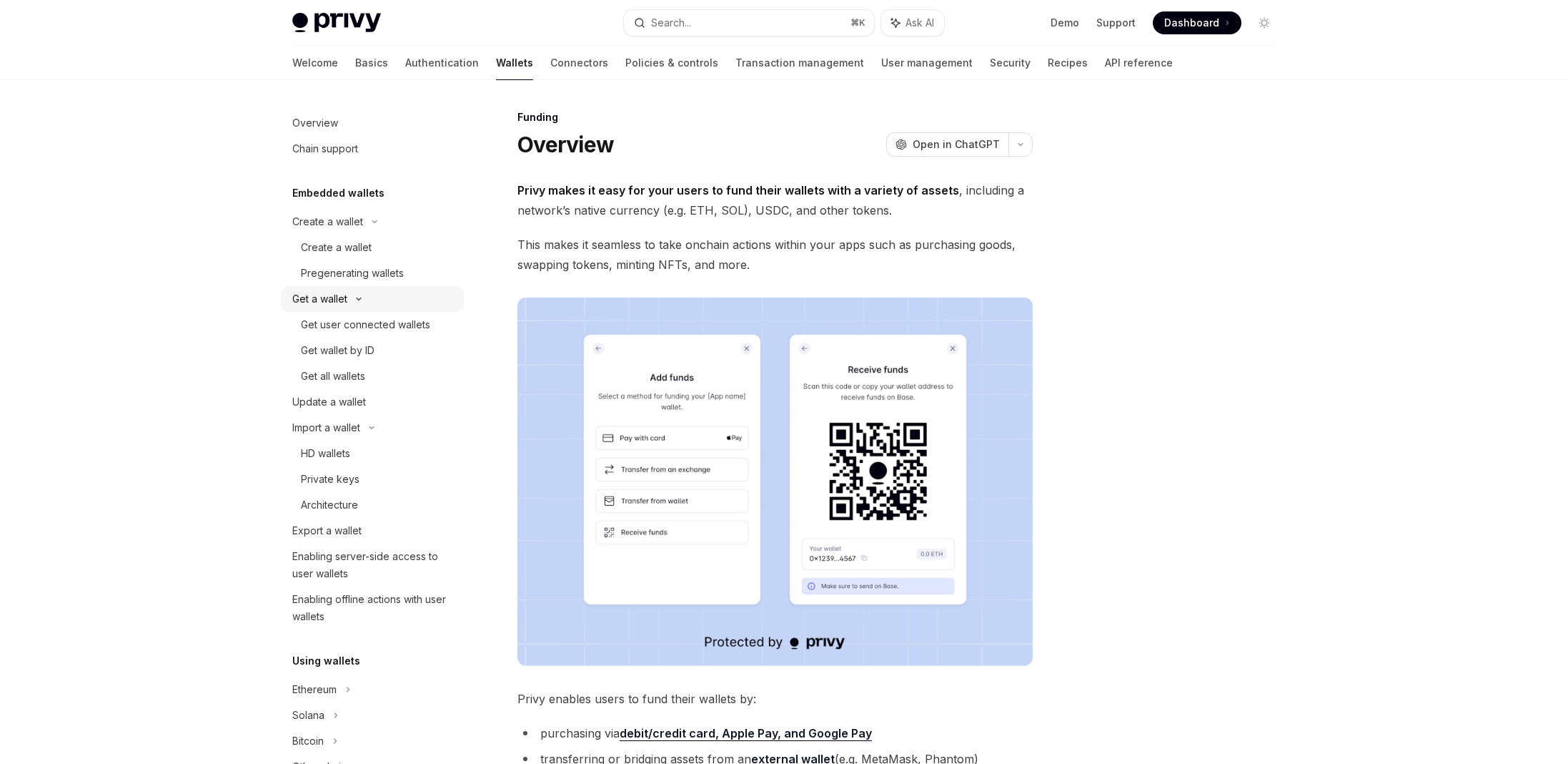
click at [363, 297] on icon at bounding box center [358, 299] width 17 height 6
click at [363, 297] on div "Get a wallet" at bounding box center [372, 299] width 183 height 26
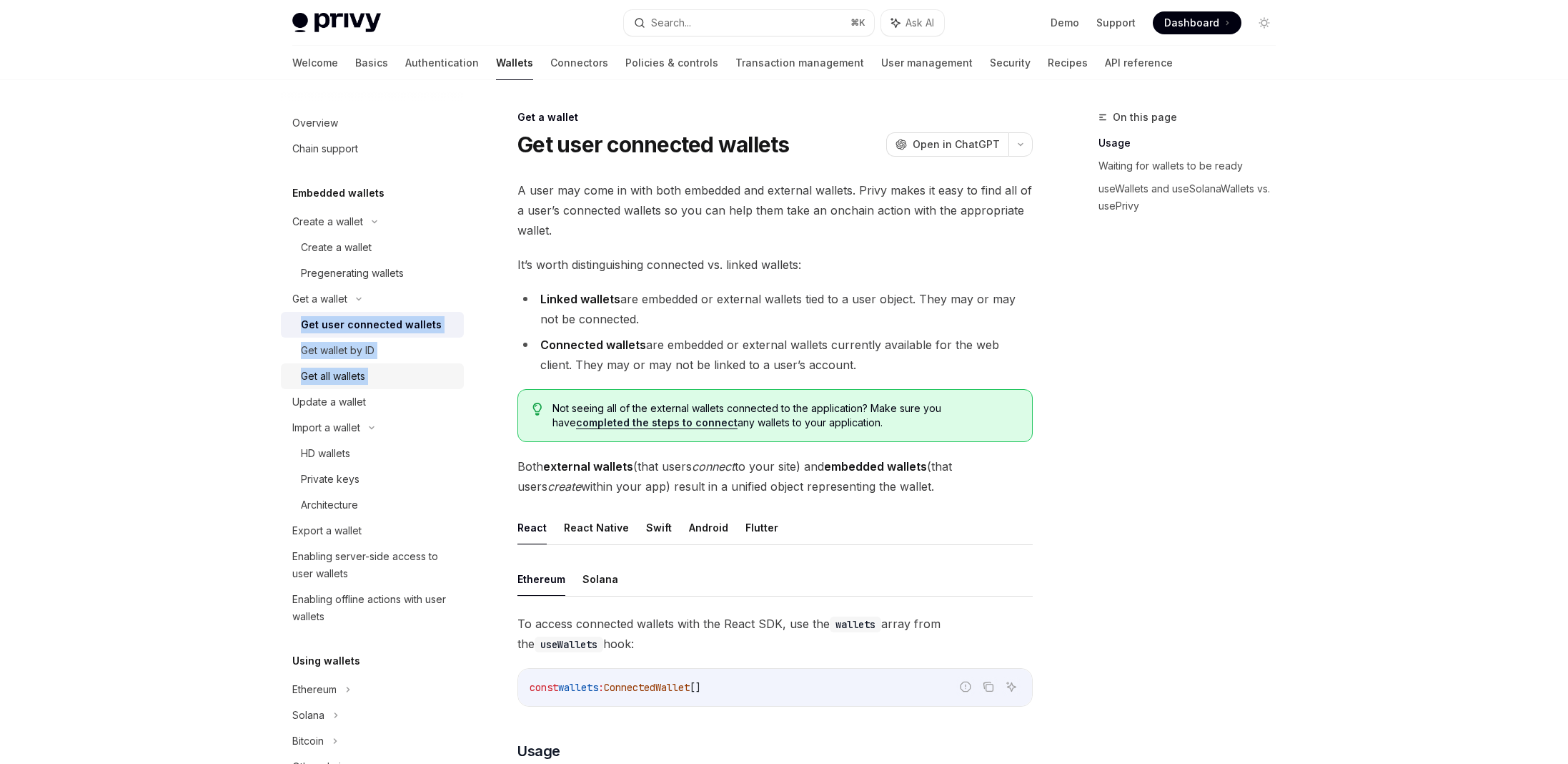
click at [341, 370] on div "Get all wallets" at bounding box center [333, 376] width 64 height 17
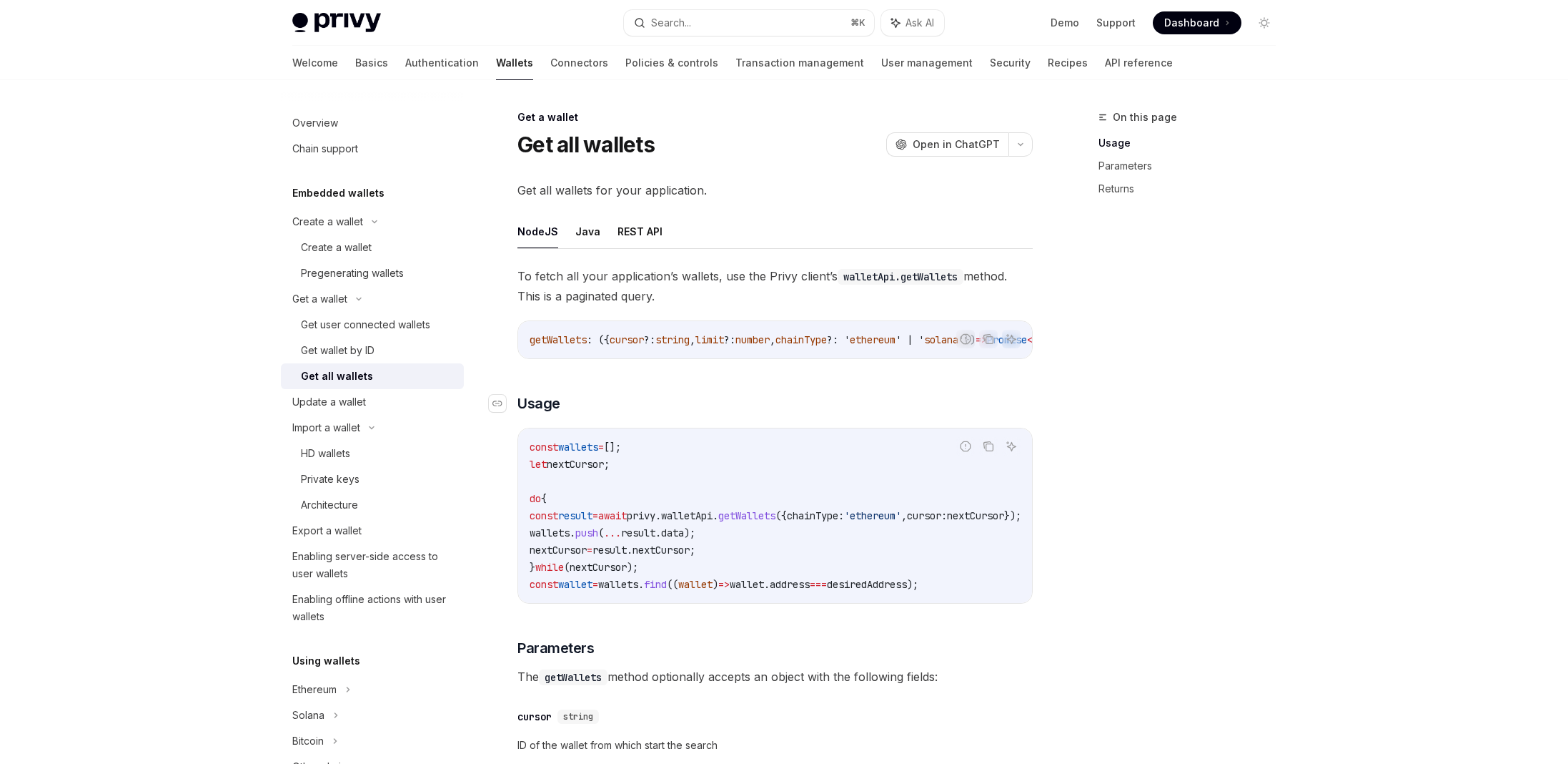
click at [1029, 408] on h3 "​ Usage" at bounding box center [775, 403] width 515 height 20
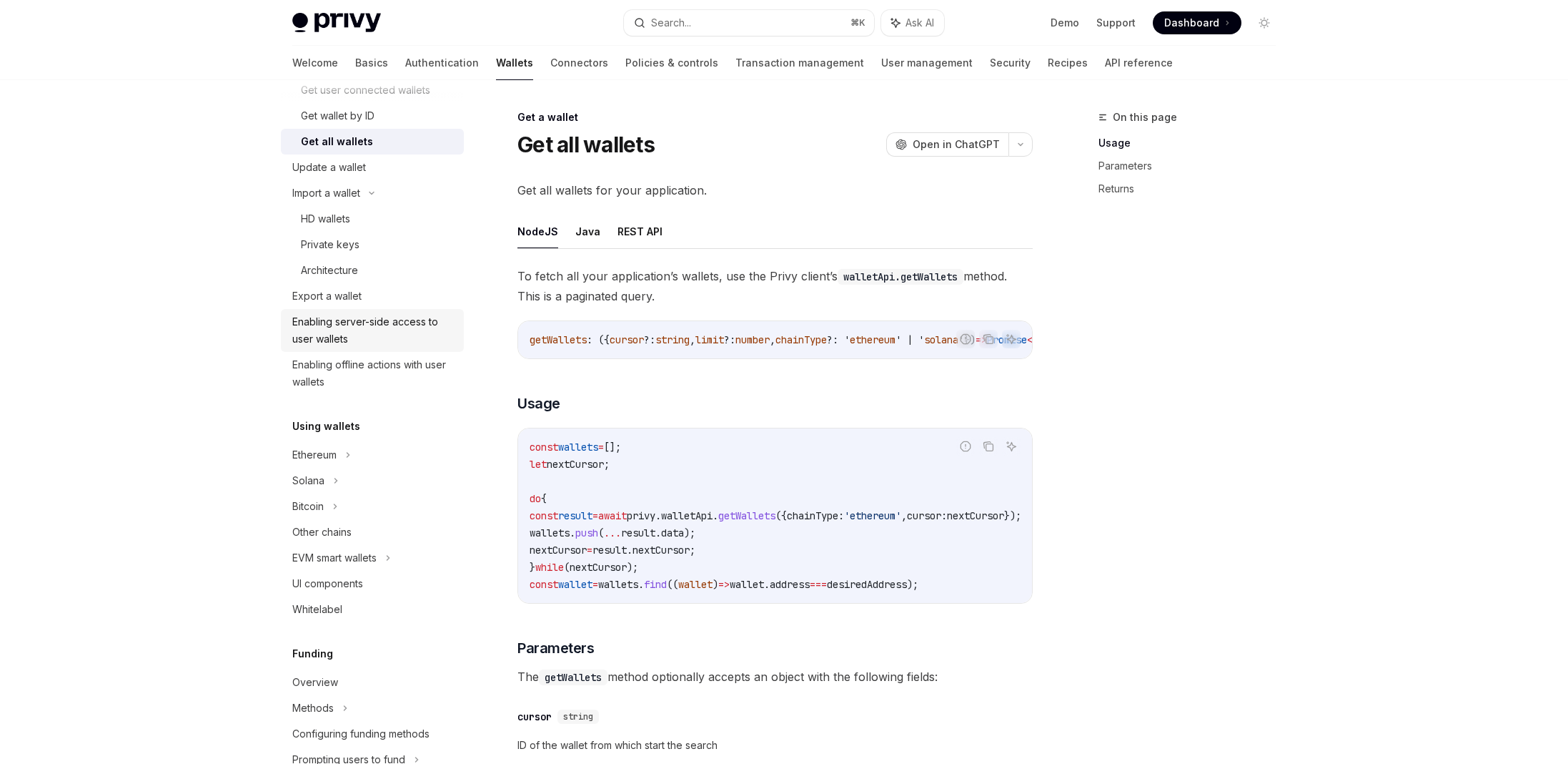
scroll to position [671, 0]
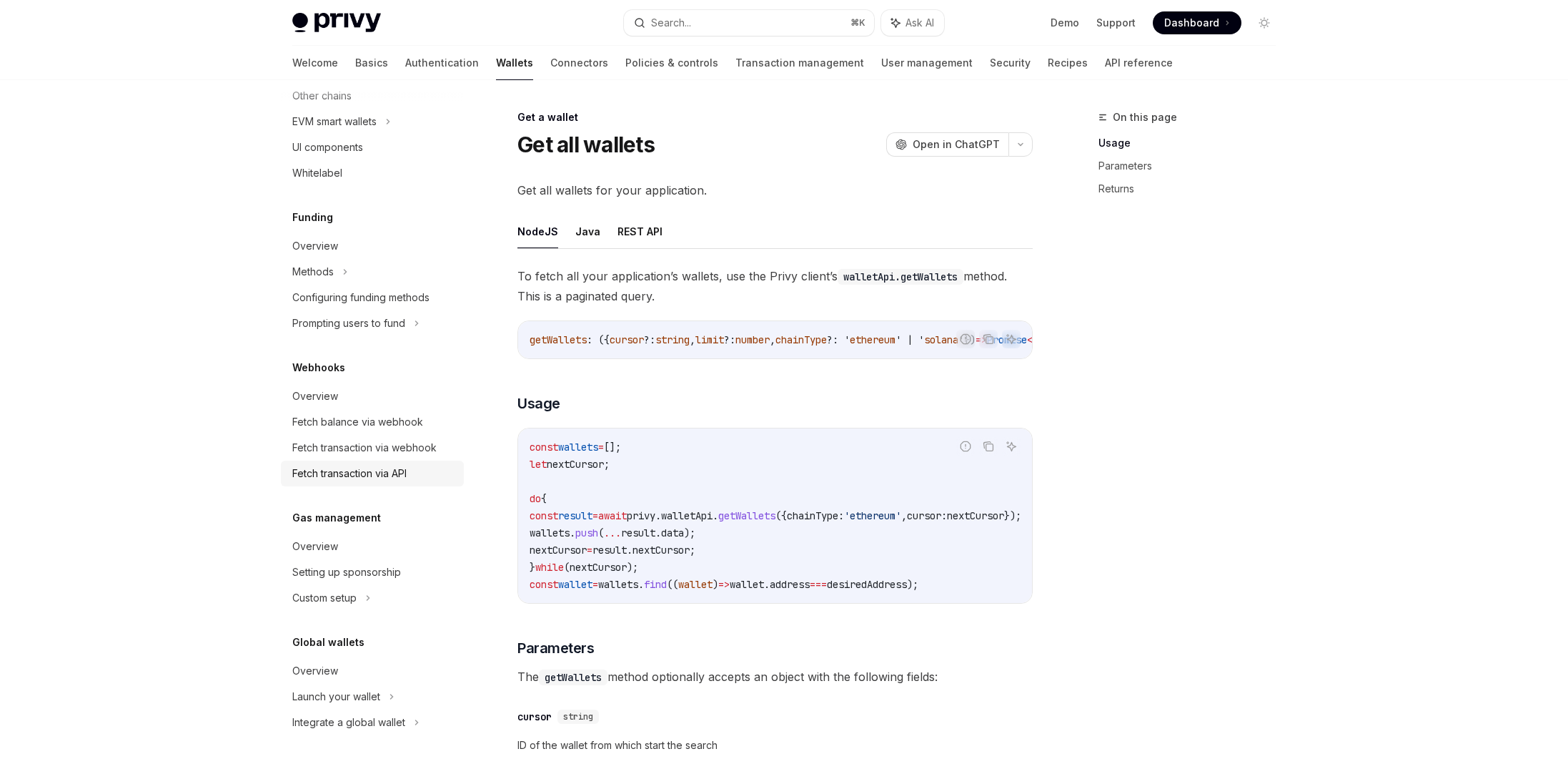
click at [366, 482] on link "Fetch transaction via API" at bounding box center [372, 473] width 183 height 26
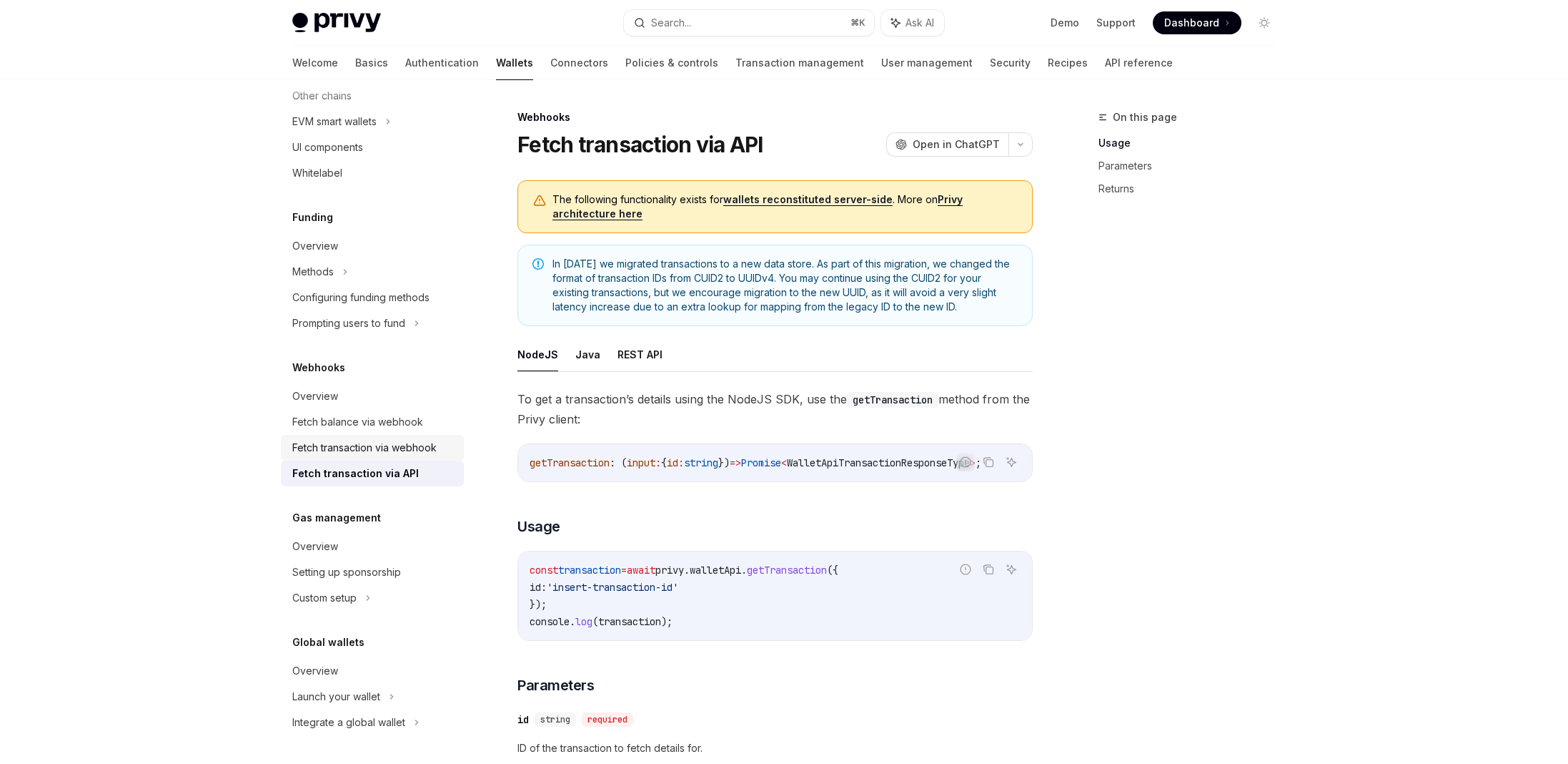
click at [369, 449] on div "Fetch transaction via webhook" at bounding box center [364, 447] width 145 height 17
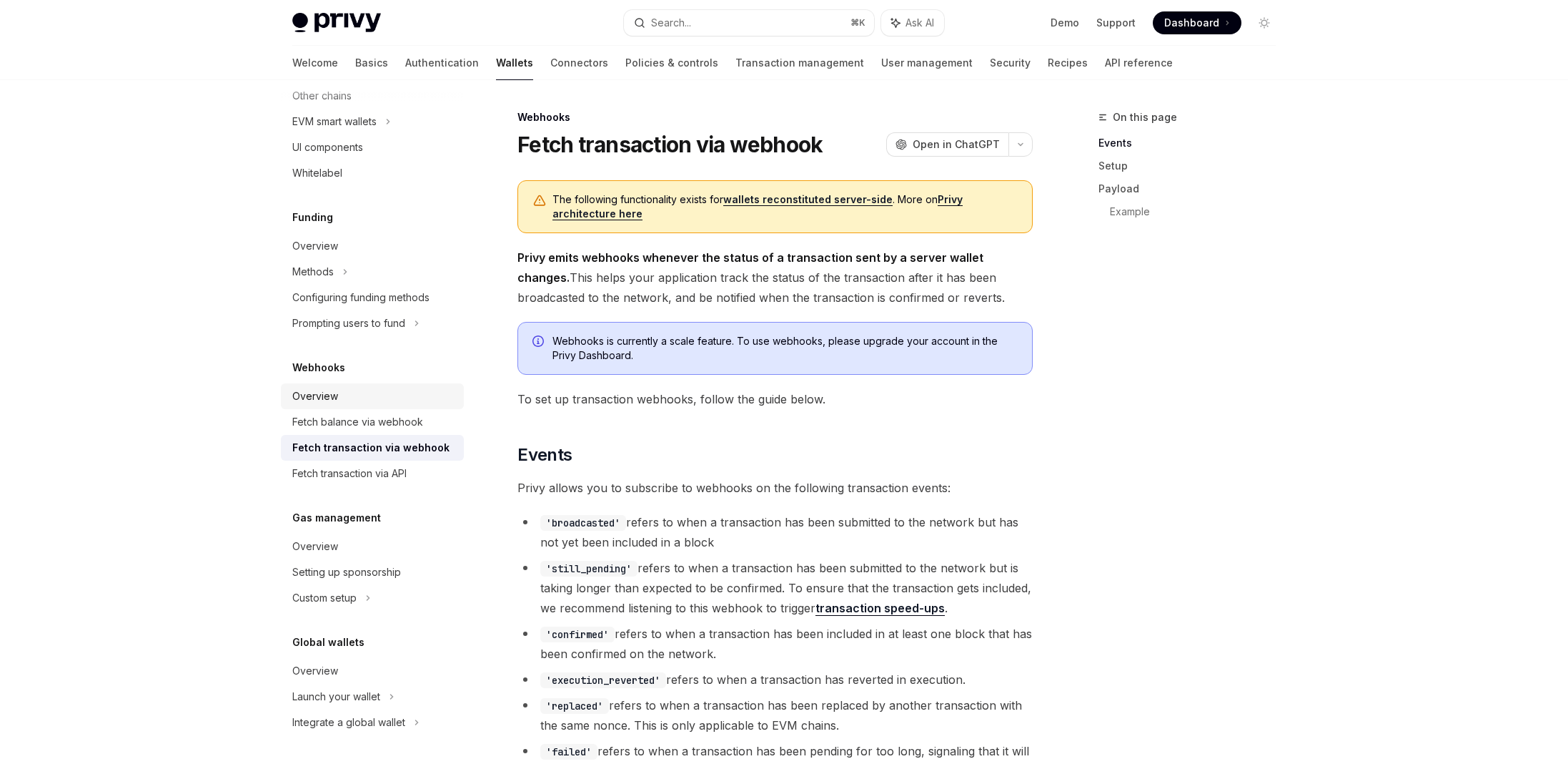
click at [390, 406] on link "Overview" at bounding box center [372, 396] width 183 height 26
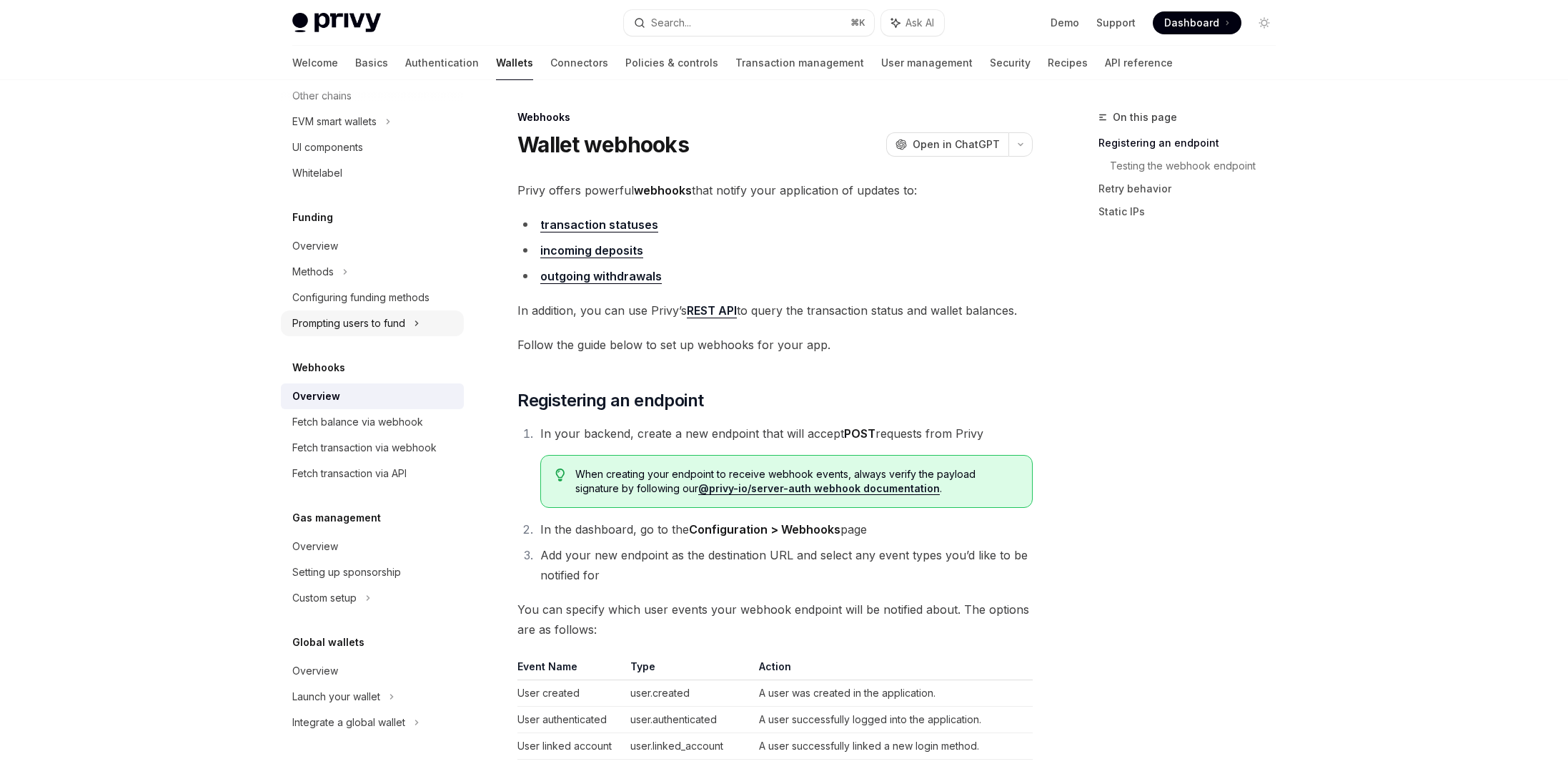
click at [329, 318] on div "Prompting users to fund" at bounding box center [349, 323] width 113 height 17
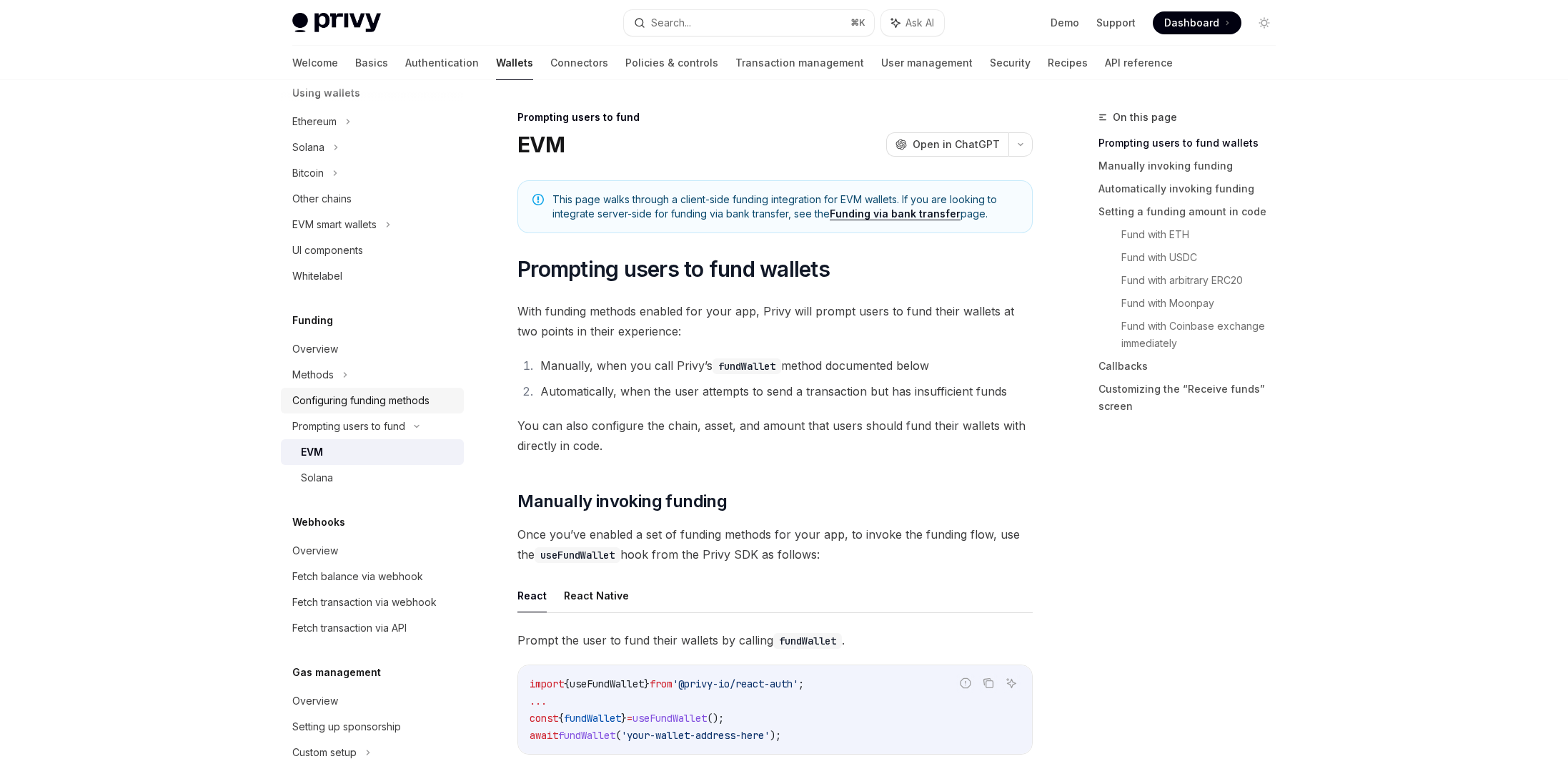
scroll to position [384, 0]
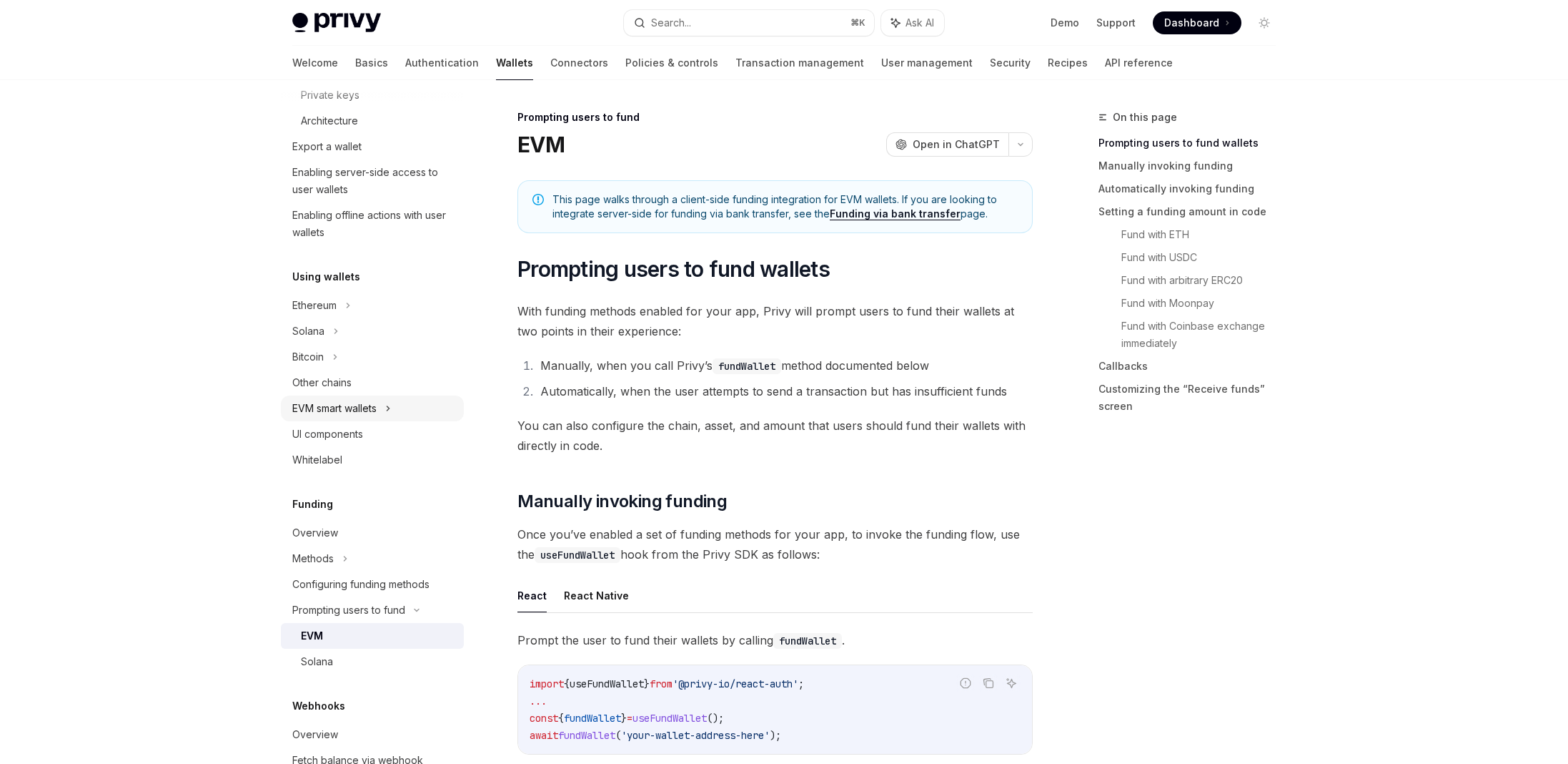
click at [344, 411] on div "EVM smart wallets" at bounding box center [334, 408] width 84 height 17
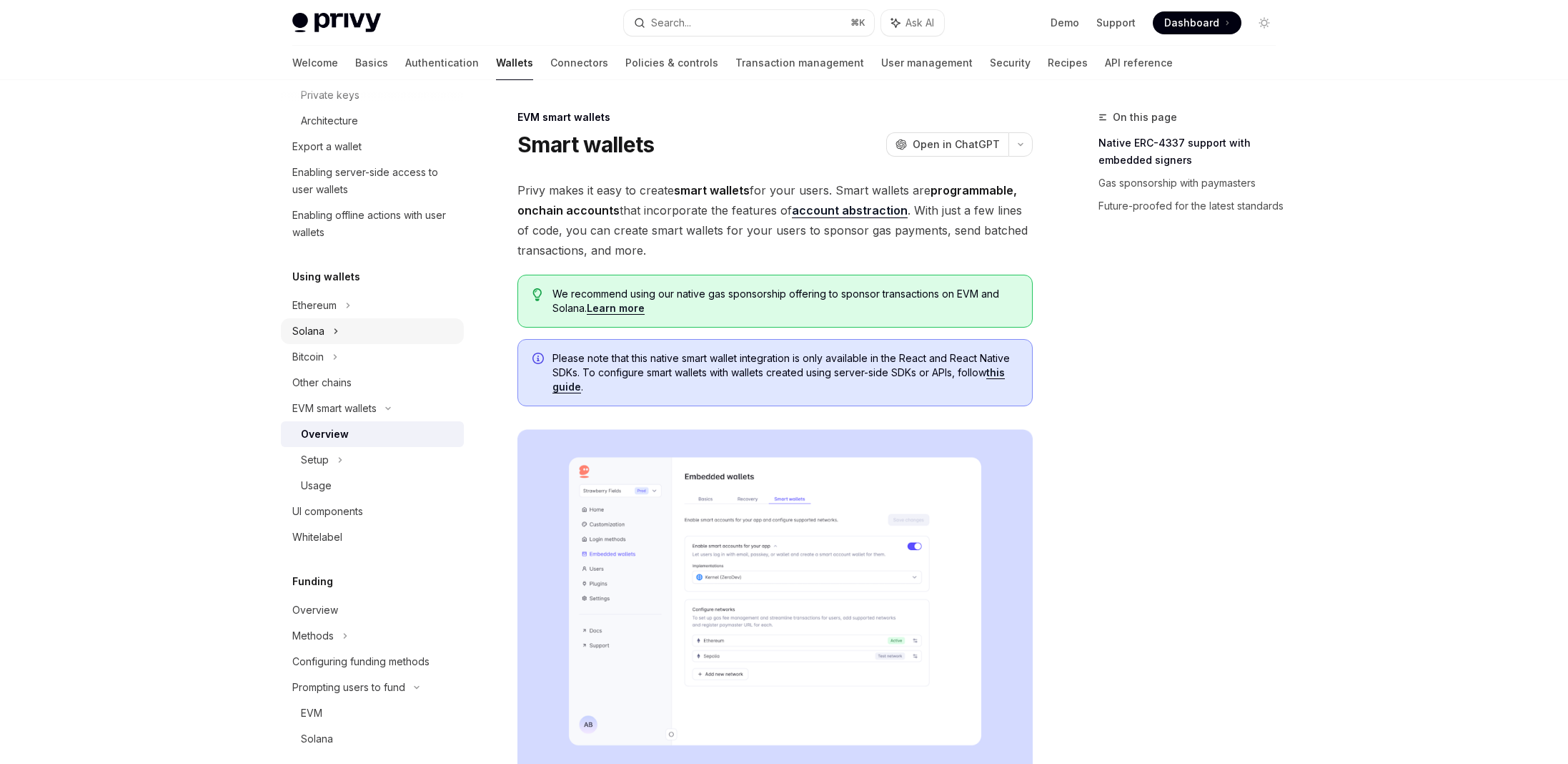
scroll to position [89, 0]
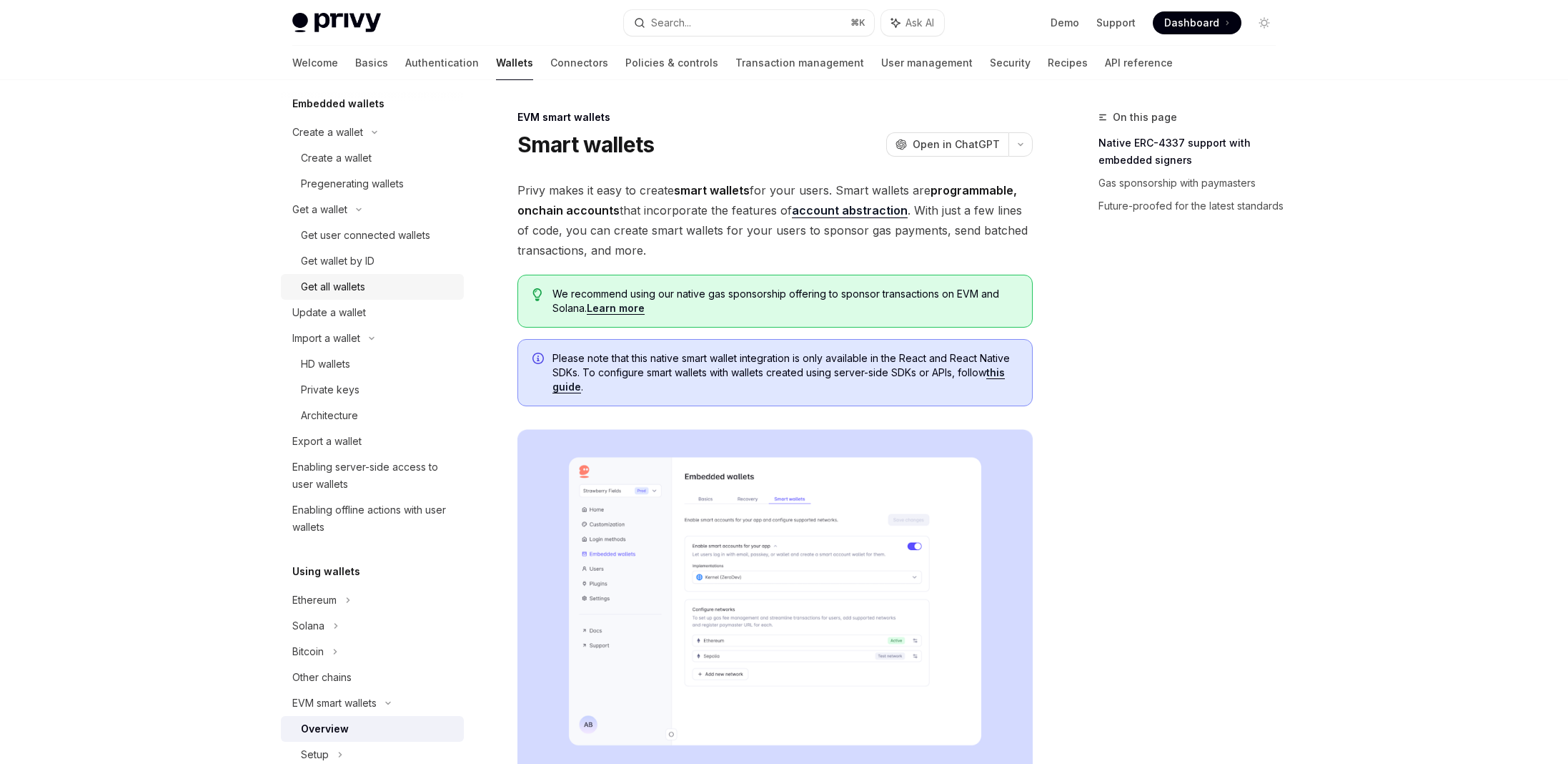
click at [361, 280] on div "Get all wallets" at bounding box center [333, 286] width 64 height 17
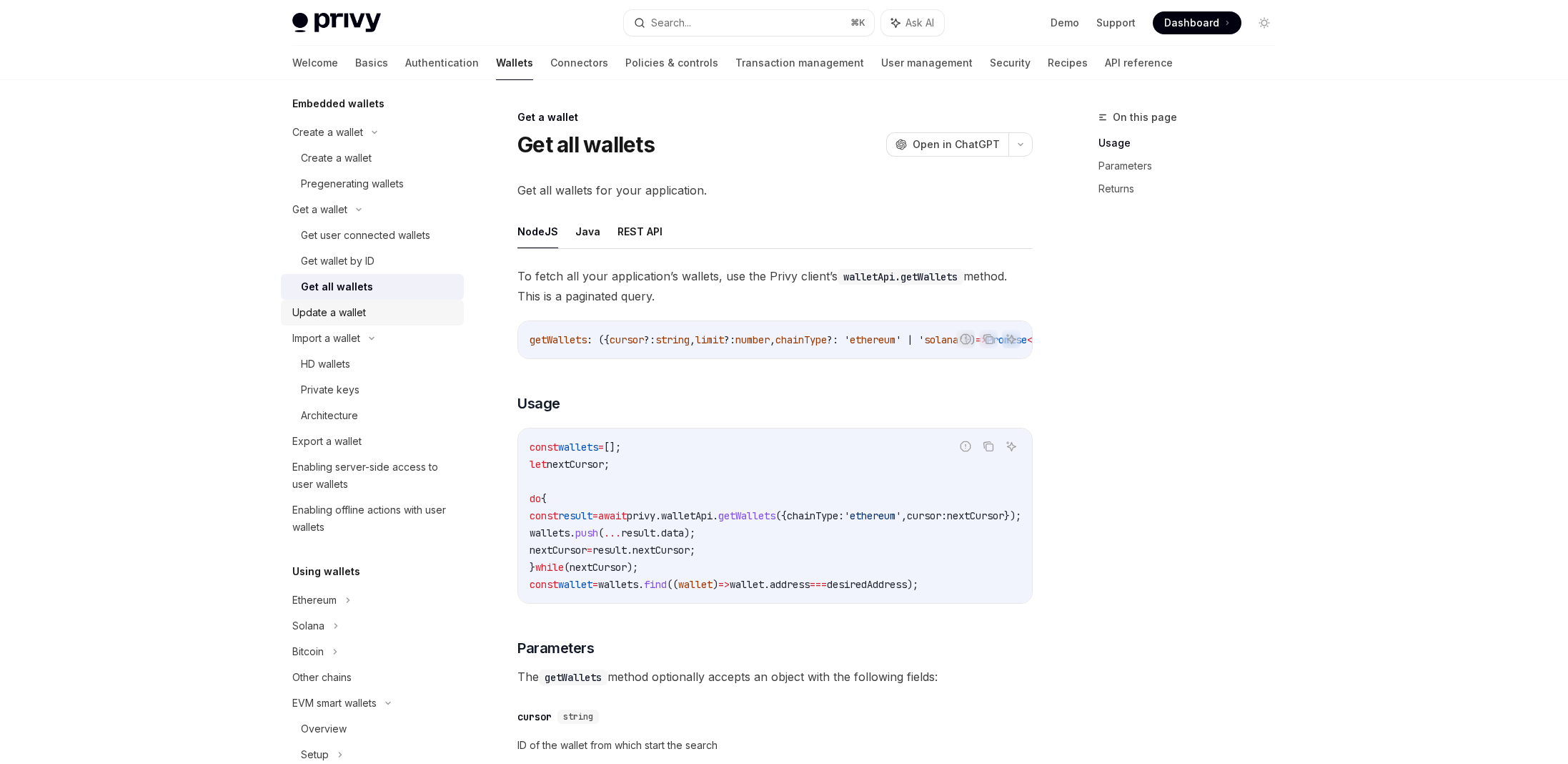
click at [346, 305] on div "Update a wallet" at bounding box center [328, 312] width 74 height 17
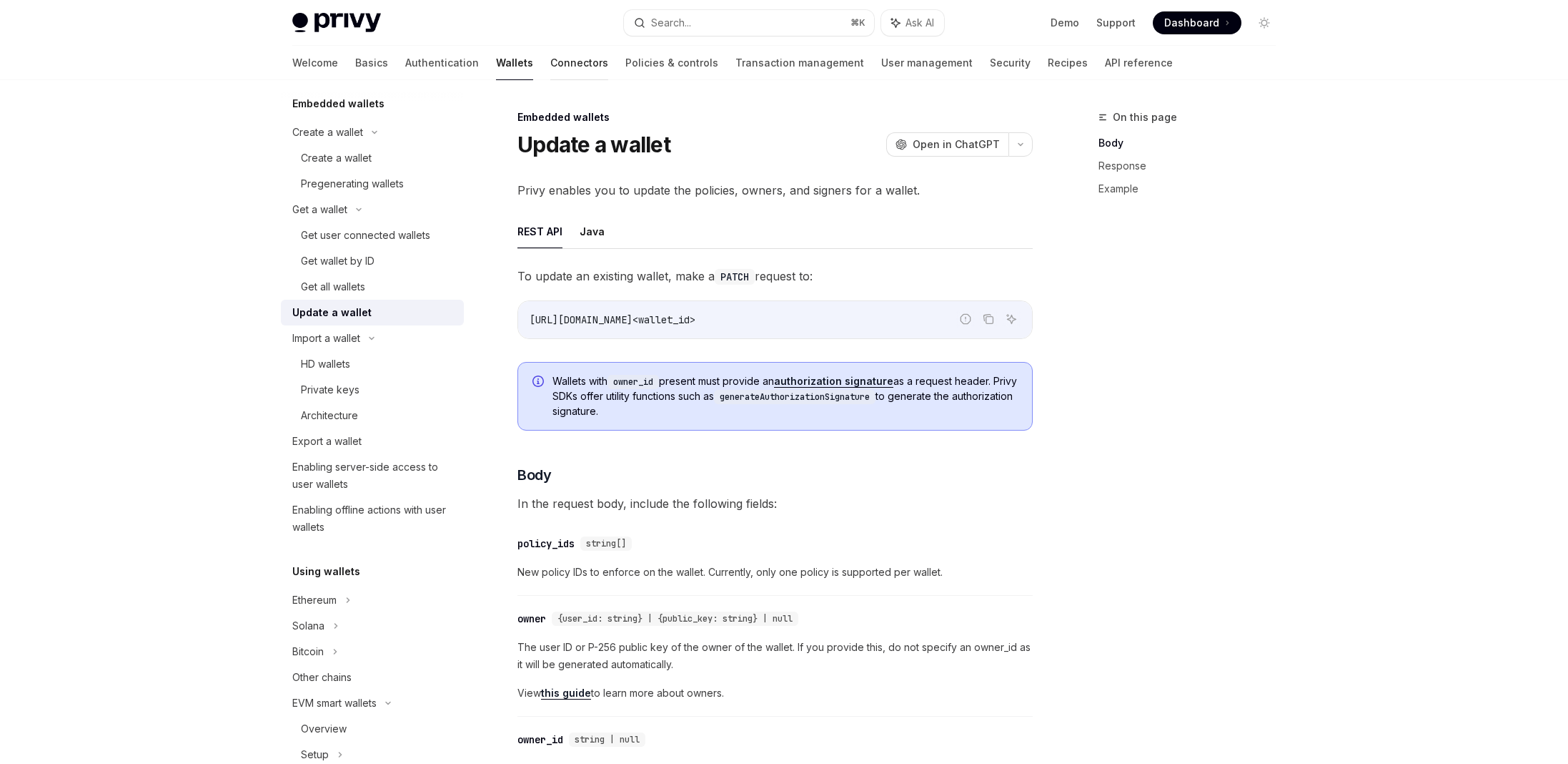
click at [550, 77] on link "Connectors" at bounding box center [580, 63] width 58 height 34
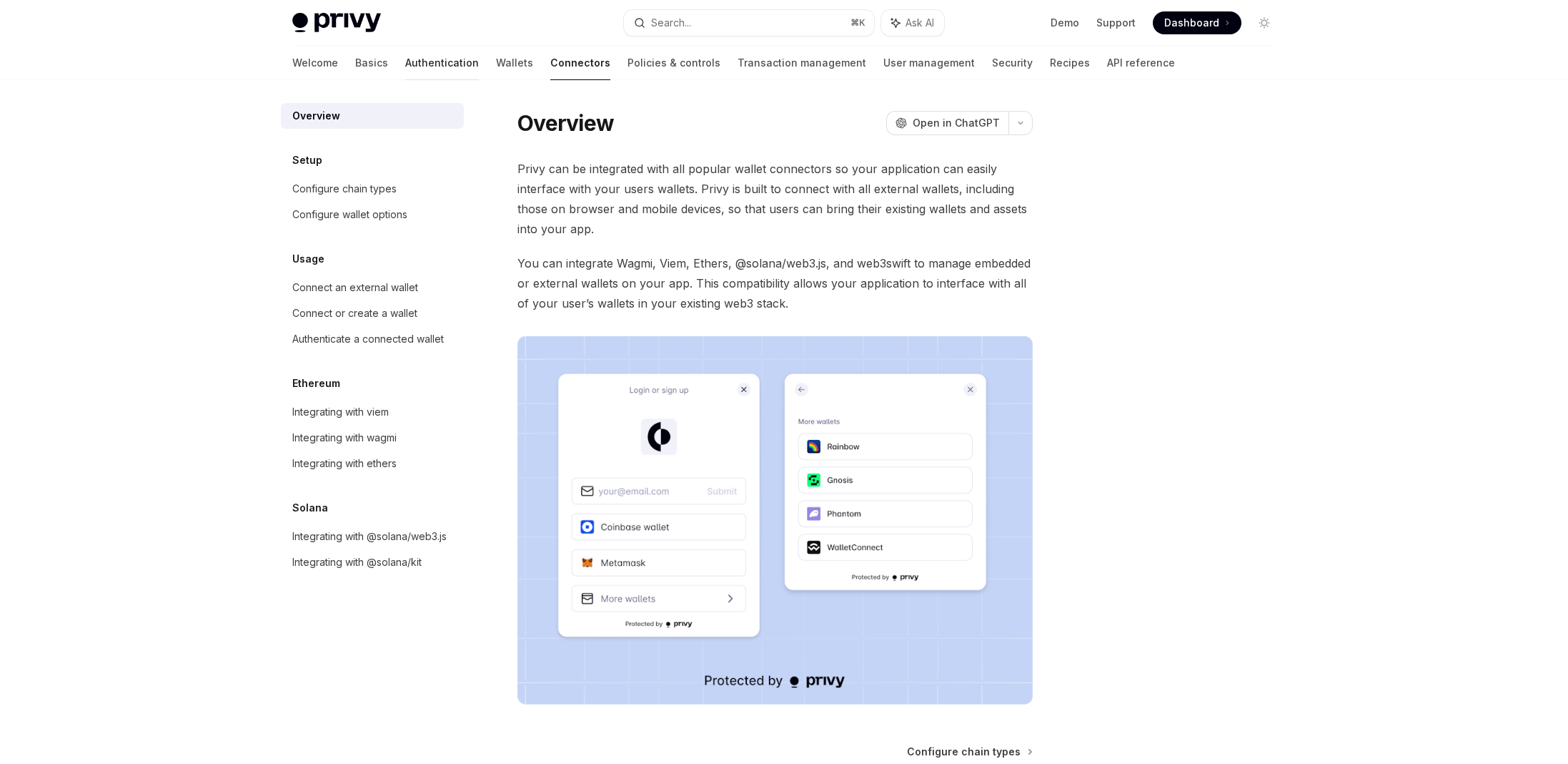
click at [410, 62] on link "Authentication" at bounding box center [442, 63] width 74 height 34
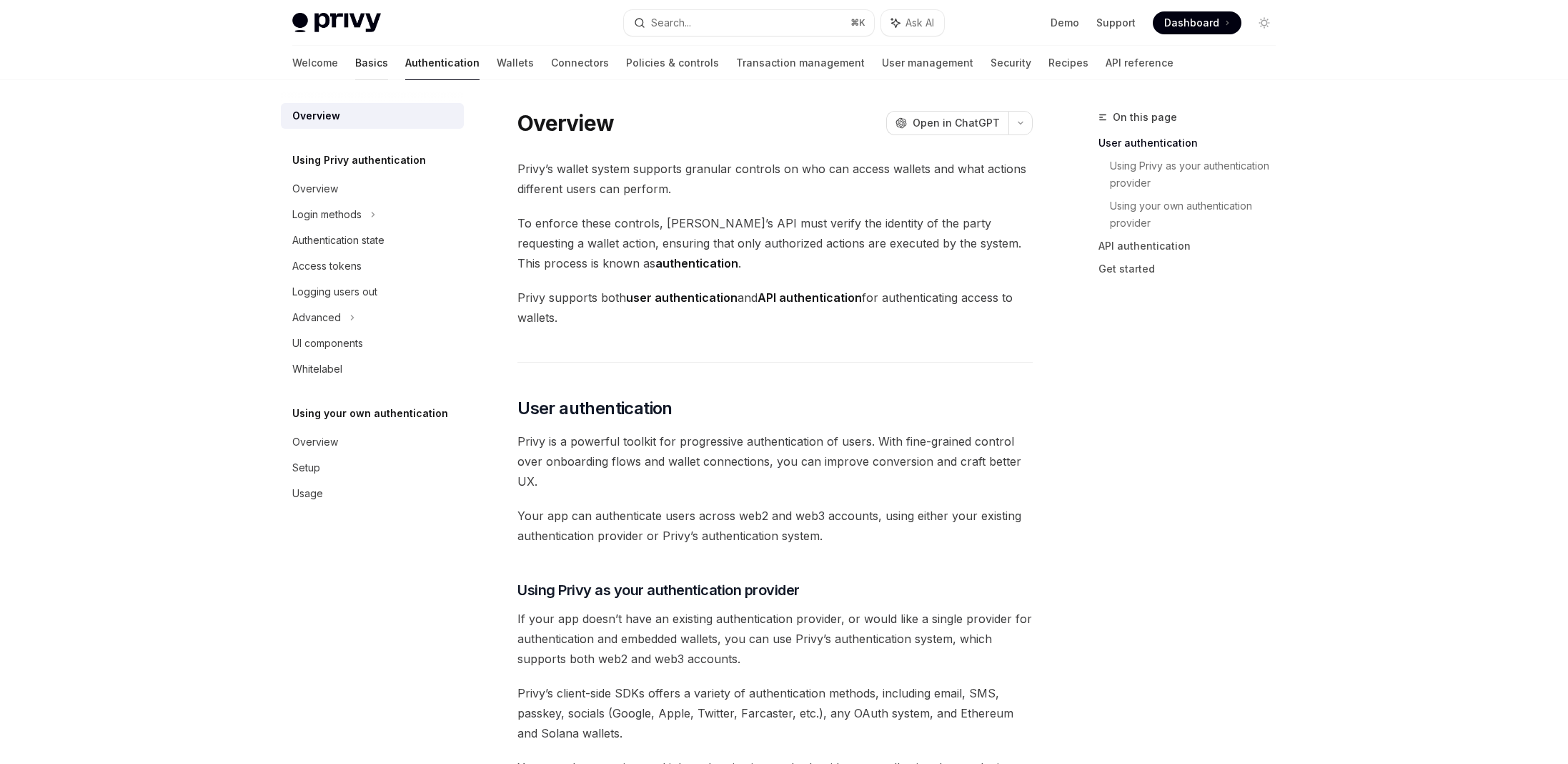
click at [355, 55] on link "Basics" at bounding box center [372, 63] width 33 height 34
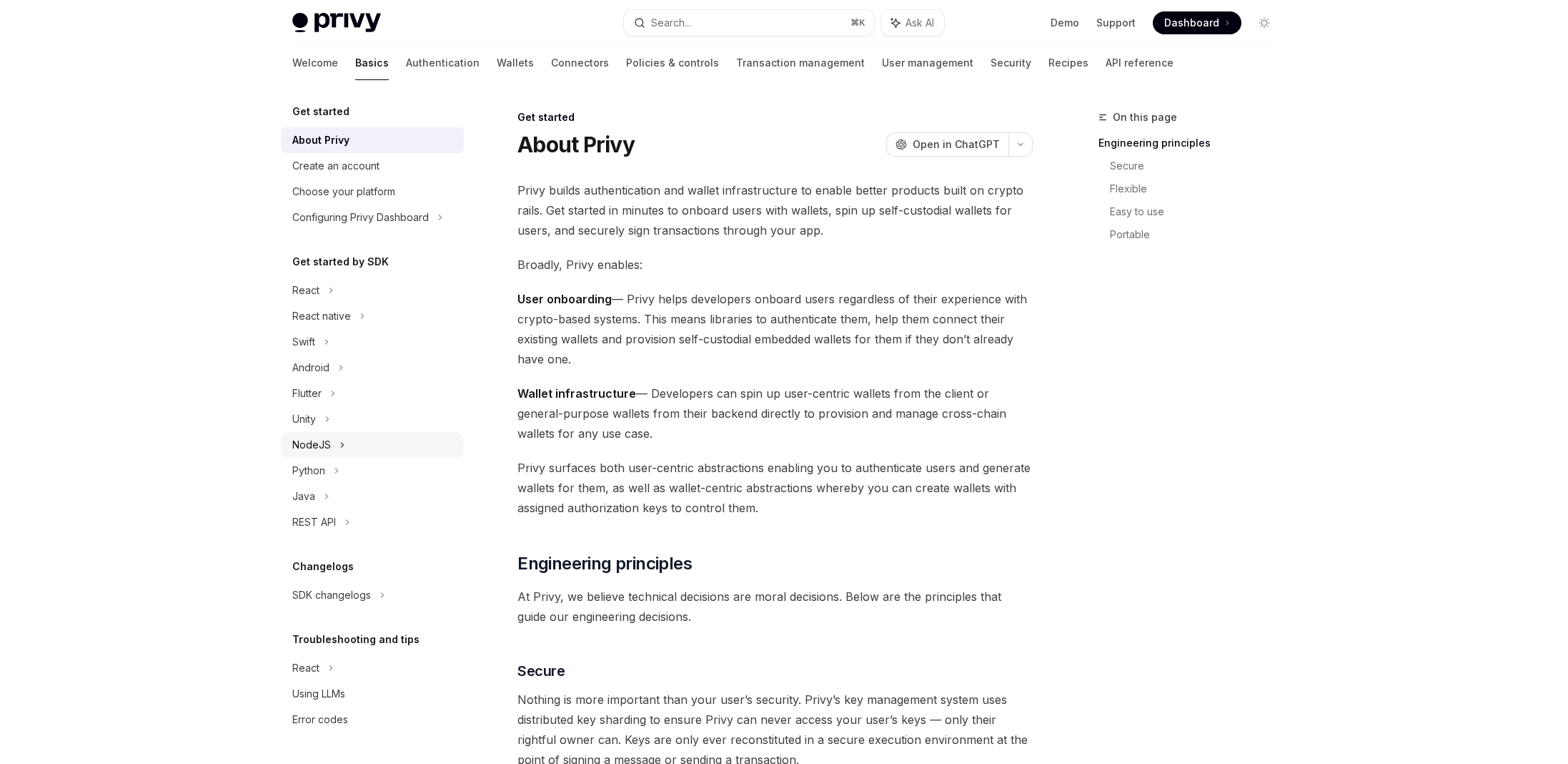
click at [328, 447] on div "NodeJS" at bounding box center [311, 444] width 39 height 17
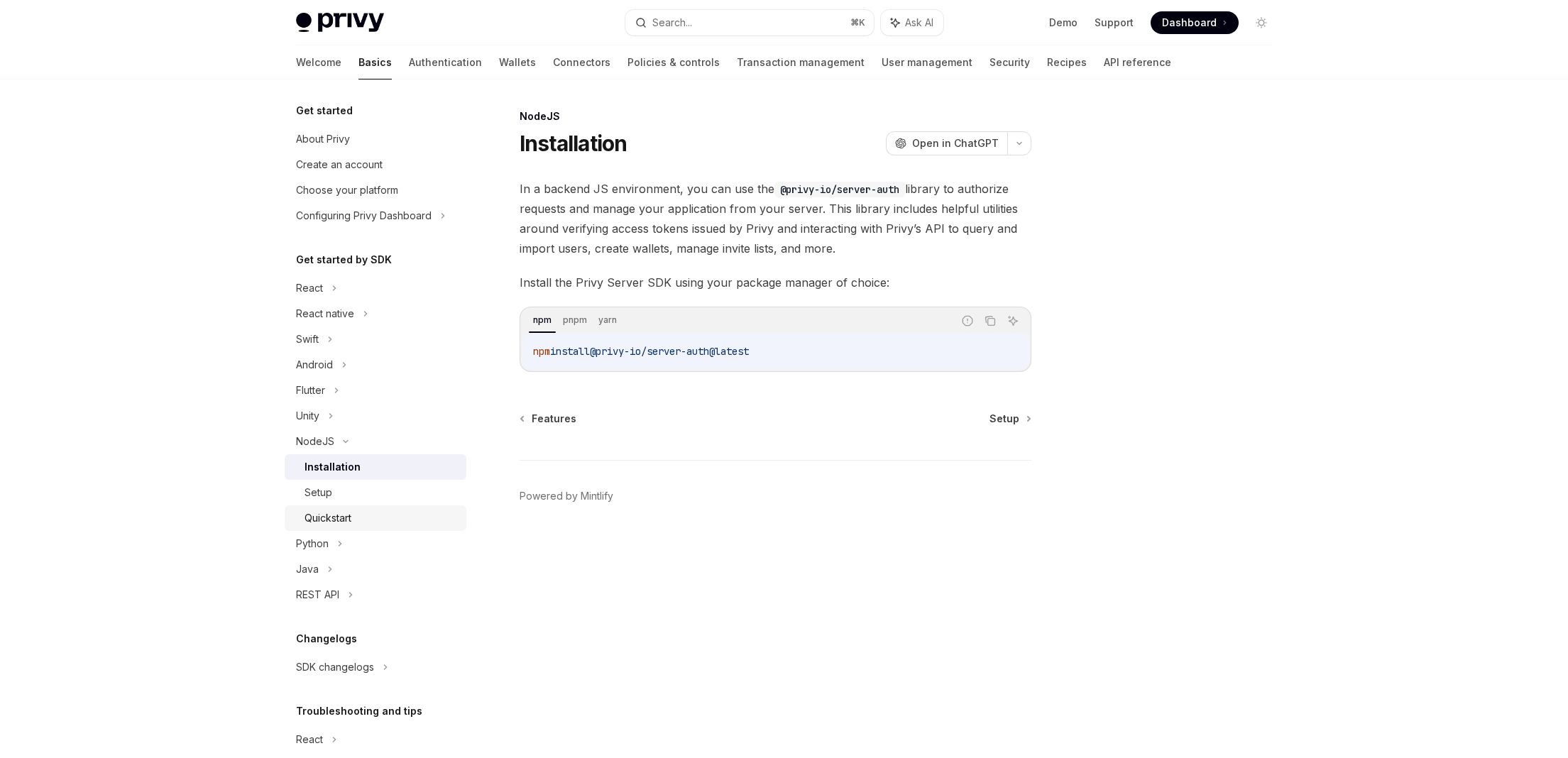
click at [351, 519] on div "Quickstart" at bounding box center [328, 518] width 47 height 17
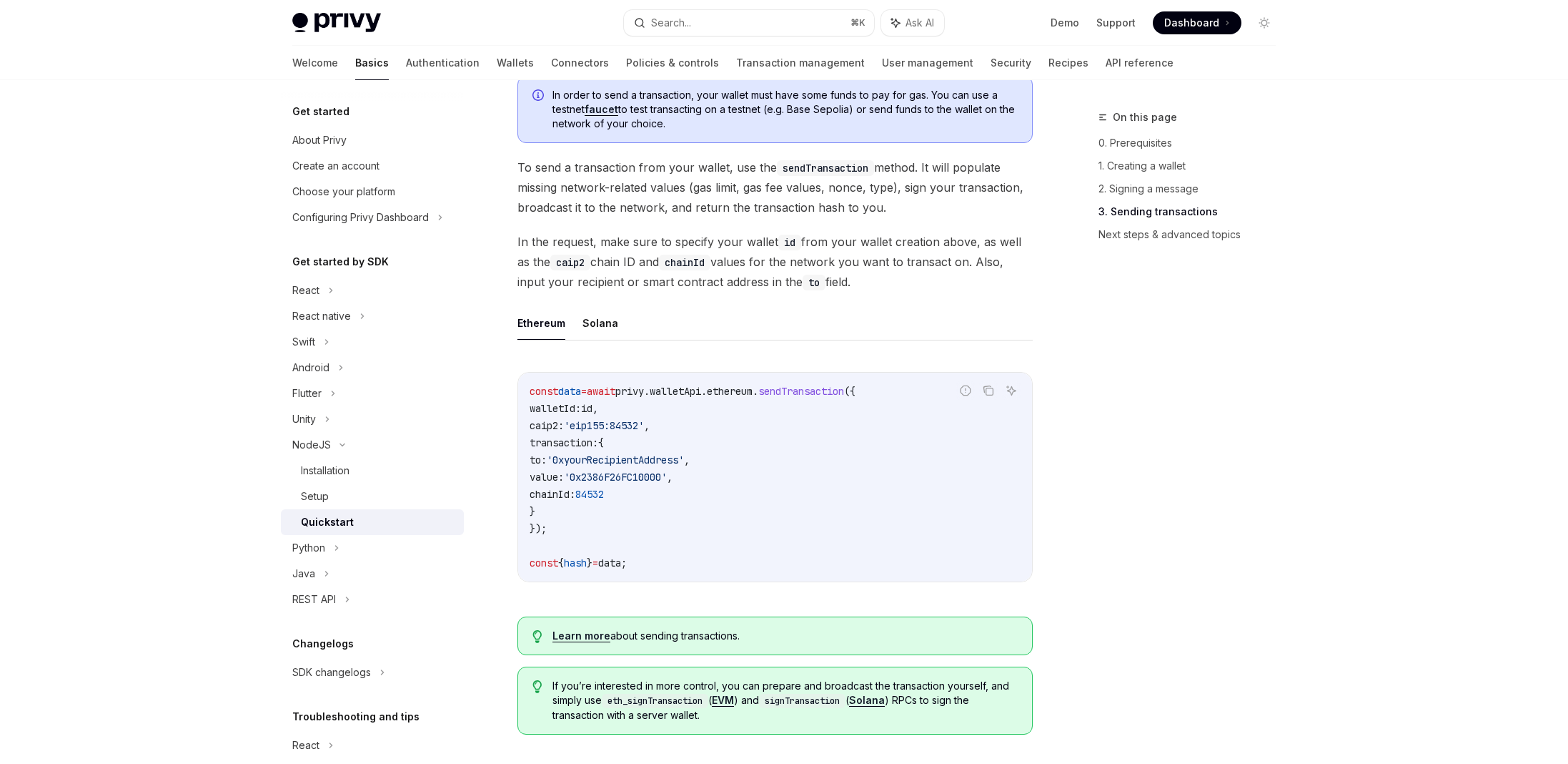
scroll to position [1380, 0]
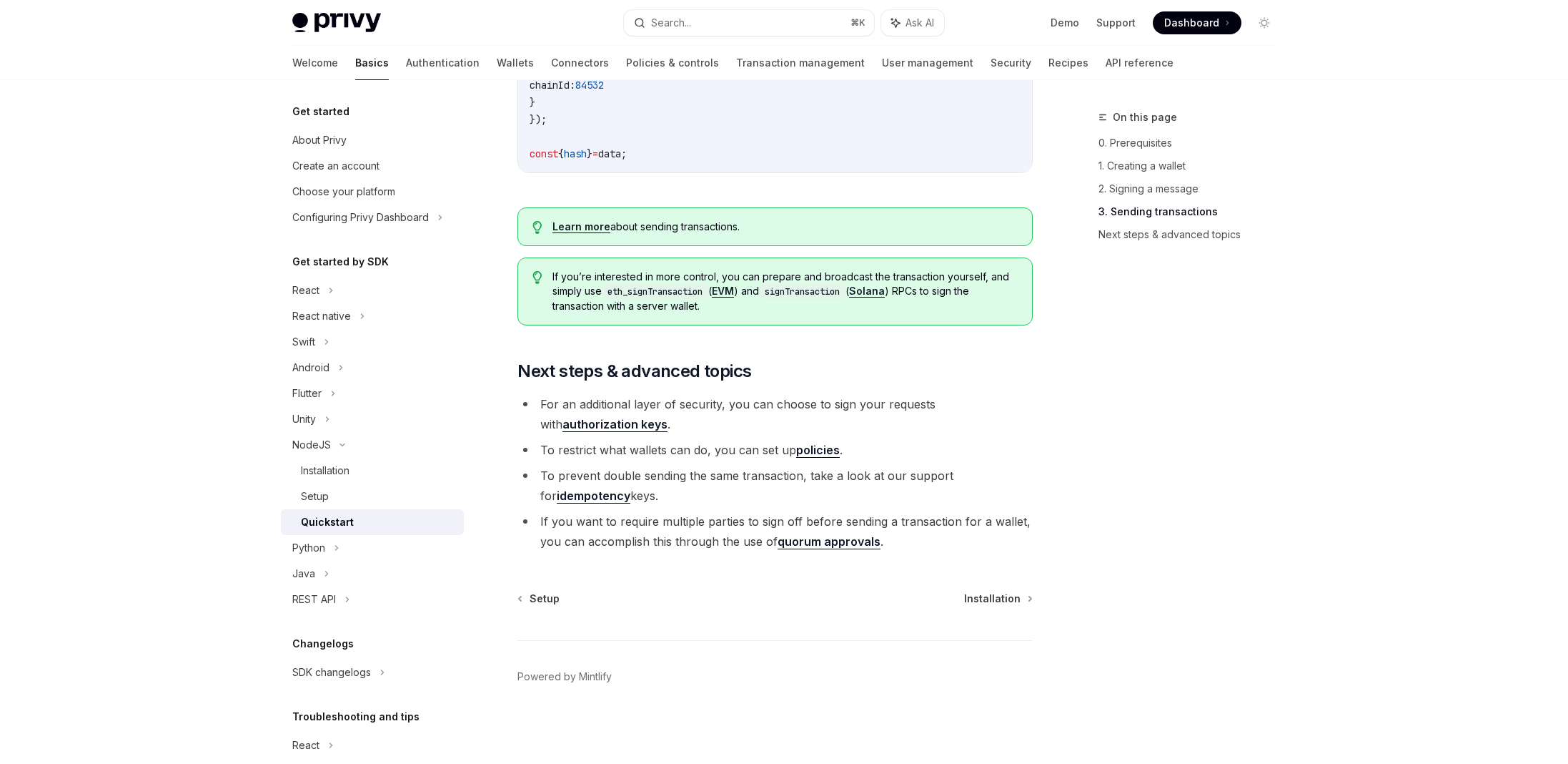
click at [493, 45] on div "Privy Docs home page Search... ⌘ K Ask AI Demo Support Dashboard Dashboard Sear…" at bounding box center [784, 22] width 983 height 45
click at [406, 58] on link "Authentication" at bounding box center [442, 63] width 74 height 34
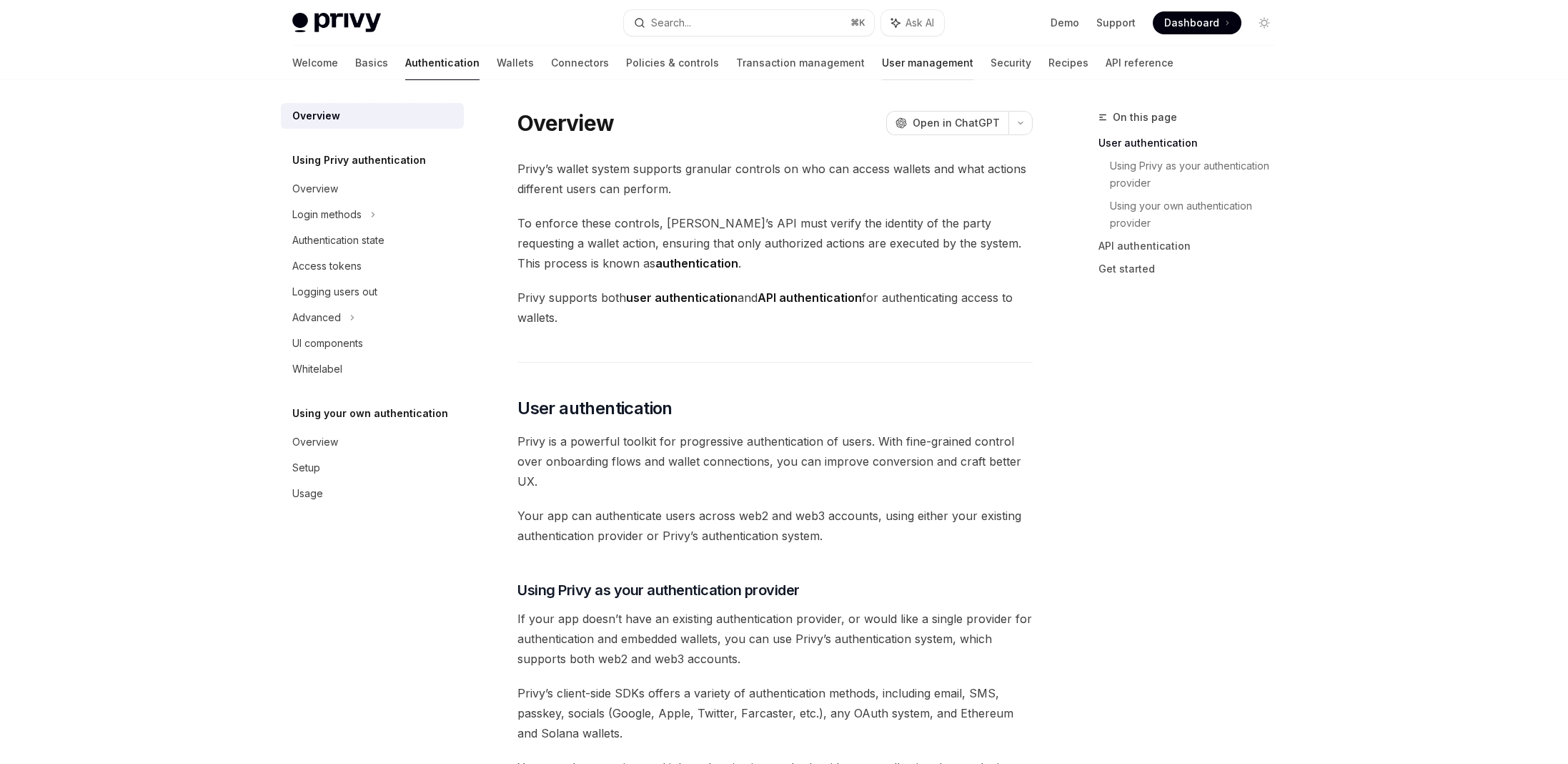
click at [882, 60] on link "User management" at bounding box center [927, 63] width 92 height 34
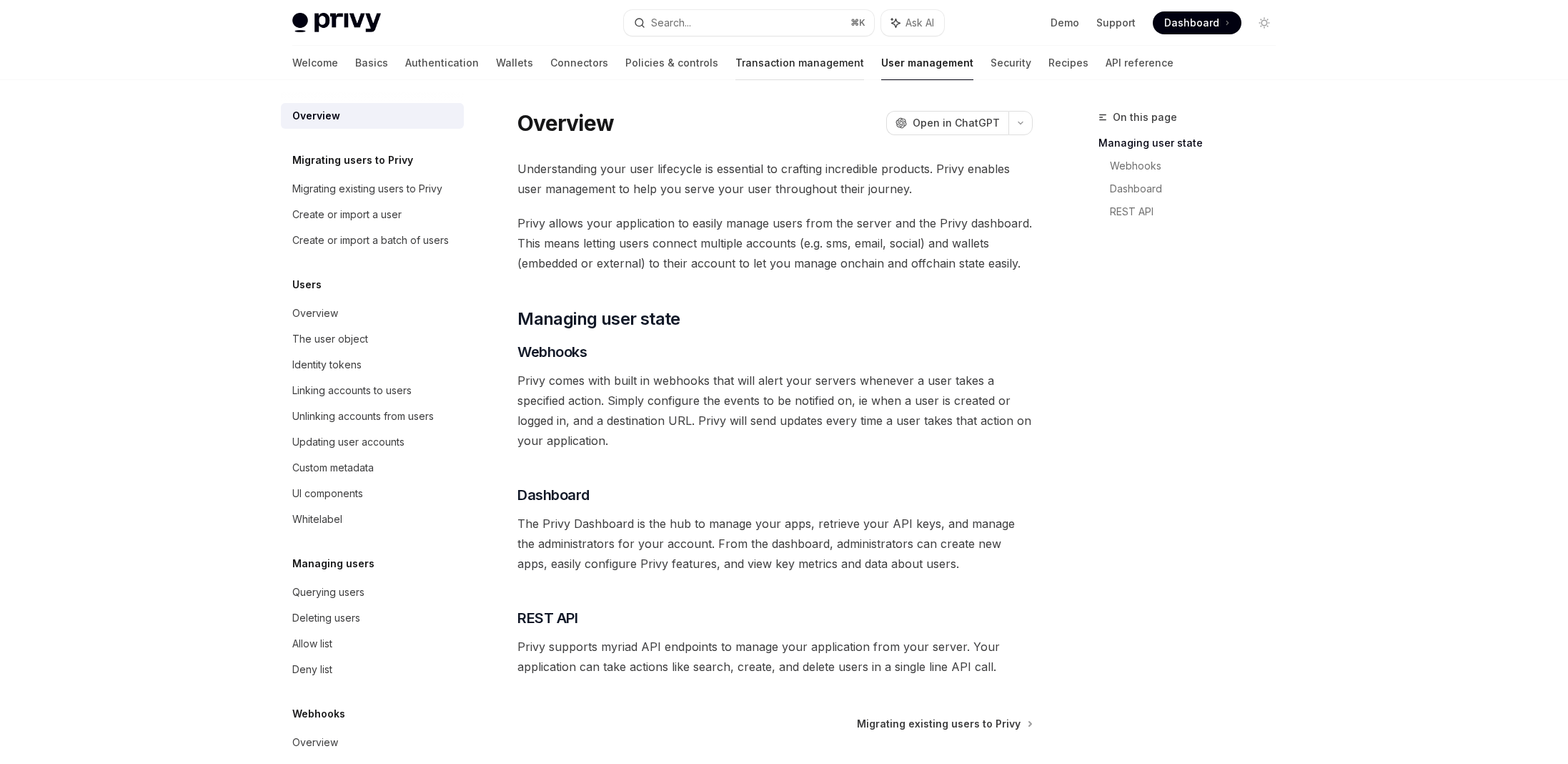
click at [749, 61] on link "Transaction management" at bounding box center [799, 63] width 129 height 34
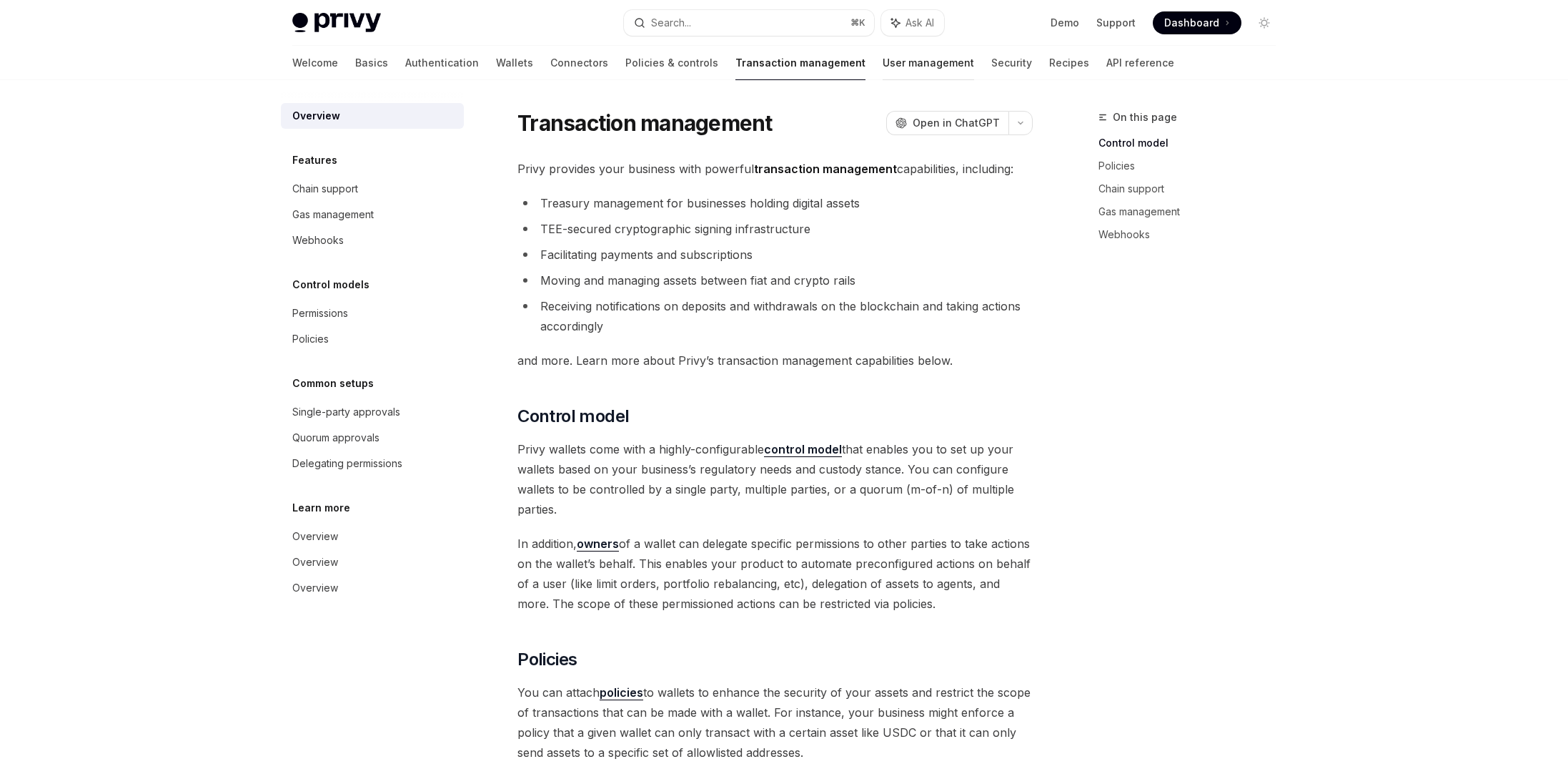
click at [883, 62] on link "User management" at bounding box center [928, 63] width 92 height 34
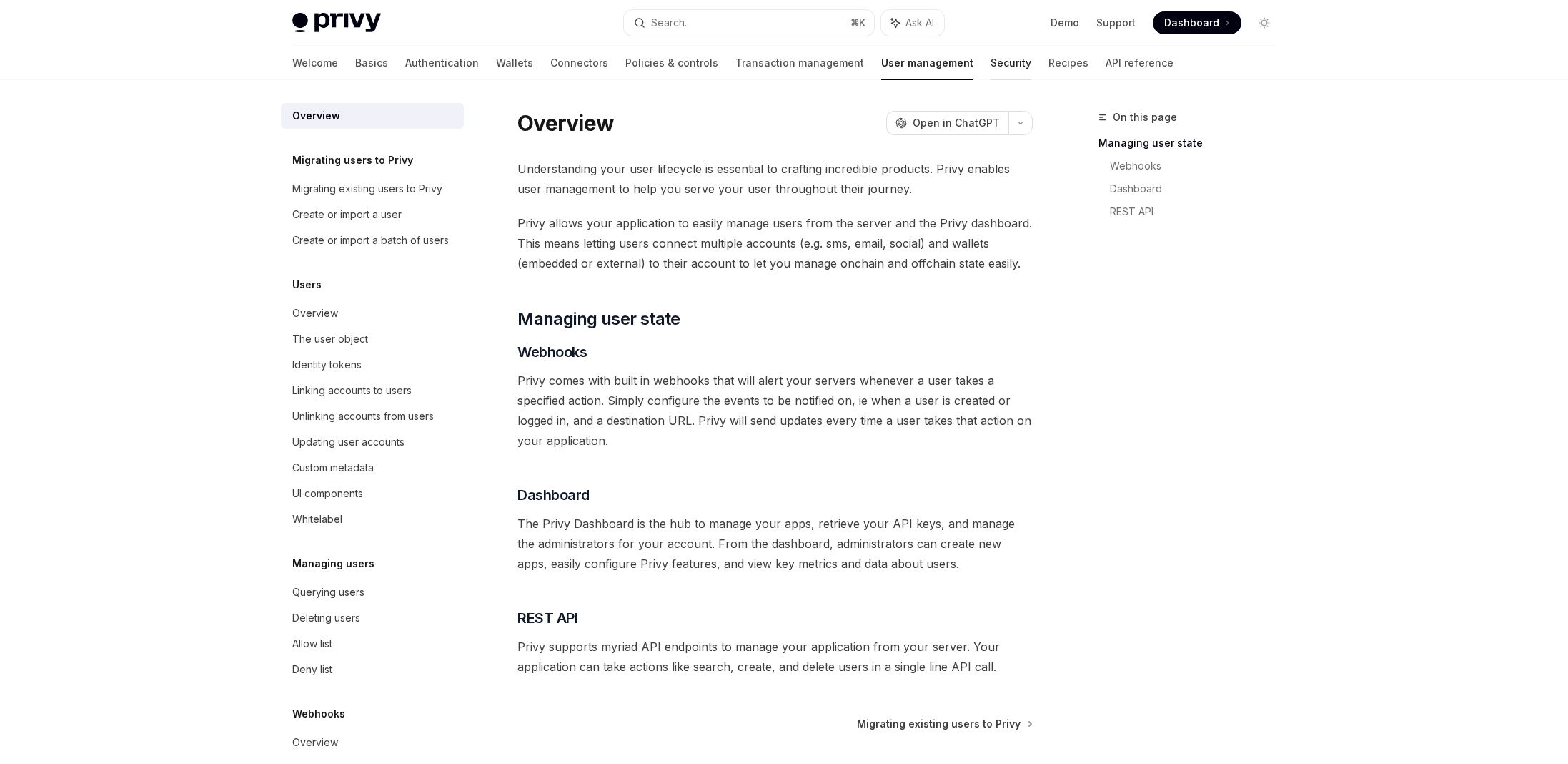
click at [991, 69] on link "Security" at bounding box center [1011, 63] width 41 height 34
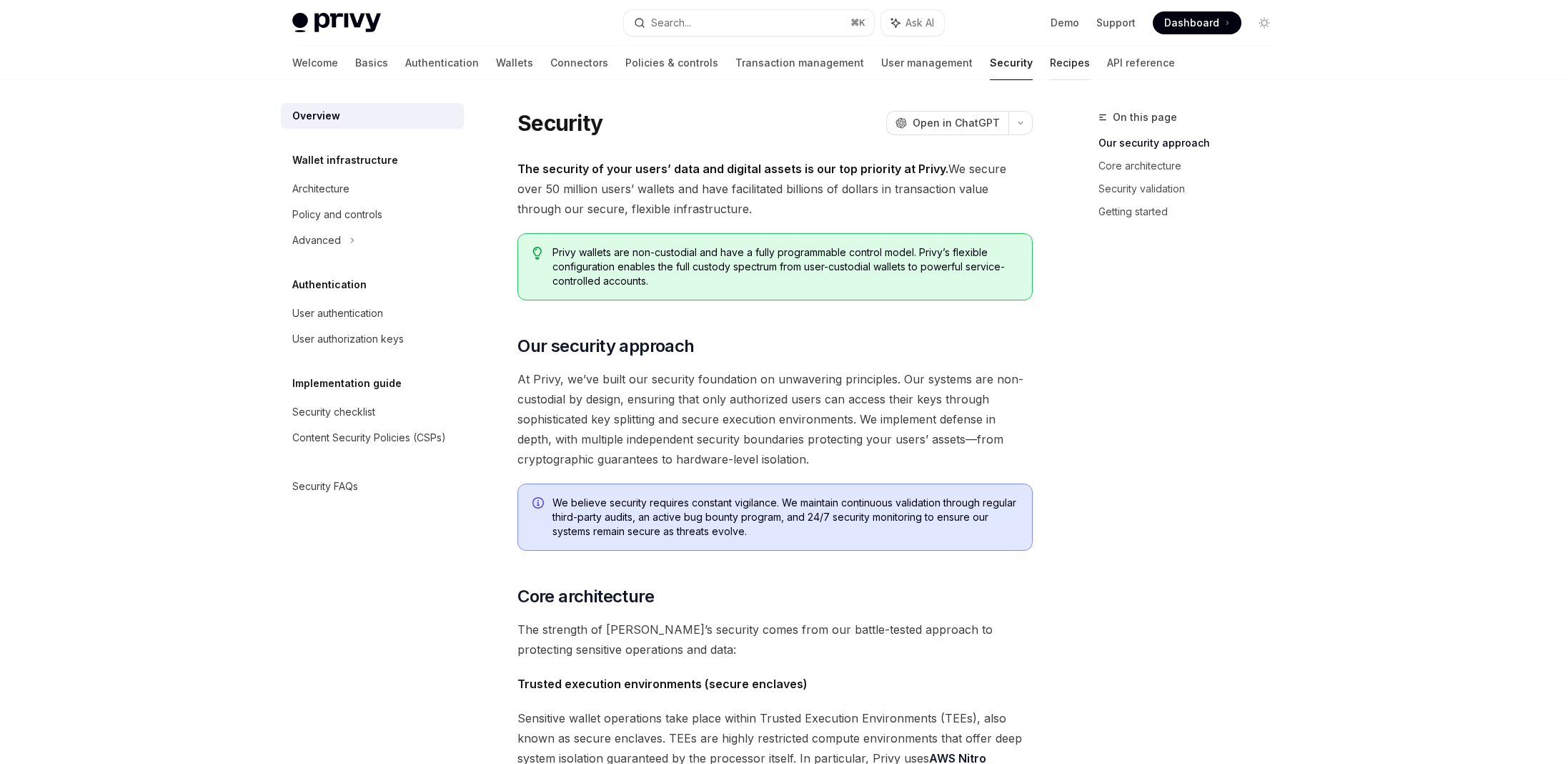
click at [1050, 67] on link "Recipes" at bounding box center [1070, 63] width 40 height 34
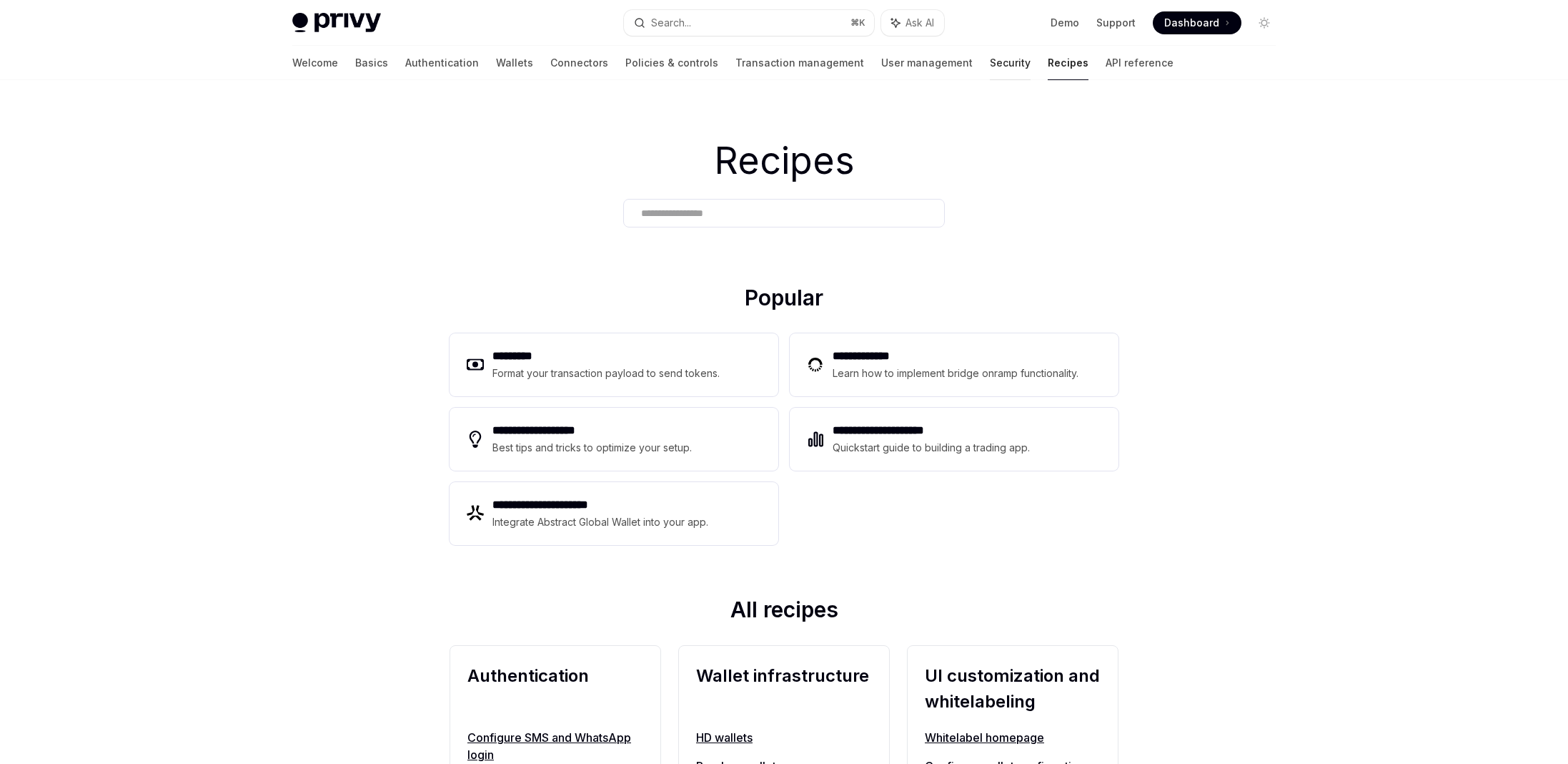
click at [990, 68] on link "Security" at bounding box center [1010, 63] width 41 height 34
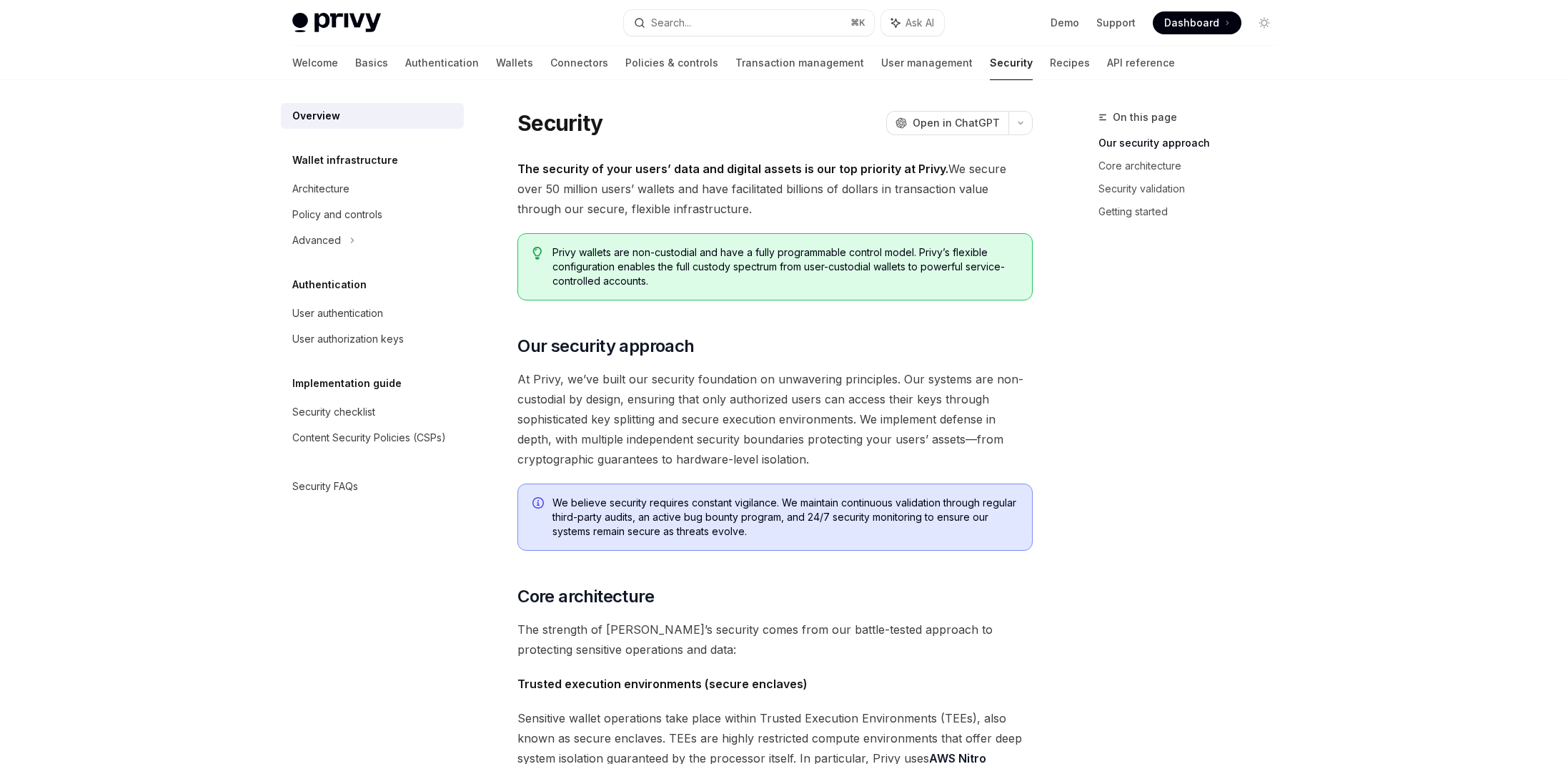
click at [342, 352] on div "Overview Wallet infrastructure Architecture Policy and controls Advanced Authen…" at bounding box center [372, 301] width 183 height 397
click at [318, 245] on div "Advanced" at bounding box center [316, 240] width 48 height 17
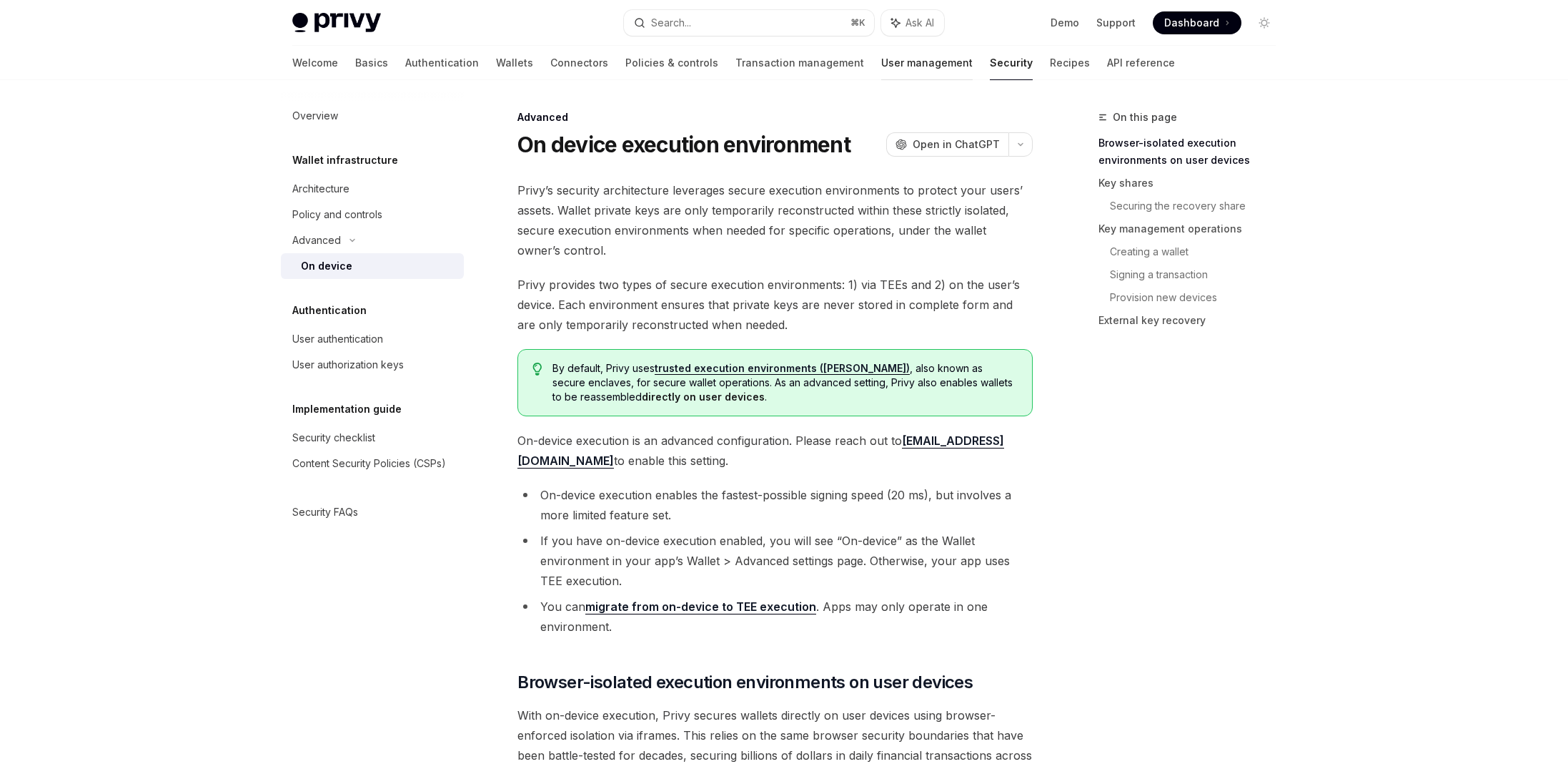
click at [881, 51] on link "User management" at bounding box center [927, 63] width 92 height 34
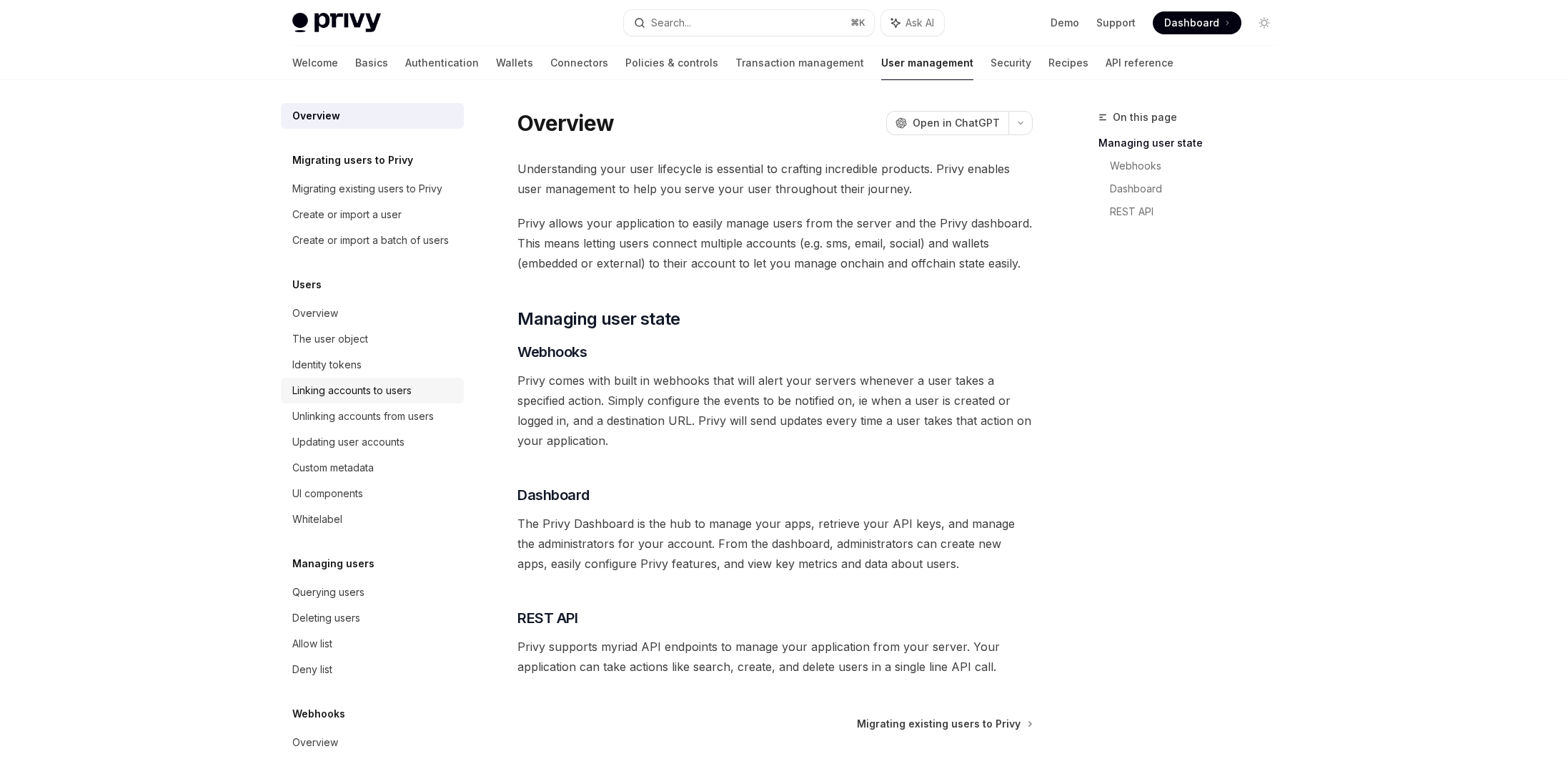
click at [416, 399] on div "Linking accounts to users" at bounding box center [373, 390] width 163 height 17
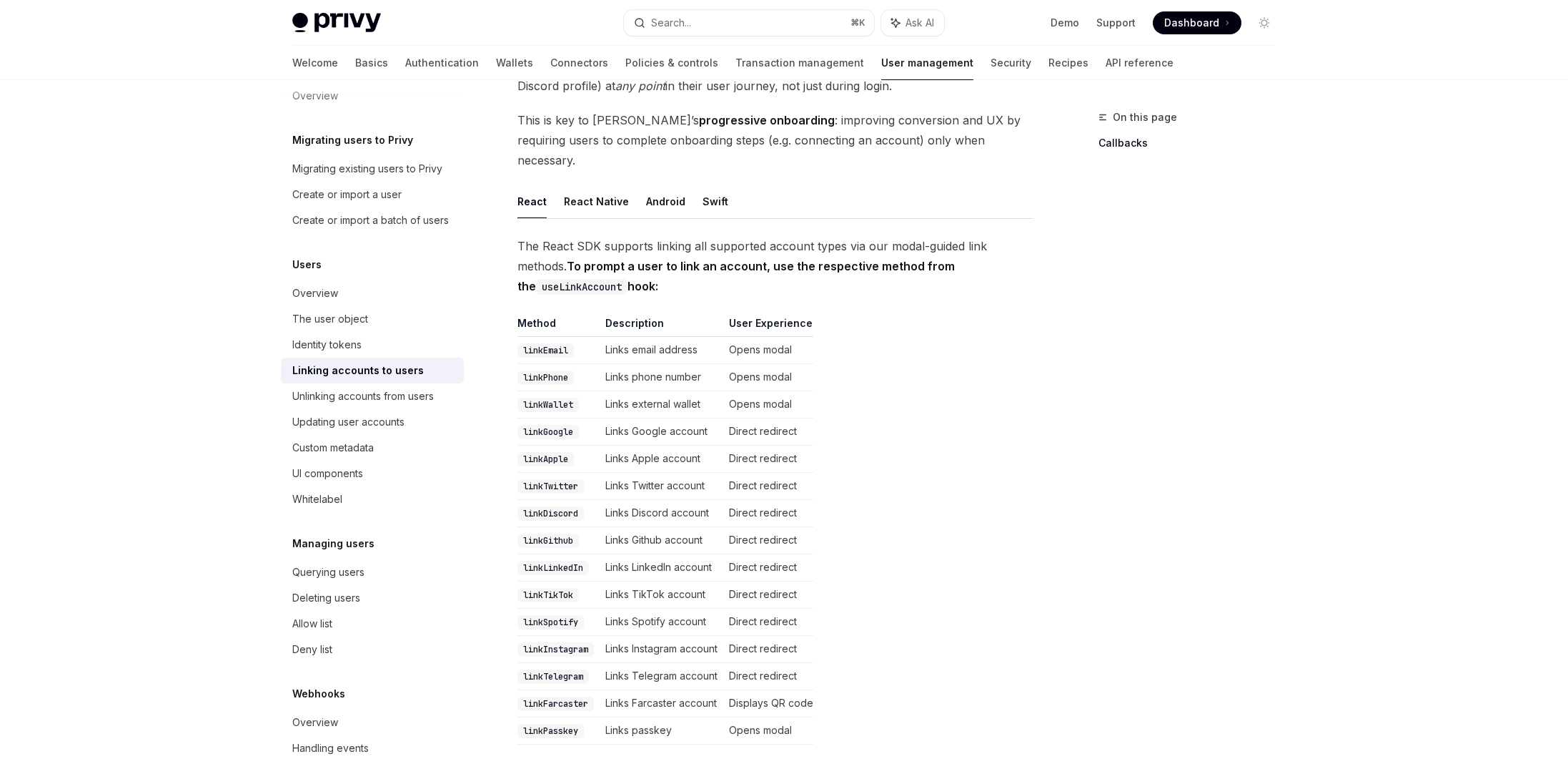
scroll to position [124, 0]
click at [340, 431] on div "Updating user accounts" at bounding box center [348, 422] width 112 height 17
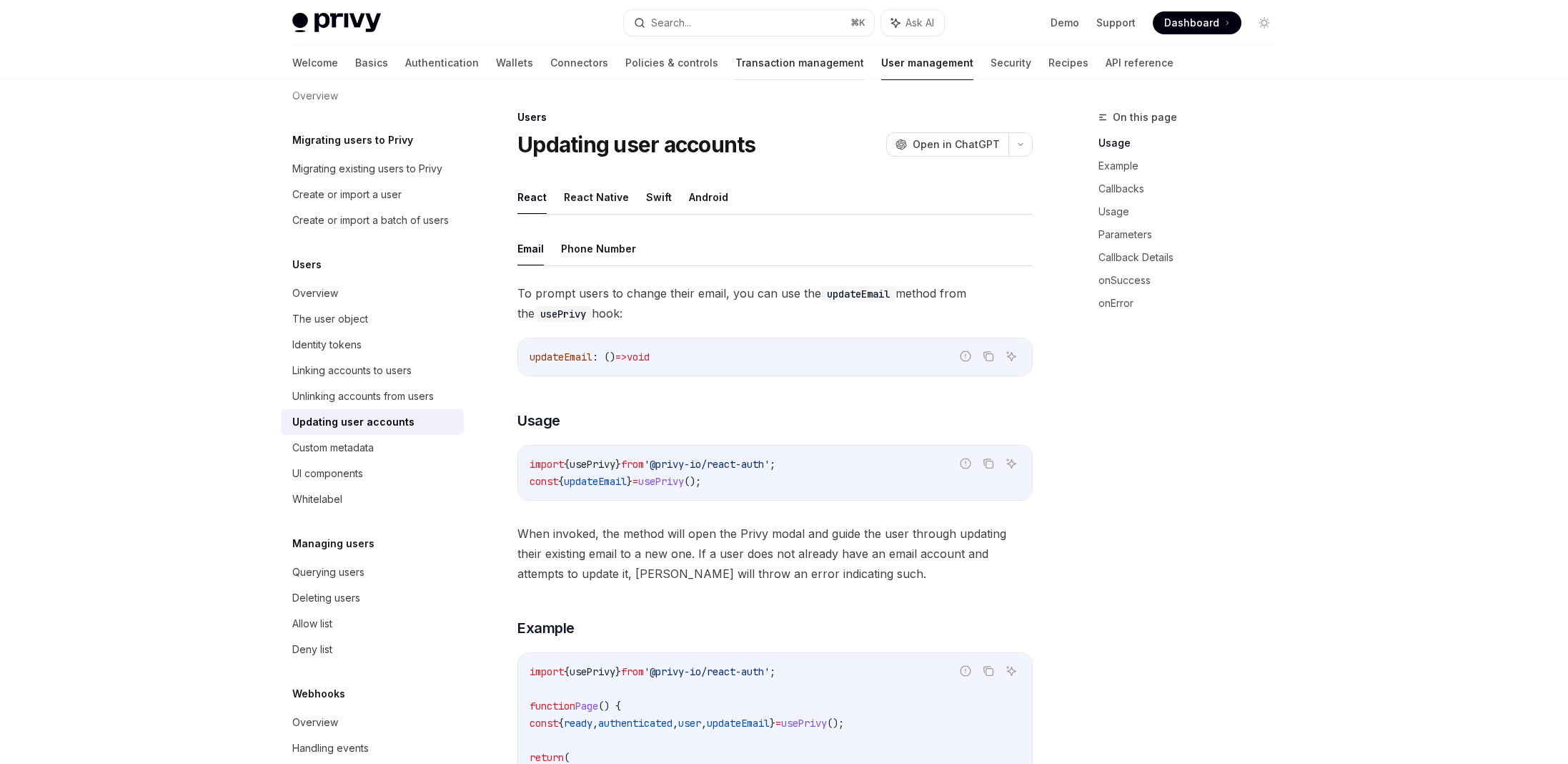
click at [735, 48] on link "Transaction management" at bounding box center [799, 63] width 129 height 34
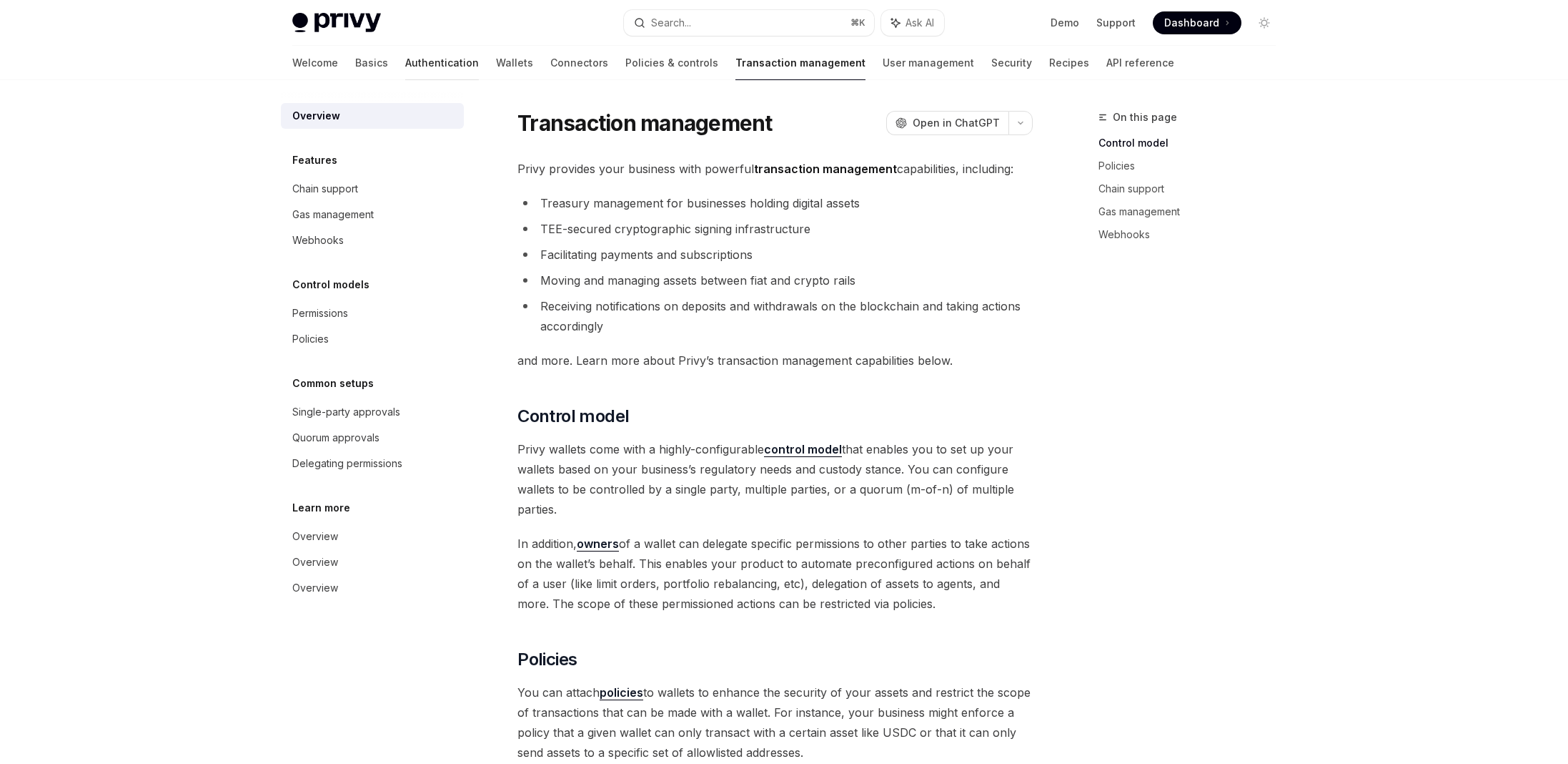
click at [405, 71] on link "Authentication" at bounding box center [442, 63] width 74 height 34
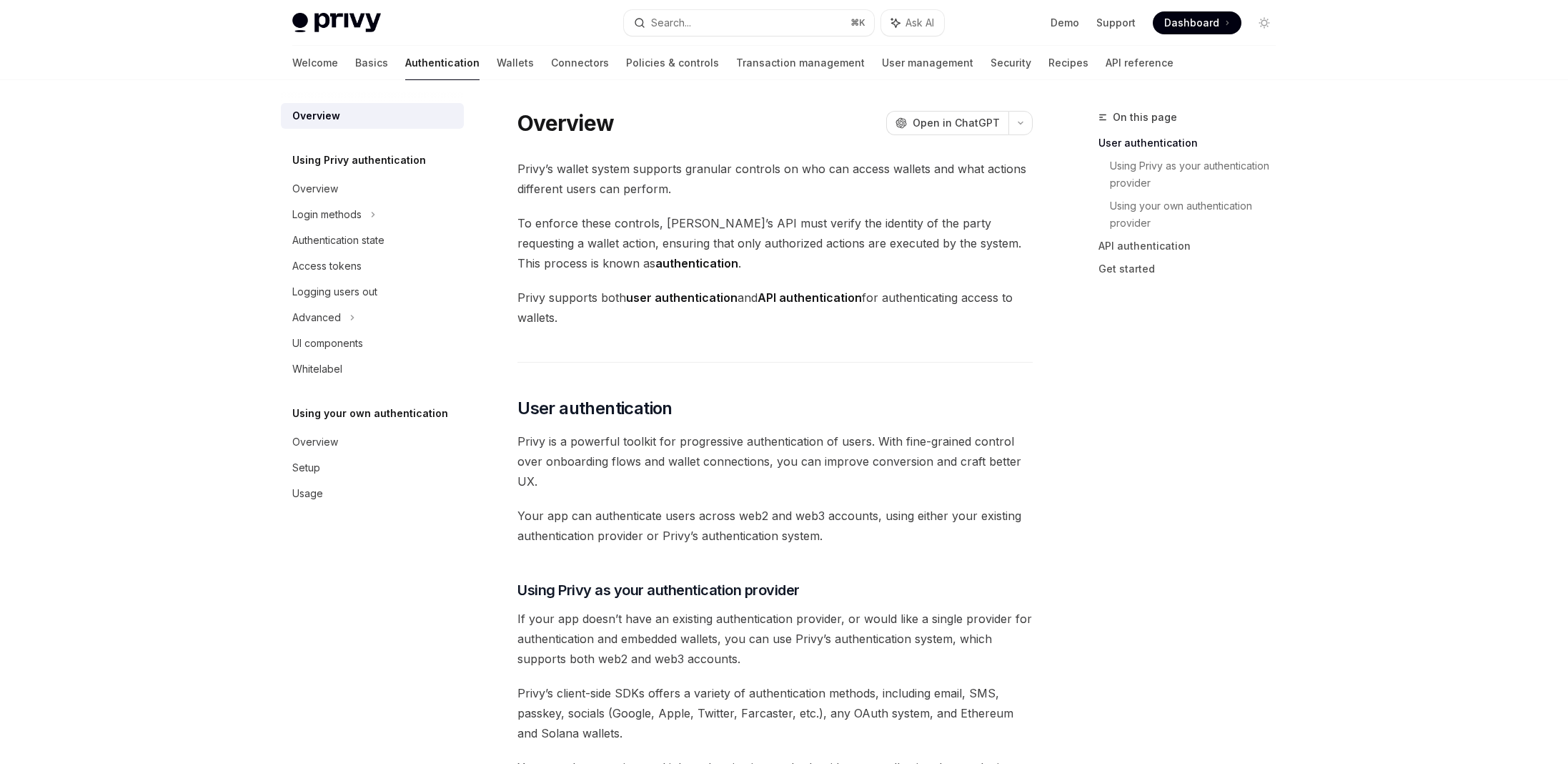
click at [405, 63] on link "Authentication" at bounding box center [442, 63] width 74 height 34
click at [311, 215] on div "Login methods" at bounding box center [326, 214] width 69 height 17
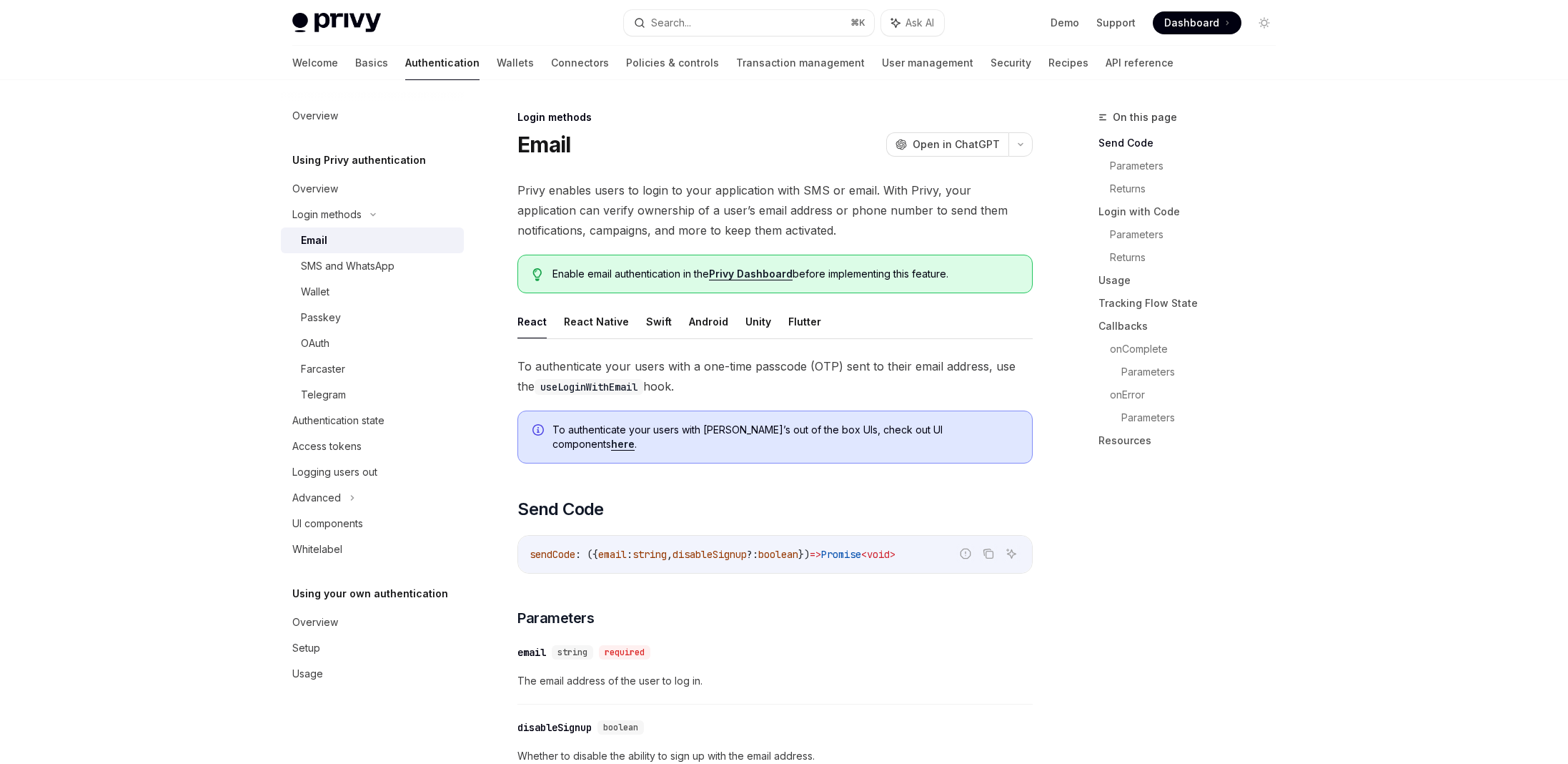
click at [348, 240] on div "Email" at bounding box center [378, 240] width 154 height 17
click at [358, 423] on div "Authentication state" at bounding box center [338, 420] width 92 height 17
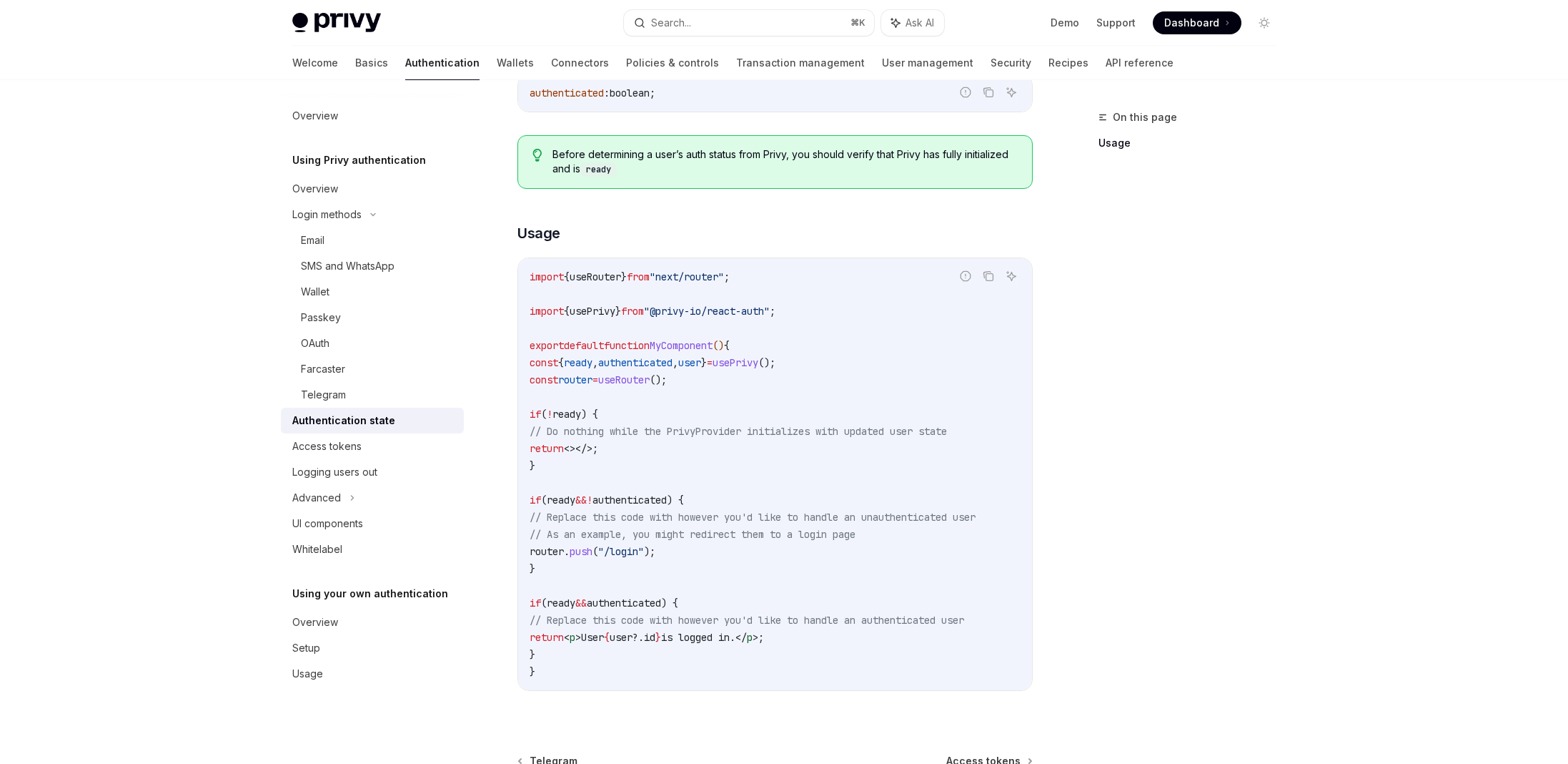
scroll to position [290, 0]
click at [326, 455] on link "Access tokens" at bounding box center [372, 446] width 183 height 26
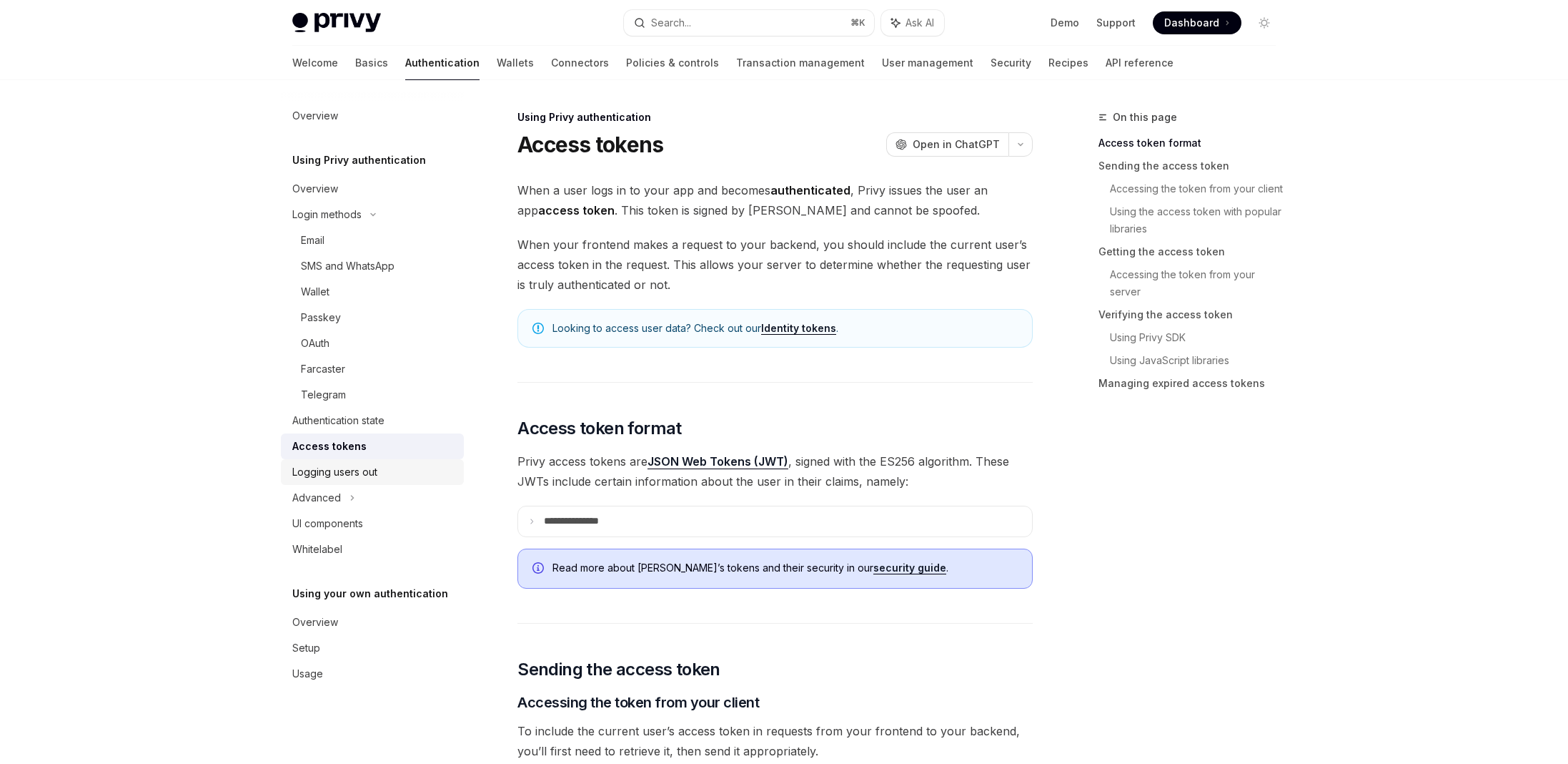
click at [327, 461] on link "Logging users out" at bounding box center [372, 472] width 183 height 26
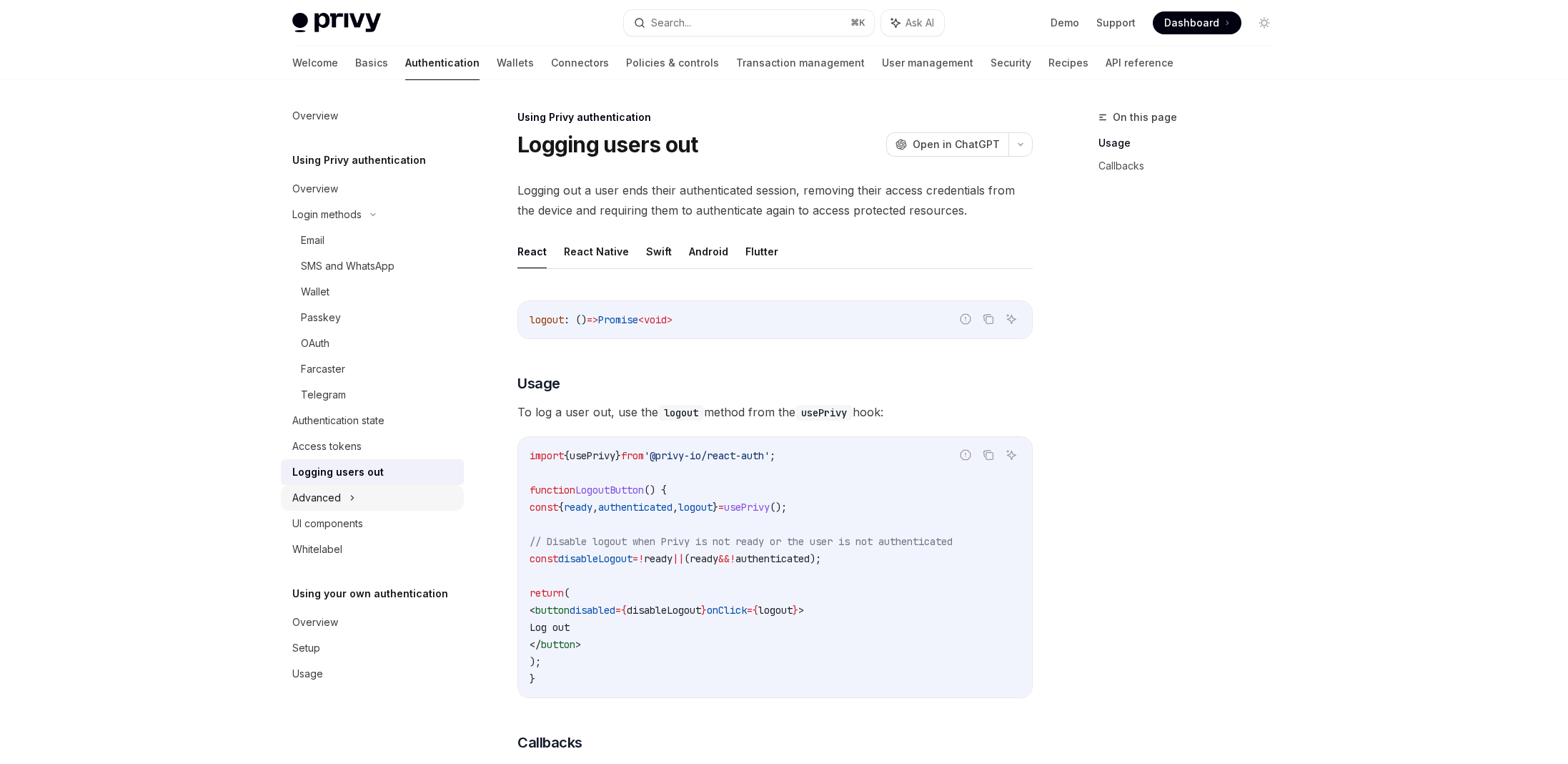
click at [321, 499] on div "Advanced" at bounding box center [316, 497] width 48 height 17
click at [358, 602] on div "UI components" at bounding box center [327, 601] width 71 height 17
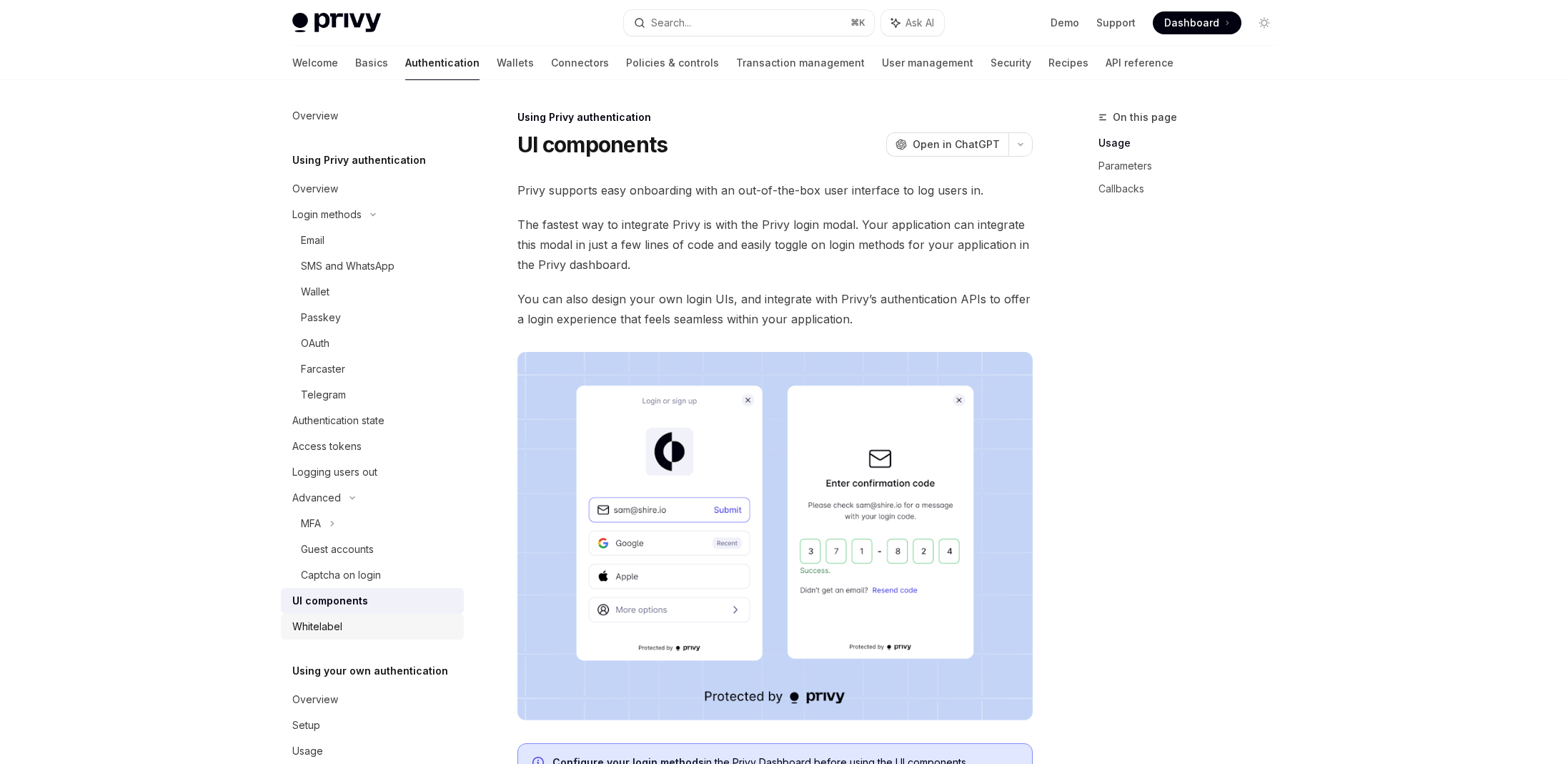
click at [357, 628] on div "Whitelabel" at bounding box center [373, 626] width 163 height 17
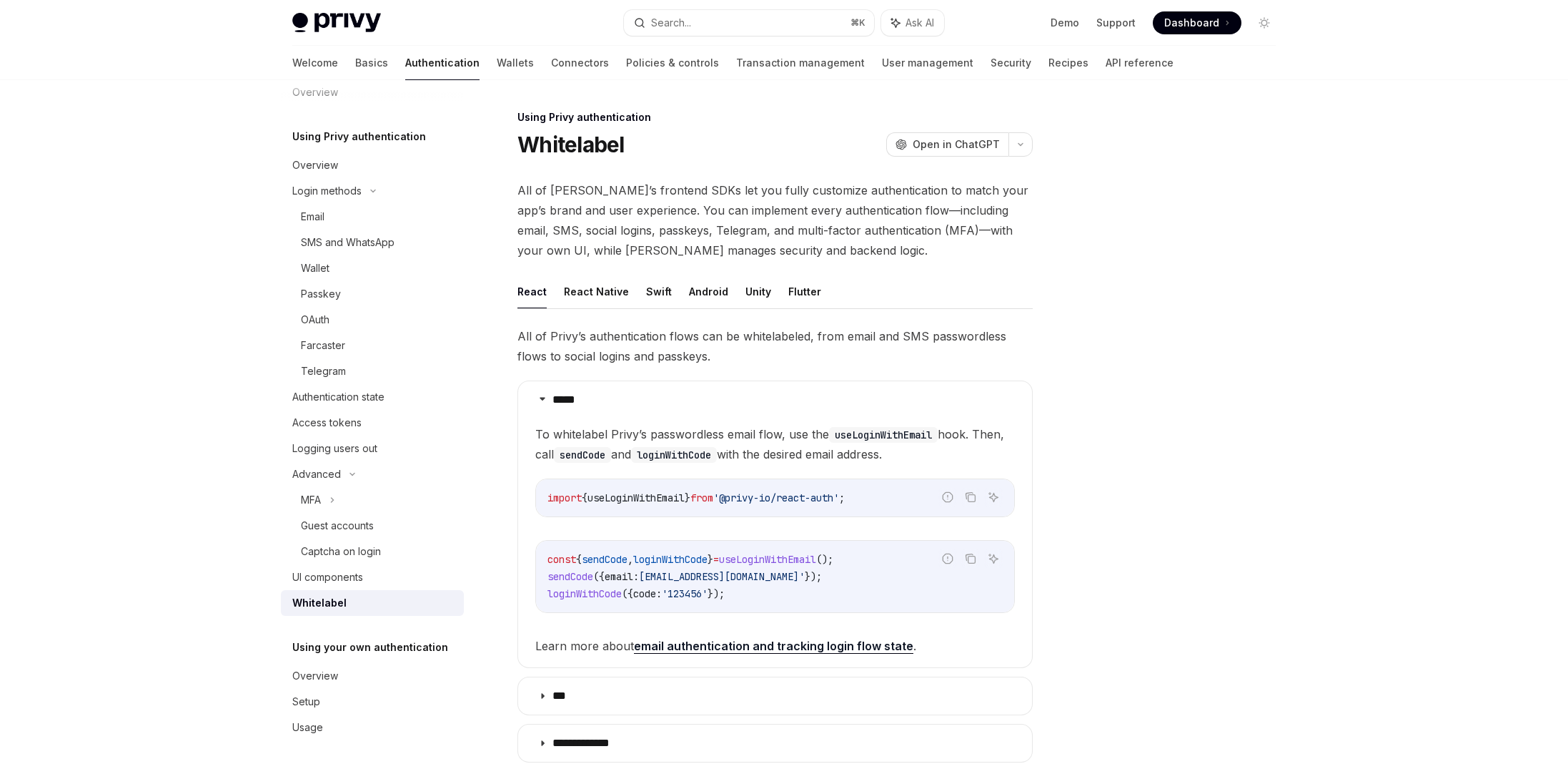
scroll to position [28, 0]
click at [346, 678] on div "Overview" at bounding box center [373, 671] width 163 height 17
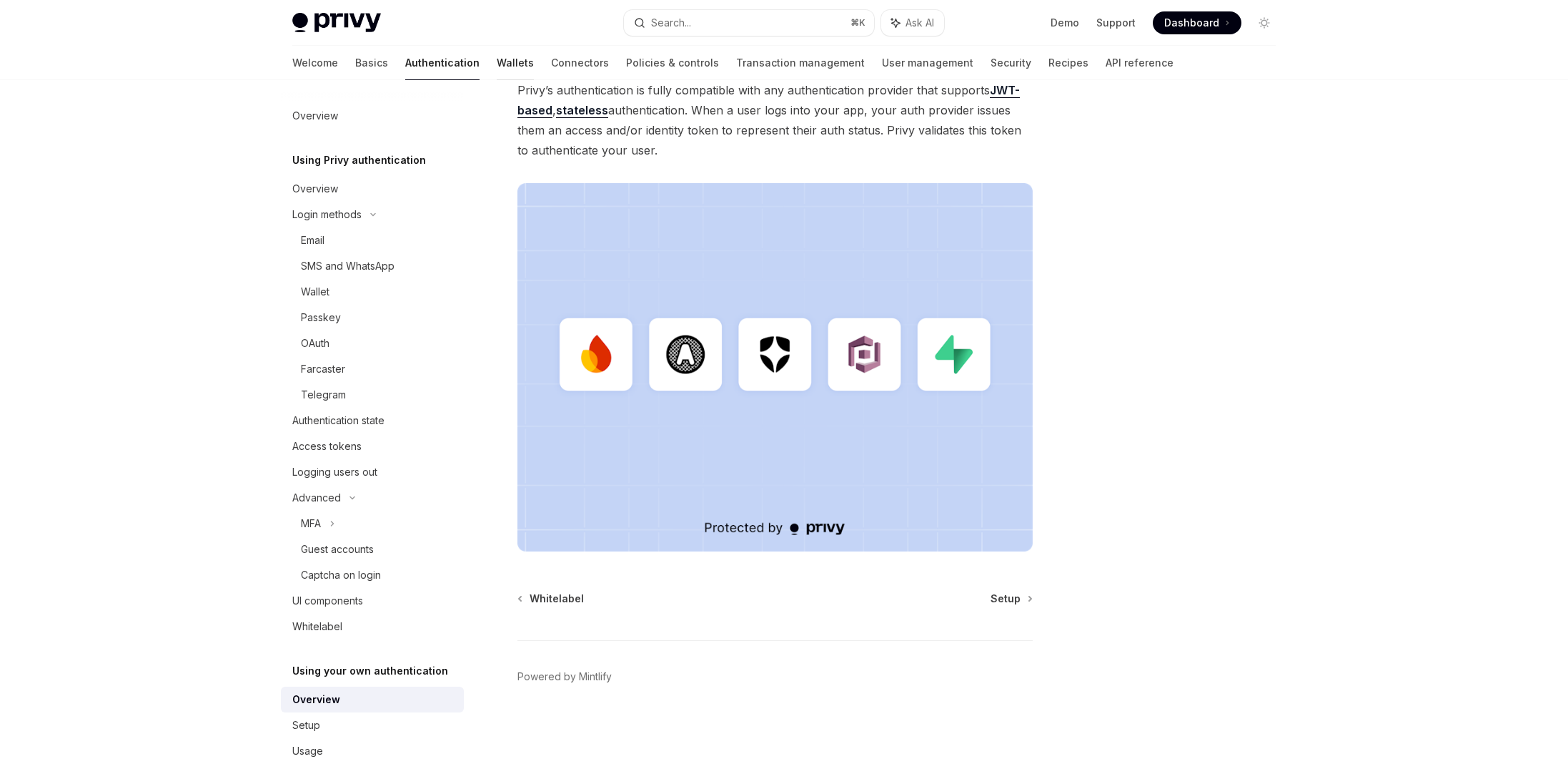
click at [497, 74] on link "Wallets" at bounding box center [515, 63] width 37 height 34
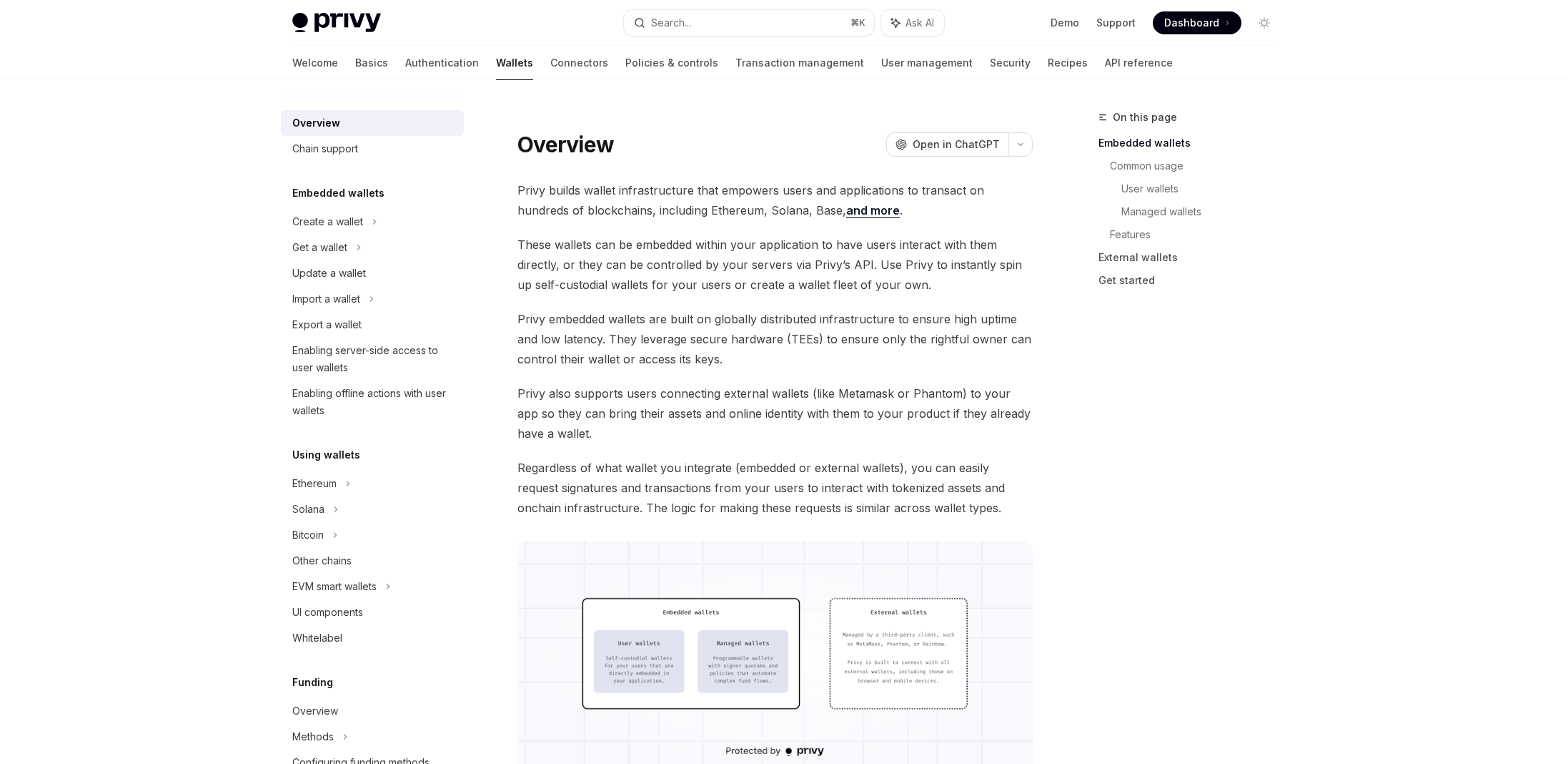
click at [363, 163] on div "Overview Chain support Embedded wallets Create a wallet Get a wallet Update a w…" at bounding box center [372, 651] width 183 height 1097
click at [353, 159] on link "Chain support" at bounding box center [372, 148] width 183 height 26
type textarea "*"
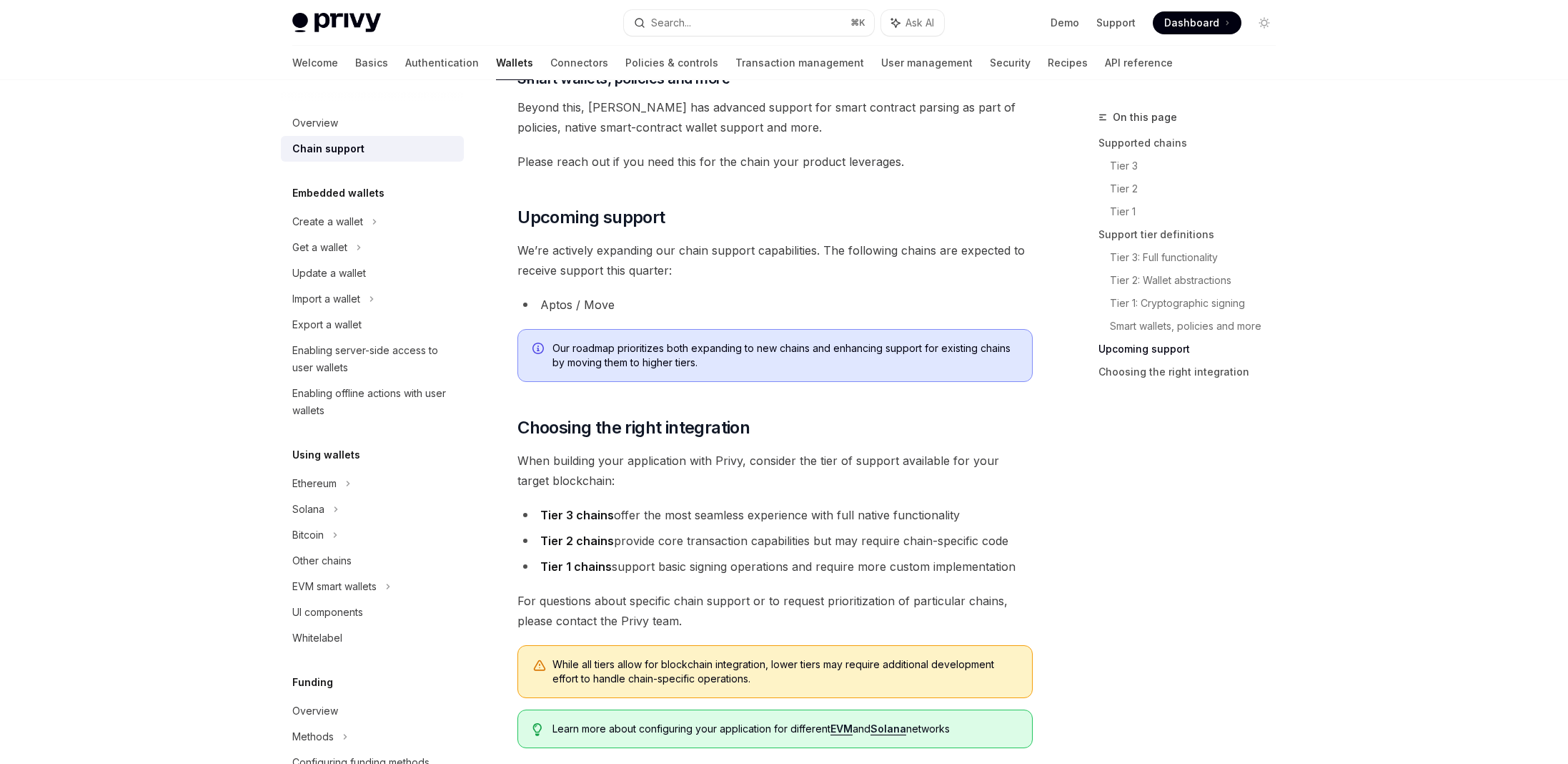
scroll to position [1604, 0]
